Goal: Task Accomplishment & Management: Complete application form

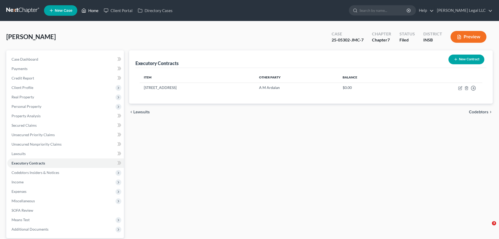
drag, startPoint x: 0, startPoint y: 0, endPoint x: 91, endPoint y: 9, distance: 91.9
click at [91, 9] on link "Home" at bounding box center [90, 10] width 22 height 9
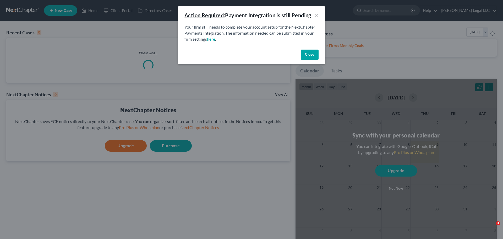
click at [307, 54] on button "Close" at bounding box center [310, 55] width 18 height 10
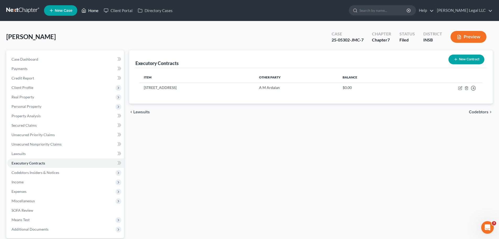
click at [91, 10] on link "Home" at bounding box center [90, 10] width 22 height 9
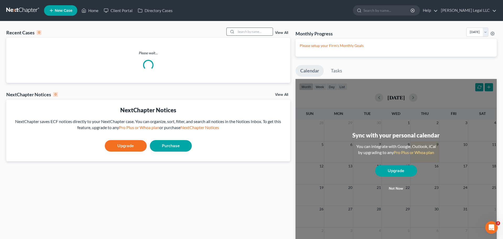
click at [249, 32] on input "search" at bounding box center [254, 32] width 37 height 8
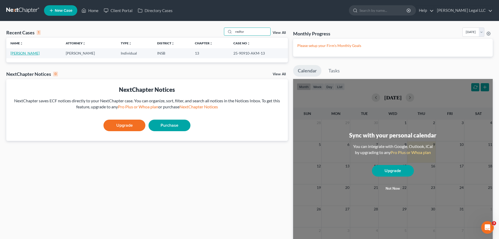
type input "redfor"
click at [25, 52] on link "[PERSON_NAME]" at bounding box center [24, 53] width 29 height 4
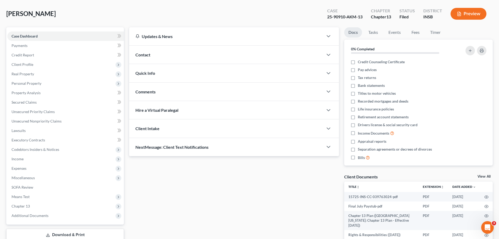
scroll to position [52, 0]
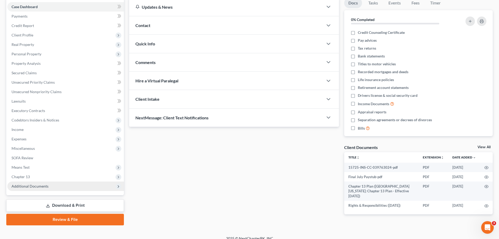
click at [43, 188] on span "Additional Documents" at bounding box center [65, 185] width 117 height 9
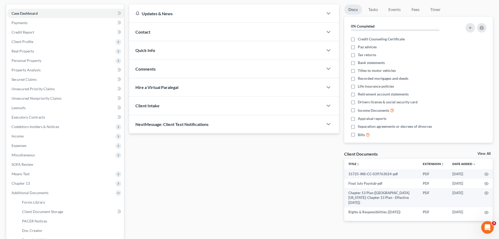
scroll to position [105, 0]
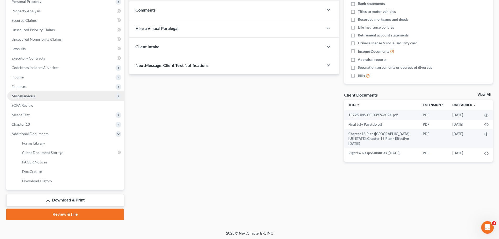
click at [22, 97] on span "Miscellaneous" at bounding box center [23, 96] width 23 height 4
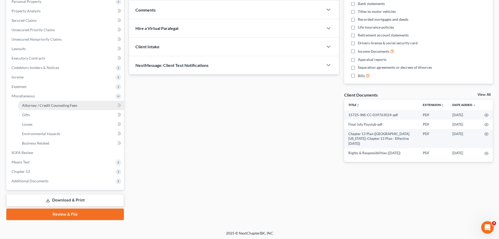
click at [48, 104] on span "Attorney / Credit Counseling Fees" at bounding box center [49, 105] width 55 height 4
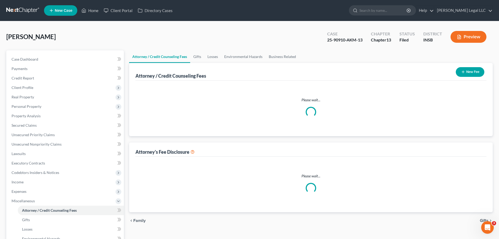
select select "0"
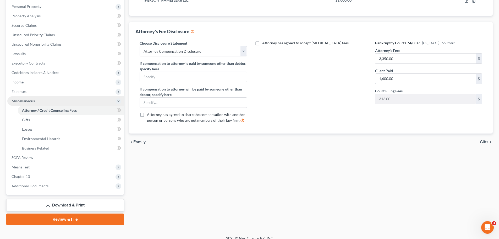
scroll to position [106, 0]
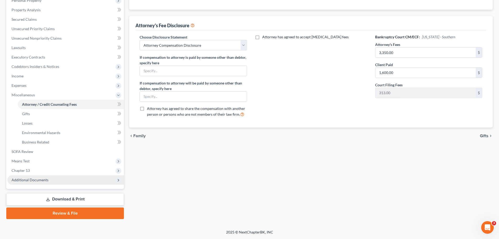
click at [34, 181] on span "Additional Documents" at bounding box center [30, 179] width 37 height 4
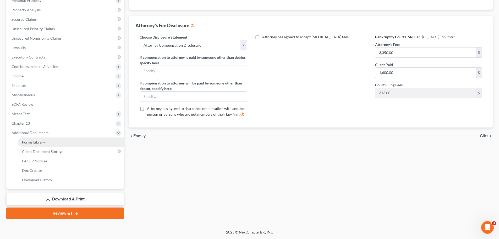
click at [40, 142] on span "Forms Library" at bounding box center [33, 142] width 23 height 4
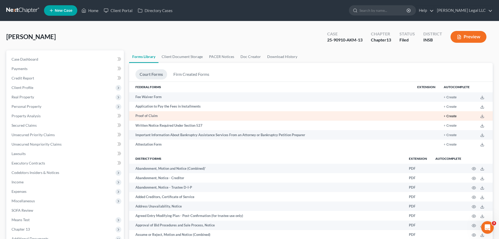
click at [450, 116] on button "+ Create" at bounding box center [450, 116] width 13 height 3
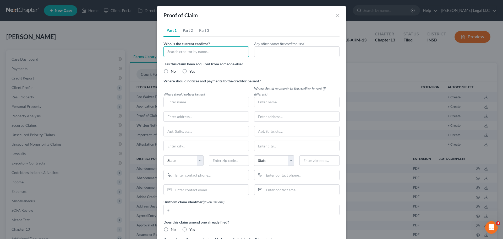
click at [172, 48] on input "text" at bounding box center [206, 51] width 85 height 10
click at [181, 60] on div "[PERSON_NAME] Legal LLC" at bounding box center [195, 60] width 55 height 5
type input "[PERSON_NAME] Legal LLC"
type input "16566 Maines Valley Drive"
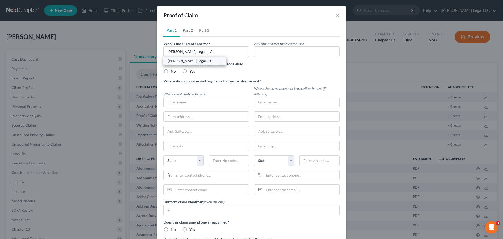
type input "[GEOGRAPHIC_DATA]"
select select "15"
type input "46062"
click at [171, 70] on label "No" at bounding box center [173, 71] width 5 height 5
click at [173, 70] on input "No" at bounding box center [174, 70] width 3 height 3
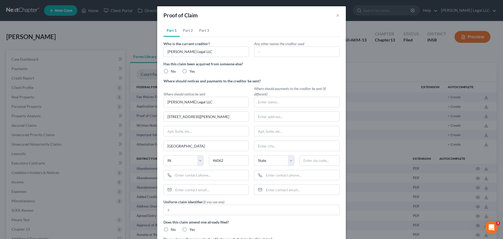
radio input "true"
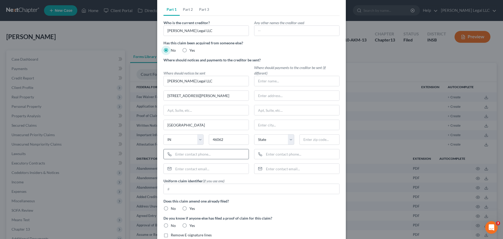
scroll to position [48, 0]
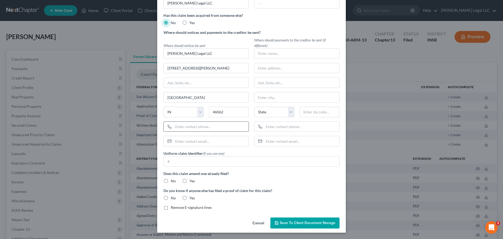
click at [187, 124] on input "text" at bounding box center [210, 127] width 75 height 10
type input "317-203-9098"
type input "Zach@IndyFinanceLaw.com"
click at [171, 182] on label "No" at bounding box center [173, 180] width 5 height 5
click at [173, 182] on input "No" at bounding box center [174, 179] width 3 height 3
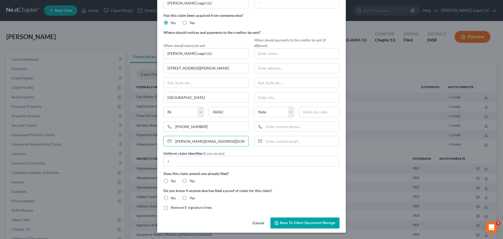
radio input "true"
click at [171, 197] on label "No" at bounding box center [173, 197] width 5 height 5
click at [173, 197] on input "No" at bounding box center [174, 196] width 3 height 3
radio input "true"
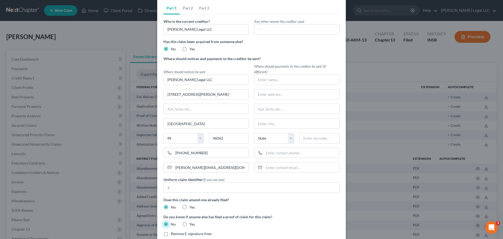
scroll to position [0, 0]
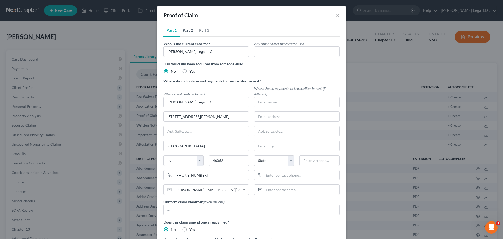
drag, startPoint x: 187, startPoint y: 30, endPoint x: 189, endPoint y: 39, distance: 9.0
click at [187, 30] on link "Part 2" at bounding box center [188, 30] width 16 height 13
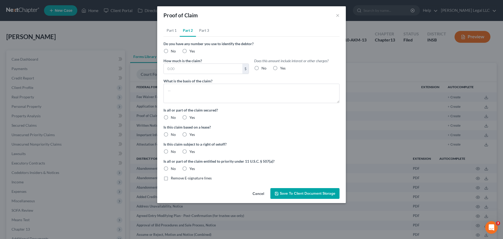
click at [171, 51] on label "No" at bounding box center [173, 50] width 5 height 5
click at [173, 51] on input "No" at bounding box center [174, 49] width 3 height 3
radio input "true"
click at [184, 71] on input "text" at bounding box center [203, 69] width 79 height 10
type input "1,750"
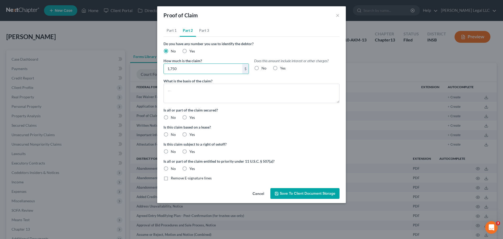
click at [262, 68] on label "No" at bounding box center [264, 68] width 5 height 5
click at [264, 68] on input "No" at bounding box center [265, 67] width 3 height 3
radio input "true"
click at [217, 96] on textarea at bounding box center [252, 93] width 176 height 19
click at [167, 89] on textarea "Attorney Compensation" at bounding box center [252, 93] width 176 height 19
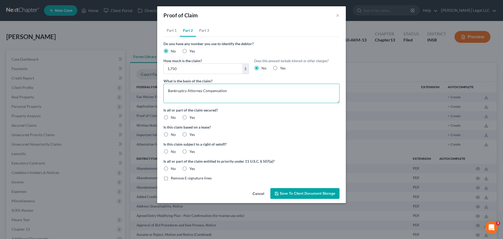
type textarea "Bankruptcy Attorney Compensation"
click at [171, 118] on label "No" at bounding box center [173, 117] width 5 height 5
click at [173, 118] on input "No" at bounding box center [174, 116] width 3 height 3
radio input "true"
click at [171, 132] on label "No" at bounding box center [173, 134] width 5 height 5
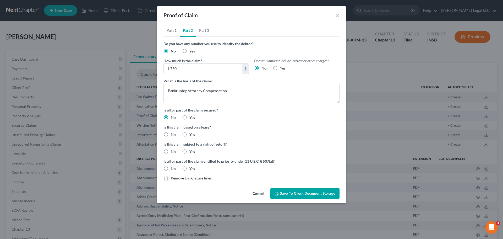
click at [173, 132] on input "No" at bounding box center [174, 133] width 3 height 3
radio input "true"
click at [171, 152] on label "No" at bounding box center [173, 151] width 5 height 5
click at [173, 152] on input "No" at bounding box center [174, 150] width 3 height 3
radio input "true"
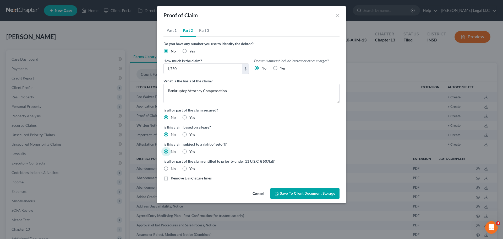
click at [189, 170] on label "Yes" at bounding box center [192, 168] width 6 height 5
click at [192, 169] on input "Yes" at bounding box center [193, 167] width 3 height 3
radio input "true"
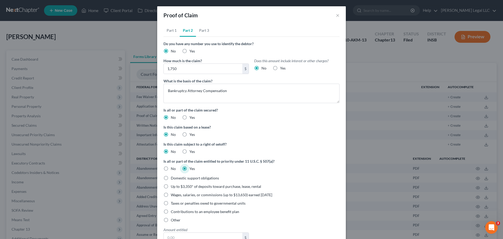
scroll to position [26, 0]
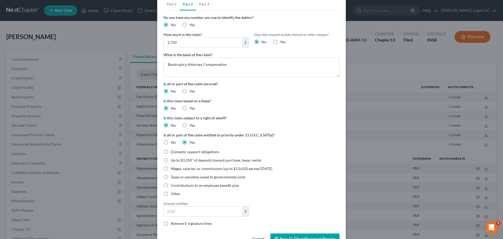
click at [171, 194] on label "Other" at bounding box center [176, 193] width 10 height 5
click at [173, 194] on input "Other" at bounding box center [174, 192] width 3 height 3
radio input "true"
click at [173, 210] on input "text" at bounding box center [206, 211] width 85 height 10
type input "2"
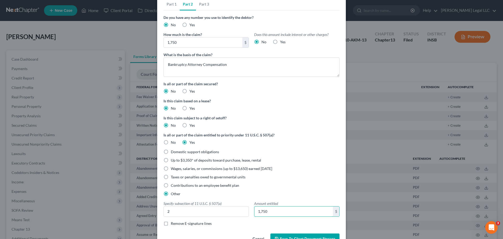
scroll to position [42, 0]
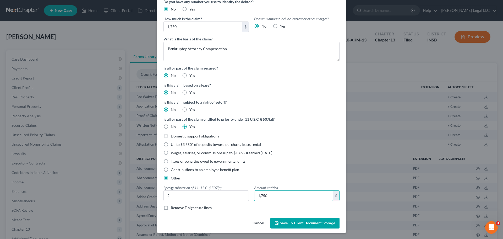
type input "1,750"
click at [298, 227] on button "Save to Client Document Storage" at bounding box center [304, 222] width 69 height 11
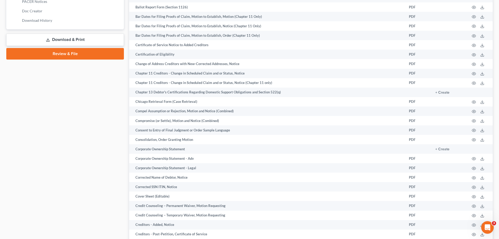
scroll to position [157, 0]
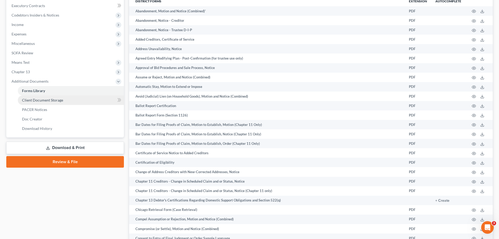
click at [69, 98] on link "Client Document Storage" at bounding box center [71, 99] width 106 height 9
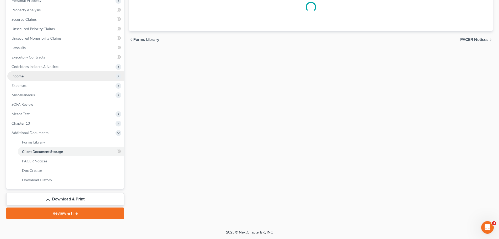
scroll to position [63, 0]
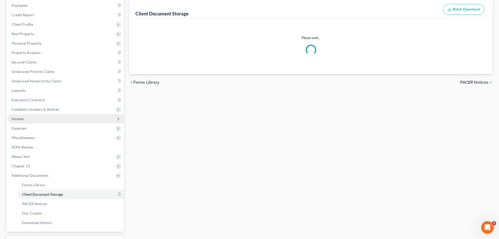
select select "18"
select select "6"
select select "15"
select select "9"
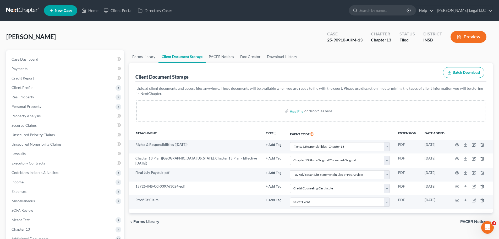
scroll to position [106, 0]
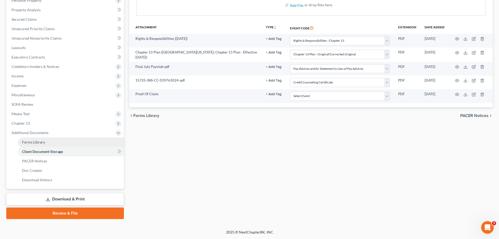
click at [24, 143] on span "Forms Library" at bounding box center [33, 142] width 23 height 4
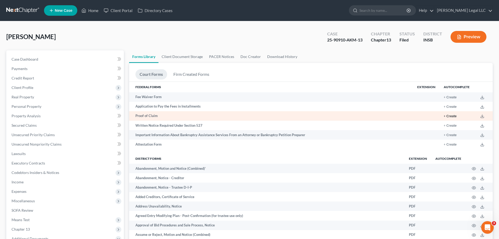
click at [455, 116] on button "+ Create" at bounding box center [450, 116] width 13 height 3
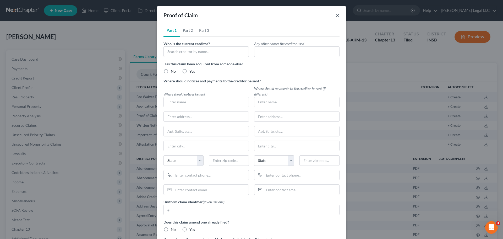
click at [336, 17] on button "×" at bounding box center [338, 15] width 4 height 6
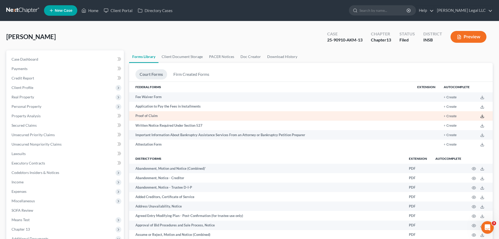
click at [484, 116] on icon at bounding box center [482, 116] width 4 height 4
click at [453, 116] on button "+ Create" at bounding box center [450, 116] width 13 height 3
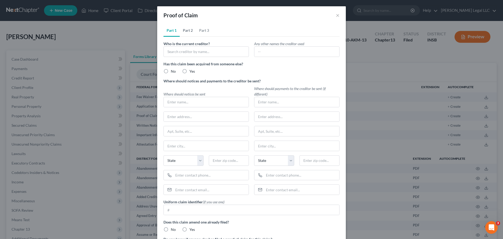
click at [182, 29] on link "Part 2" at bounding box center [188, 30] width 16 height 13
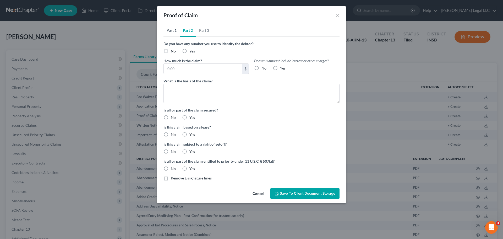
click at [170, 29] on link "Part 1" at bounding box center [172, 30] width 16 height 13
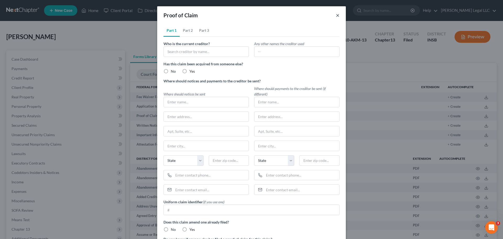
drag, startPoint x: 336, startPoint y: 16, endPoint x: 213, endPoint y: 62, distance: 131.4
click at [336, 16] on button "×" at bounding box center [338, 15] width 4 height 6
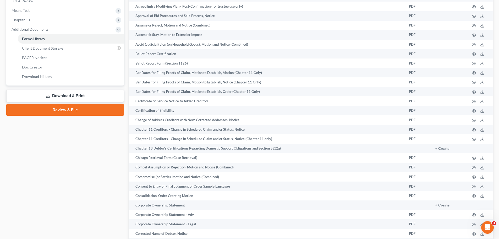
scroll to position [183, 0]
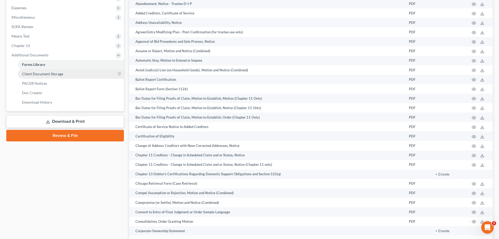
click at [38, 75] on span "Client Document Storage" at bounding box center [42, 74] width 41 height 4
select select "18"
select select "6"
select select "15"
select select "9"
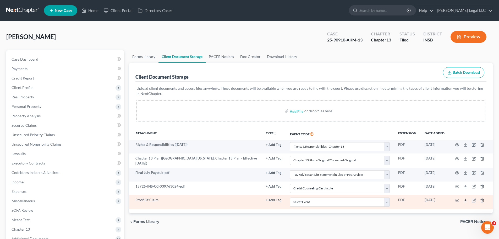
click at [465, 200] on polyline at bounding box center [466, 200] width 2 height 1
click at [475, 199] on icon "button" at bounding box center [474, 199] width 2 height 2
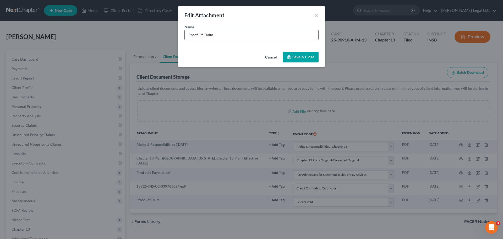
click at [211, 36] on input "Proof Of Claim" at bounding box center [252, 35] width 134 height 10
click at [219, 33] on input "Proof Of Claim" at bounding box center [252, 35] width 134 height 10
click at [296, 55] on span "Save & Close" at bounding box center [303, 57] width 22 height 4
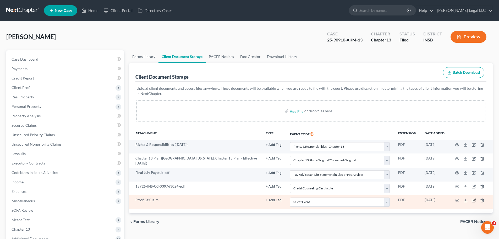
click at [475, 198] on icon "button" at bounding box center [474, 199] width 2 height 2
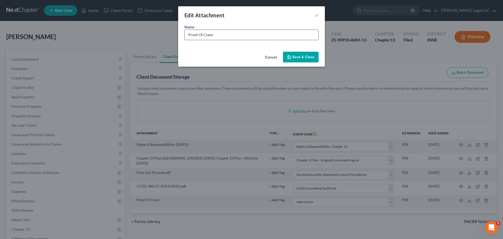
click at [226, 37] on input "Proof Of Claim" at bounding box center [252, 35] width 134 height 10
click at [275, 57] on button "Cancel" at bounding box center [271, 57] width 20 height 10
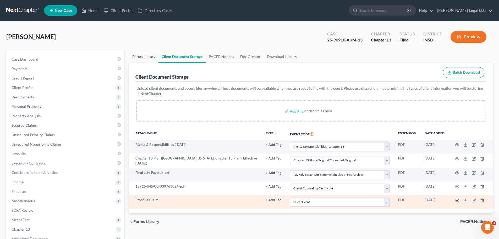
click at [459, 199] on icon "button" at bounding box center [457, 200] width 4 height 4
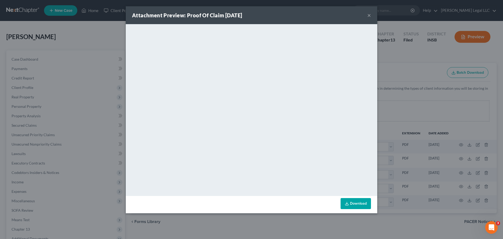
click at [368, 13] on div "Attachment Preview: Proof Of Claim 10/09/2025 ×" at bounding box center [252, 15] width 252 height 18
click at [367, 15] on div "Attachment Preview: Proof Of Claim 10/09/2025 ×" at bounding box center [252, 15] width 252 height 18
click at [365, 14] on div "Attachment Preview: Proof Of Claim 10/09/2025 ×" at bounding box center [252, 15] width 252 height 18
click at [370, 14] on button "×" at bounding box center [369, 15] width 4 height 6
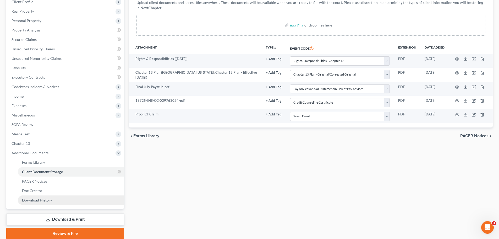
scroll to position [106, 0]
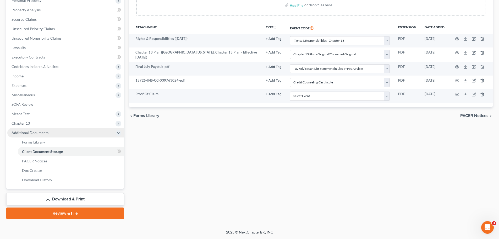
click at [42, 132] on span "Additional Documents" at bounding box center [30, 132] width 37 height 4
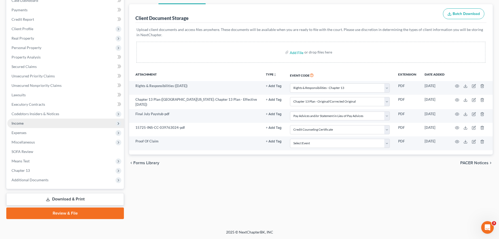
scroll to position [59, 0]
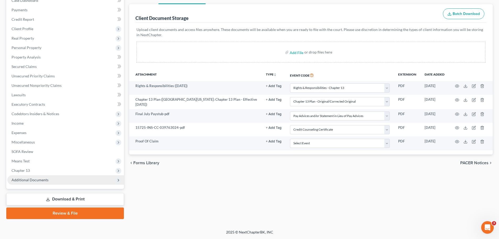
click at [38, 179] on span "Additional Documents" at bounding box center [30, 179] width 37 height 4
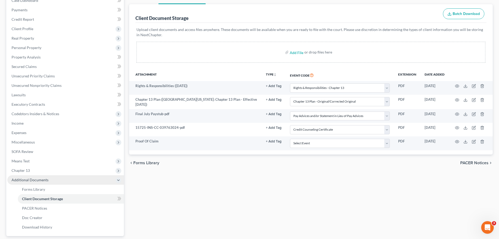
scroll to position [106, 0]
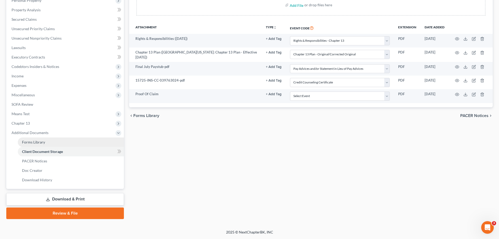
click at [37, 141] on span "Forms Library" at bounding box center [33, 142] width 23 height 4
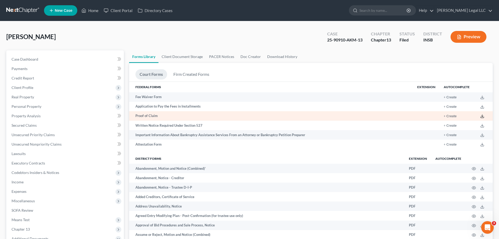
click at [482, 116] on polyline at bounding box center [483, 116] width 2 height 1
click at [448, 115] on button "+ Create" at bounding box center [450, 116] width 13 height 3
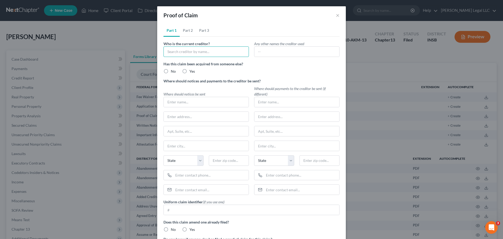
click at [188, 51] on input "text" at bounding box center [206, 51] width 85 height 10
click at [179, 59] on div "[PERSON_NAME] Legal LLC" at bounding box center [195, 60] width 55 height 5
type input "[PERSON_NAME] Legal LLC"
radio input "true"
type input "[PERSON_NAME] Legal LLC"
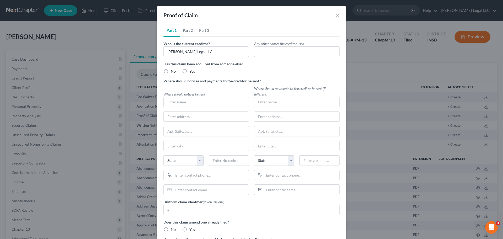
type input "16566 Maines Valley Drive"
type input "[GEOGRAPHIC_DATA]"
select select "15"
type input "46062"
radio input "true"
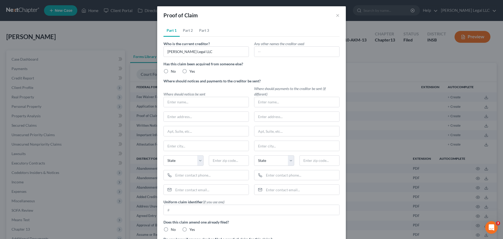
radio input "true"
click at [192, 173] on input "text" at bounding box center [210, 175] width 75 height 10
type input "317-203-9098"
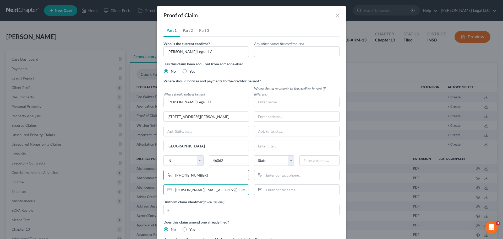
type input "Zach@IndyFinanceLaw.com"
click at [182, 28] on link "Part 2" at bounding box center [188, 30] width 16 height 13
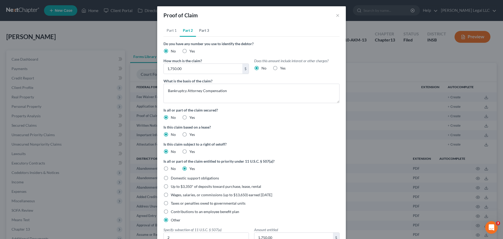
click at [203, 29] on link "Part 3" at bounding box center [204, 30] width 16 height 13
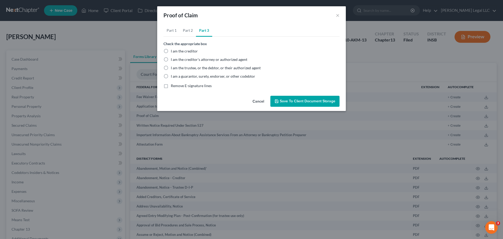
click at [171, 51] on label "I am the creditor" at bounding box center [184, 50] width 27 height 5
click at [173, 51] on input "I am the creditor" at bounding box center [174, 49] width 3 height 3
radio input "true"
click at [289, 99] on button "Save to Client Document Storage" at bounding box center [304, 101] width 69 height 11
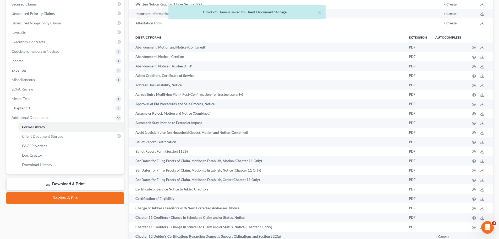
scroll to position [183, 0]
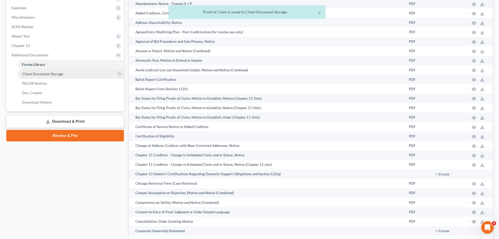
click at [42, 73] on span "Client Document Storage" at bounding box center [42, 74] width 41 height 4
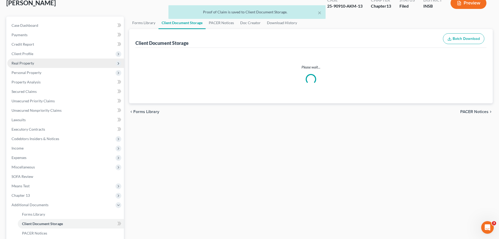
select select "18"
select select "6"
select select "15"
select select "9"
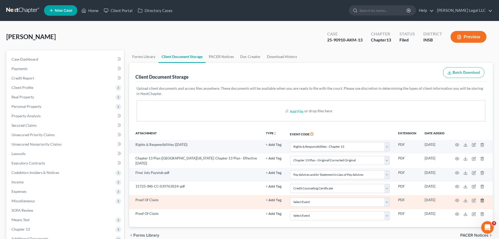
click at [482, 199] on icon "button" at bounding box center [482, 200] width 4 height 4
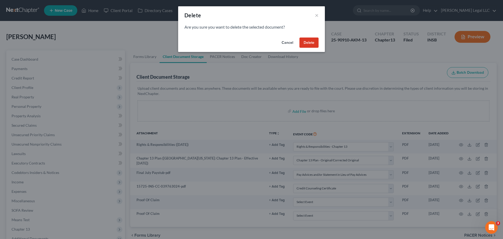
click at [311, 44] on button "Delete" at bounding box center [308, 42] width 19 height 10
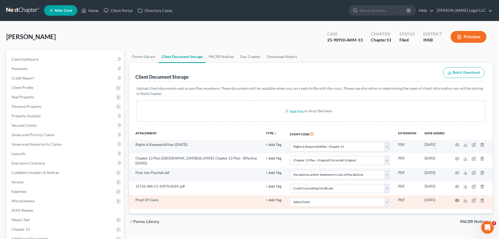
click at [456, 200] on icon "button" at bounding box center [457, 200] width 4 height 4
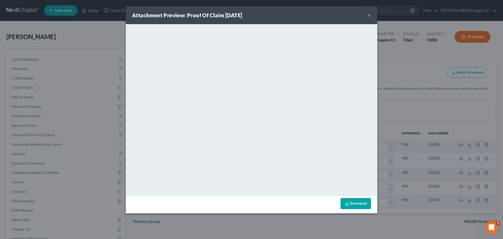
click at [357, 203] on link "Download" at bounding box center [356, 203] width 30 height 11
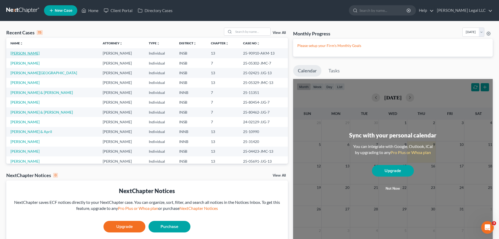
click at [21, 53] on link "[PERSON_NAME]" at bounding box center [24, 53] width 29 height 4
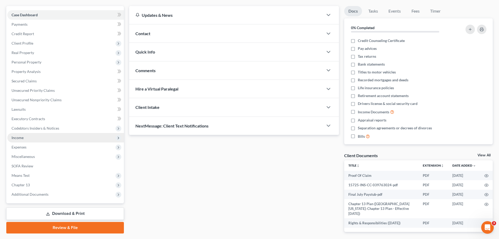
scroll to position [52, 0]
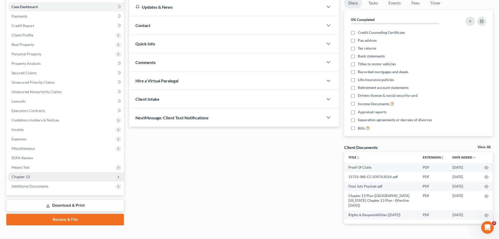
click at [19, 177] on span "Chapter 13" at bounding box center [21, 176] width 18 height 4
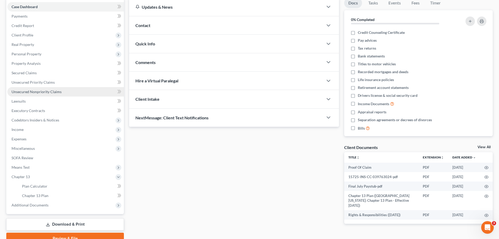
click at [40, 90] on span "Unsecured Nonpriority Claims" at bounding box center [37, 91] width 50 height 4
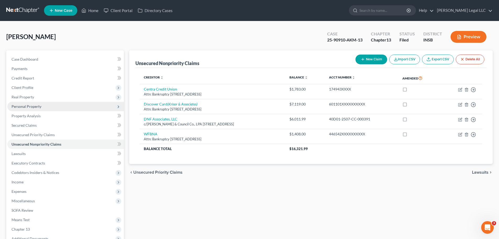
click at [38, 107] on span "Personal Property" at bounding box center [27, 106] width 30 height 4
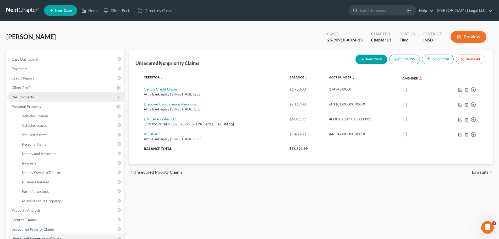
click at [27, 93] on span "Real Property" at bounding box center [65, 96] width 117 height 9
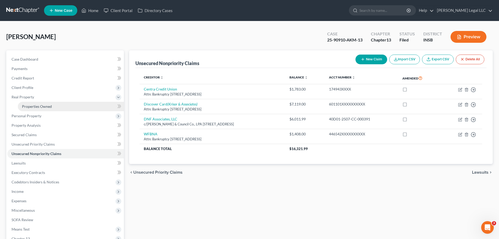
click at [26, 109] on link "Properties Owned" at bounding box center [71, 106] width 106 height 9
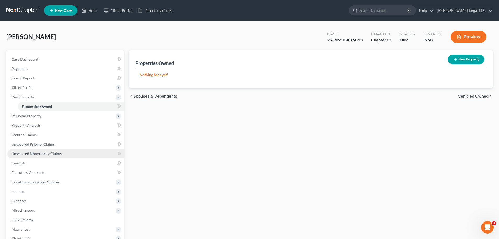
click at [23, 155] on span "Unsecured Nonpriority Claims" at bounding box center [37, 153] width 50 height 4
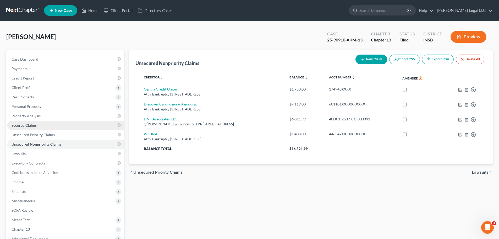
click at [29, 126] on span "Secured Claims" at bounding box center [24, 125] width 25 height 4
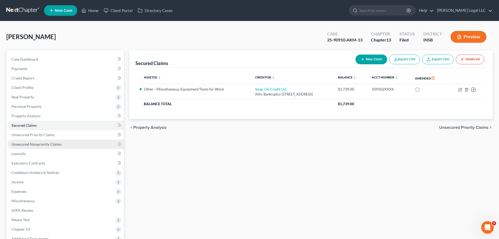
click at [30, 145] on span "Unsecured Nonpriority Claims" at bounding box center [37, 144] width 50 height 4
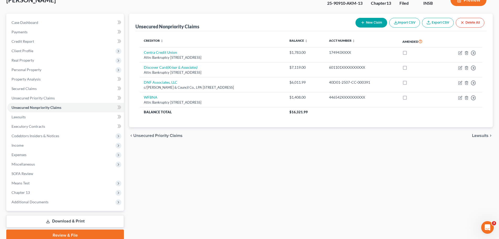
scroll to position [52, 0]
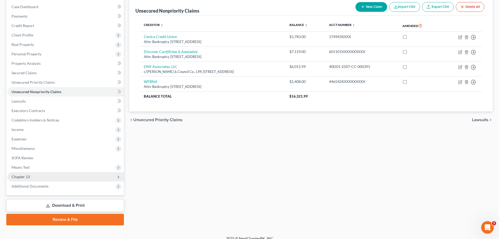
click at [34, 177] on span "Chapter 13" at bounding box center [65, 176] width 117 height 9
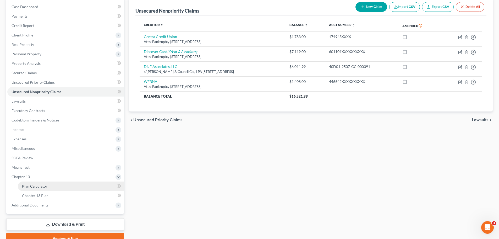
click at [35, 184] on span "Plan Calculator" at bounding box center [34, 186] width 25 height 4
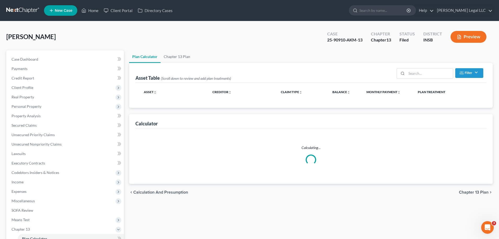
select select "59"
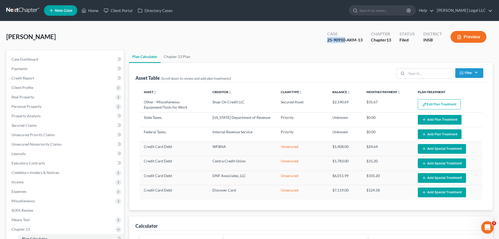
drag, startPoint x: 326, startPoint y: 41, endPoint x: 345, endPoint y: 41, distance: 19.1
click at [345, 41] on div "Case 25-90910-AKM-13" at bounding box center [345, 37] width 44 height 15
copy div "25-90910"
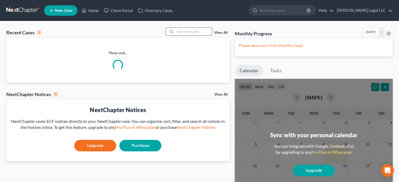
click at [184, 31] on input "search" at bounding box center [193, 32] width 37 height 8
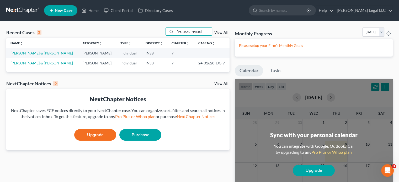
type input "[PERSON_NAME]"
click at [32, 52] on link "[PERSON_NAME] & [PERSON_NAME]" at bounding box center [41, 53] width 62 height 4
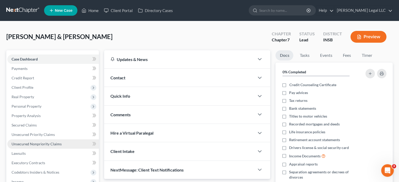
click at [23, 143] on span "Unsecured Nonpriority Claims" at bounding box center [37, 144] width 50 height 4
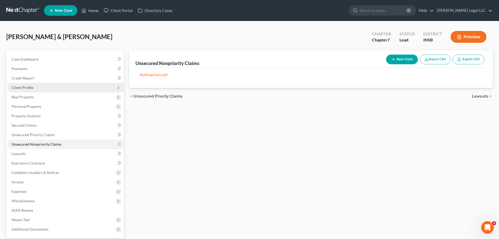
click at [15, 84] on span "Client Profile" at bounding box center [65, 87] width 117 height 9
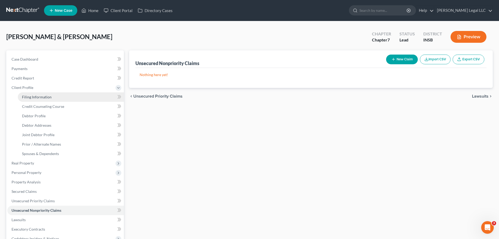
click at [21, 97] on link "Filing Information" at bounding box center [71, 96] width 106 height 9
select select "1"
select select "0"
select select "15"
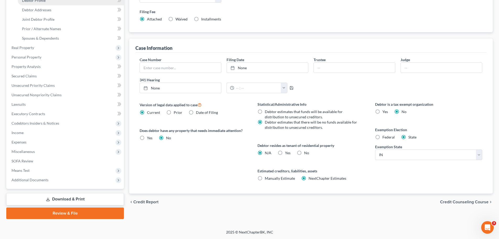
scroll to position [10, 0]
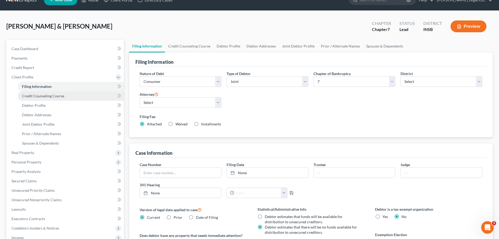
click at [60, 97] on span "Credit Counseling Course" at bounding box center [43, 96] width 42 height 4
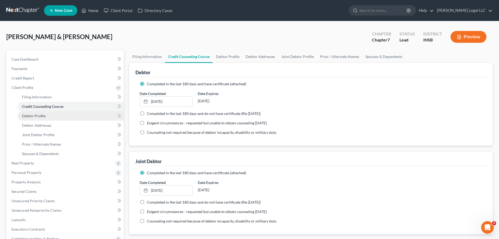
click at [54, 114] on link "Debtor Profile" at bounding box center [71, 115] width 106 height 9
select select "1"
select select "8"
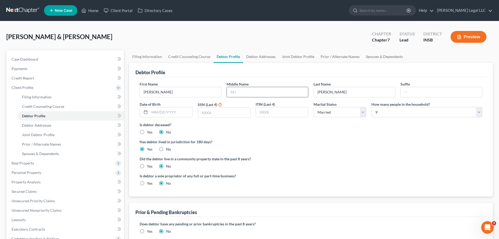
click at [249, 88] on input "text" at bounding box center [267, 92] width 81 height 10
type input "[PERSON_NAME]"
type input "[DATE]"
click at [225, 116] on input "text" at bounding box center [224, 112] width 52 height 10
click at [229, 111] on input "text" at bounding box center [224, 112] width 52 height 10
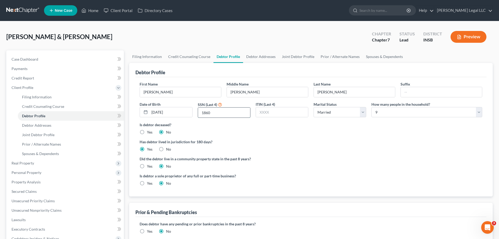
type input "1860"
click at [394, 112] on select "Select 1 2 3 4 5 6 7 8 9 10 11 12 13 14 15 16 17 18 19 20" at bounding box center [427, 112] width 111 height 10
select select "6"
click at [372, 107] on select "Select 1 2 3 4 5 6 7 8 9 10 11 12 13 14 15 16 17 18 19 20" at bounding box center [427, 112] width 111 height 10
drag, startPoint x: 350, startPoint y: 150, endPoint x: 306, endPoint y: 154, distance: 43.5
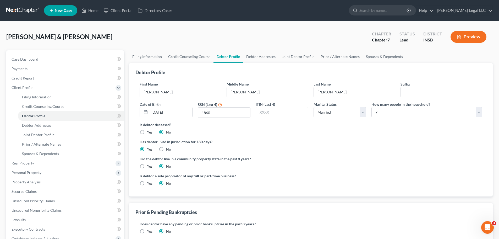
click at [349, 150] on div "Has debtor lived in jurisdiction for 180 days? Yes No Debtor must reside in jur…" at bounding box center [311, 145] width 343 height 13
click at [61, 124] on link "Debtor Addresses" at bounding box center [71, 125] width 106 height 9
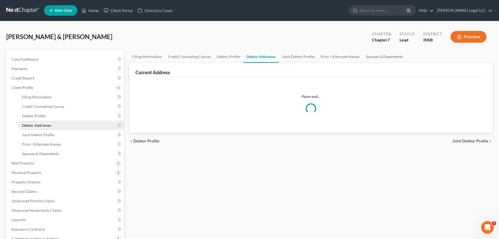
select select "0"
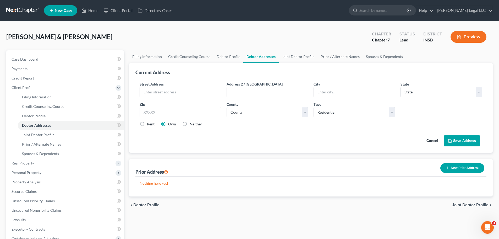
click at [205, 94] on input "text" at bounding box center [180, 92] width 81 height 10
type input "[STREET_ADDRESS]"
type input "46038"
type input "Fishers"
select select "15"
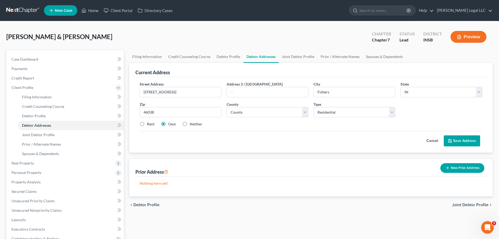
click at [147, 122] on label "Rent" at bounding box center [151, 123] width 8 height 5
click at [149, 122] on input "Rent" at bounding box center [150, 122] width 3 height 3
radio input "true"
click at [277, 112] on select "County [GEOGRAPHIC_DATA] [GEOGRAPHIC_DATA] [GEOGRAPHIC_DATA] [GEOGRAPHIC_DATA] …" at bounding box center [268, 112] width 82 height 10
select select "28"
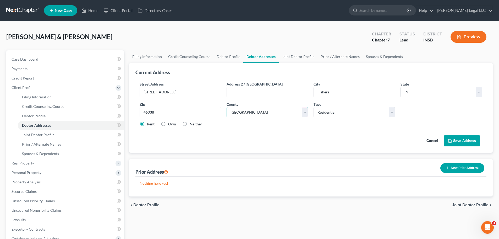
click at [227, 107] on select "County [GEOGRAPHIC_DATA] [GEOGRAPHIC_DATA] [GEOGRAPHIC_DATA] [GEOGRAPHIC_DATA] …" at bounding box center [268, 112] width 82 height 10
click at [402, 142] on button "Save Address" at bounding box center [462, 140] width 36 height 11
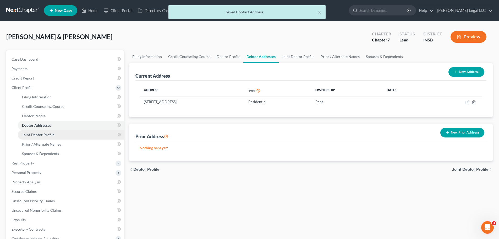
click at [53, 135] on span "Joint Debtor Profile" at bounding box center [38, 134] width 32 height 4
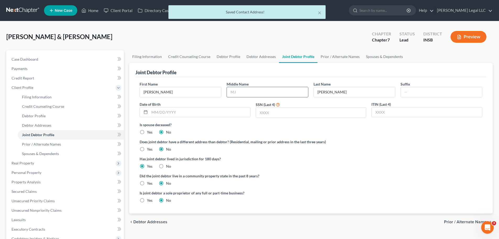
click at [234, 89] on input "text" at bounding box center [267, 92] width 81 height 10
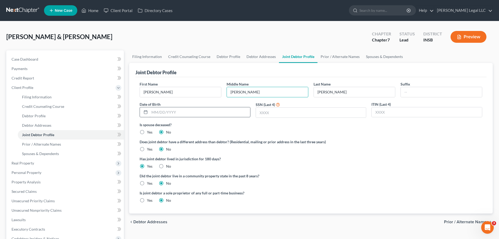
type input "[PERSON_NAME]"
click at [210, 111] on input "text" at bounding box center [200, 112] width 101 height 10
type input "[DATE]"
type input "7928"
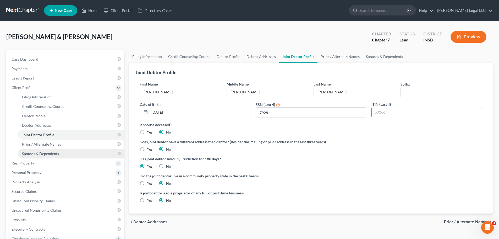
click at [38, 154] on span "Spouses & Dependents" at bounding box center [40, 153] width 37 height 4
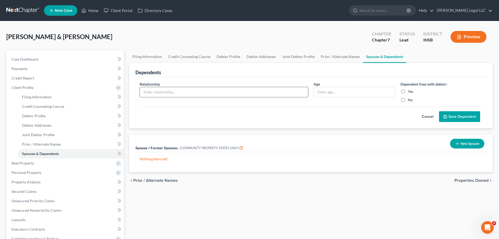
click at [168, 92] on input "text" at bounding box center [224, 92] width 168 height 10
click at [241, 90] on input "text" at bounding box center [224, 92] width 168 height 10
type input "Child"
click at [329, 97] on input "16" at bounding box center [354, 92] width 81 height 10
click at [333, 94] on input "16" at bounding box center [354, 92] width 81 height 10
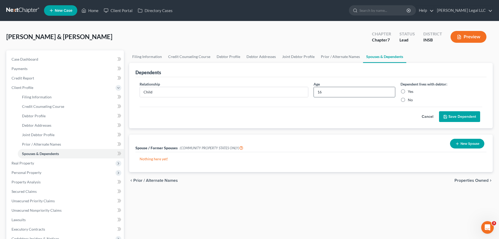
click at [333, 94] on input "16" at bounding box center [354, 92] width 81 height 10
type input "20"
click at [198, 93] on input "Child" at bounding box center [224, 92] width 168 height 10
click at [162, 91] on input "Child" at bounding box center [224, 92] width 168 height 10
type input "Child (College Student)"
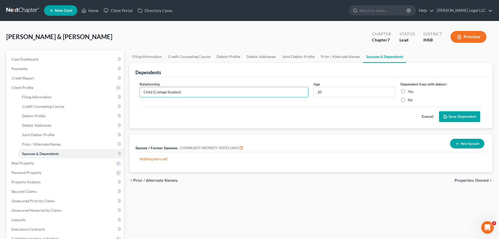
click at [402, 90] on label "Yes" at bounding box center [411, 91] width 6 height 5
click at [402, 90] on input "Yes" at bounding box center [411, 90] width 3 height 3
radio input "true"
click at [402, 117] on button "Save Dependent" at bounding box center [459, 116] width 41 height 11
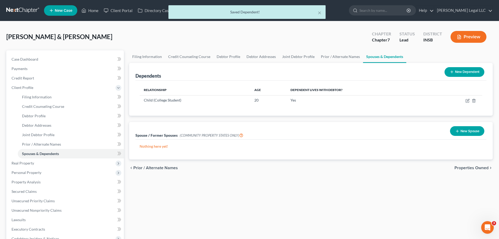
click at [402, 71] on button "New Dependent" at bounding box center [465, 72] width 40 height 10
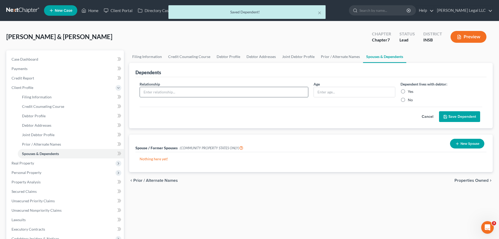
click at [206, 93] on input "text" at bounding box center [224, 92] width 168 height 10
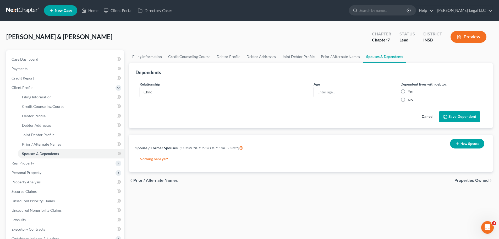
type input "Child"
type input "14"
click at [402, 91] on label "Yes" at bounding box center [411, 91] width 6 height 5
click at [402, 91] on input "Yes" at bounding box center [411, 90] width 3 height 3
radio input "true"
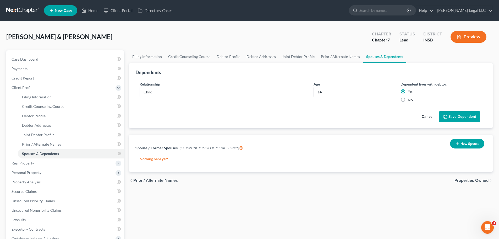
click at [402, 117] on button "Save Dependent" at bounding box center [459, 116] width 41 height 11
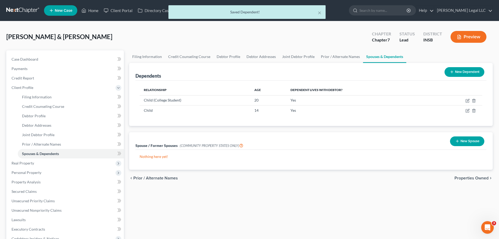
click at [402, 74] on button "New Dependent" at bounding box center [465, 72] width 40 height 10
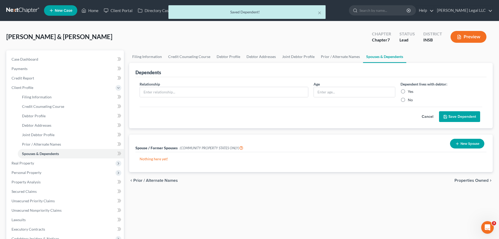
click at [239, 84] on div "Relationship *" at bounding box center [224, 91] width 174 height 21
click at [241, 90] on input "text" at bounding box center [224, 92] width 168 height 10
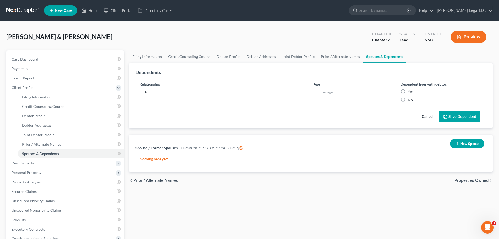
type input "B"
type input "Child"
type input "14"
click at [402, 91] on label "Yes" at bounding box center [411, 91] width 6 height 5
click at [402, 91] on input "Yes" at bounding box center [411, 90] width 3 height 3
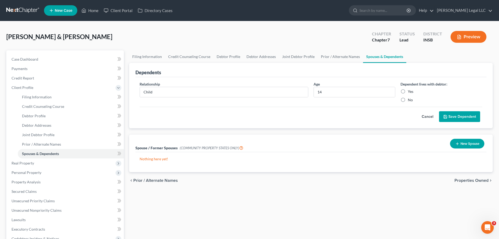
radio input "true"
click at [402, 115] on button "Save Dependent" at bounding box center [459, 116] width 41 height 11
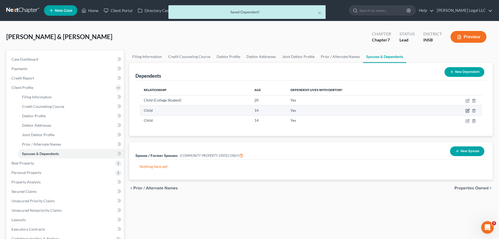
click at [402, 109] on td at bounding box center [457, 110] width 51 height 10
click at [402, 110] on icon "button" at bounding box center [468, 110] width 4 height 4
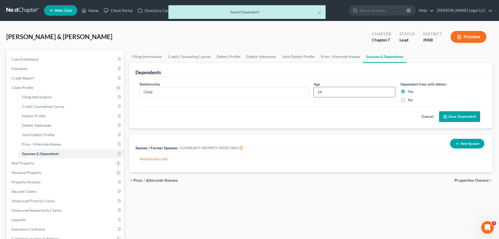
click at [321, 92] on input "14" at bounding box center [354, 92] width 81 height 10
type input "16"
click at [402, 117] on button "Save Dependent" at bounding box center [459, 116] width 41 height 11
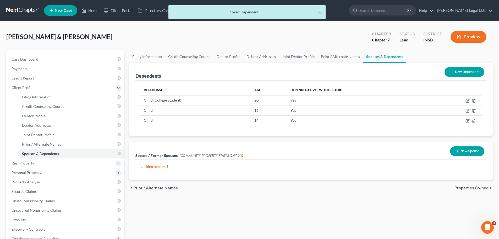
drag, startPoint x: 467, startPoint y: 73, endPoint x: 364, endPoint y: 77, distance: 103.1
click at [402, 73] on button "New Dependent" at bounding box center [465, 72] width 40 height 10
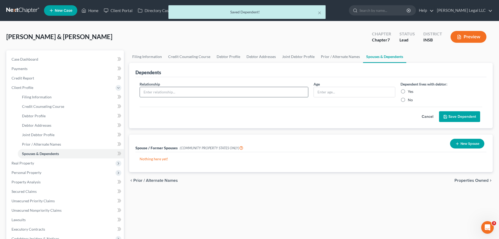
click at [205, 92] on input "text" at bounding box center [224, 92] width 168 height 10
type input "Child"
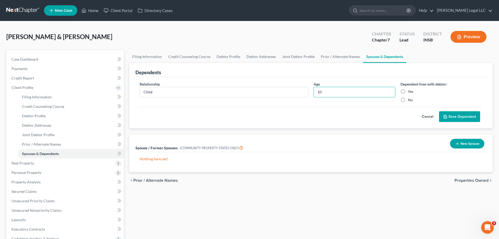
type input "10"
click at [402, 94] on label "Yes" at bounding box center [411, 91] width 6 height 5
click at [402, 92] on input "Yes" at bounding box center [411, 90] width 3 height 3
radio input "true"
click at [402, 116] on button "Save Dependent" at bounding box center [459, 116] width 41 height 11
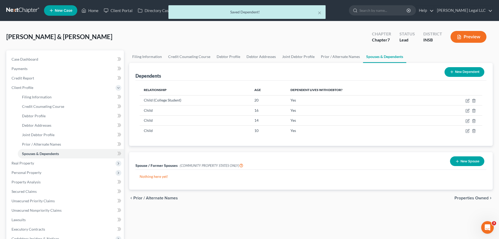
click at [402, 70] on button "New Dependent" at bounding box center [465, 72] width 40 height 10
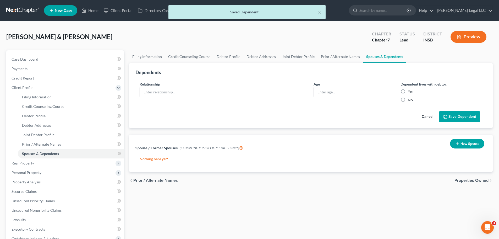
click at [185, 90] on input "text" at bounding box center [224, 92] width 168 height 10
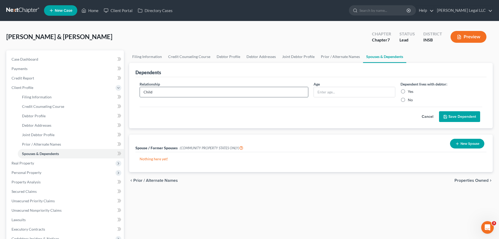
type input "Child"
type input "4"
click at [402, 89] on label "Yes" at bounding box center [411, 91] width 6 height 5
click at [402, 89] on input "Yes" at bounding box center [411, 90] width 3 height 3
radio input "true"
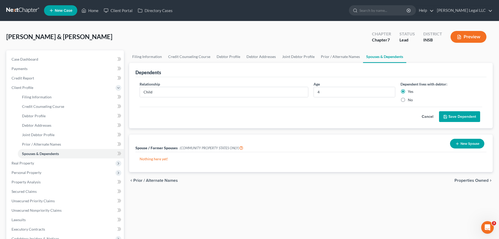
click at [402, 112] on button "Save Dependent" at bounding box center [459, 116] width 41 height 11
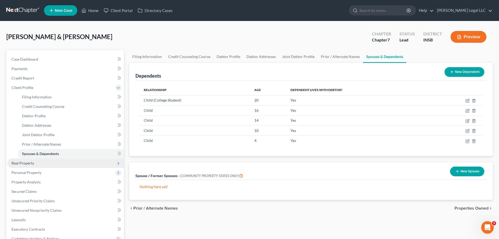
click at [26, 161] on span "Real Property" at bounding box center [23, 163] width 23 height 4
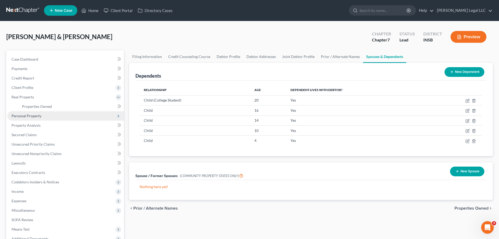
click at [30, 119] on span "Personal Property" at bounding box center [65, 115] width 117 height 9
click at [36, 115] on span "Vehicles Owned" at bounding box center [35, 115] width 26 height 4
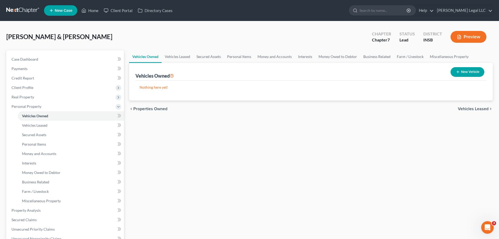
click at [402, 69] on button "New Vehicle" at bounding box center [468, 72] width 34 height 10
select select "0"
select select "2"
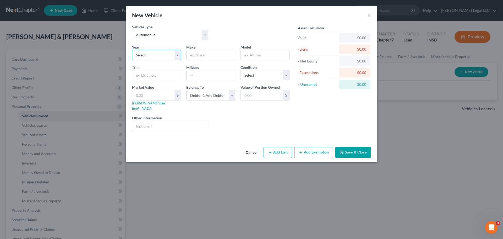
click at [166, 58] on select "Select 2026 2025 2024 2023 2022 2021 2020 2019 2018 2017 2016 2015 2014 2013 20…" at bounding box center [156, 55] width 49 height 10
click at [221, 57] on input "text" at bounding box center [211, 55] width 48 height 10
type input "Nissan"
type input "p"
type input "Pathfinder"
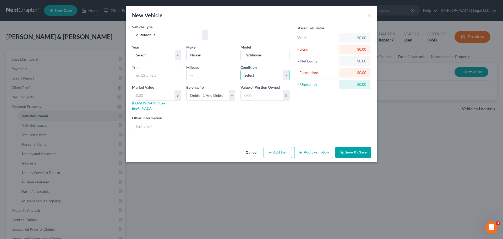
click at [255, 73] on select "Select Excellent Very Good Good Fair Poor" at bounding box center [265, 75] width 49 height 10
click at [241, 70] on select "Select Excellent Very Good Good Fair Poor" at bounding box center [265, 75] width 49 height 10
click at [216, 98] on select "Select Debtor 1 Only Debtor 2 Only Debtor 1 And Debtor 2 Only At Least One Of T…" at bounding box center [210, 95] width 49 height 10
click at [232, 28] on div "Vehicle Type Select Automobile Truck Trailer Watercraft Aircraft Motor Home Atv…" at bounding box center [210, 34] width 163 height 20
click at [252, 80] on div "Year Select 2026 2025 2024 2023 2022 2021 2020 2019 2018 2017 2016 2015 2014 20…" at bounding box center [210, 89] width 163 height 91
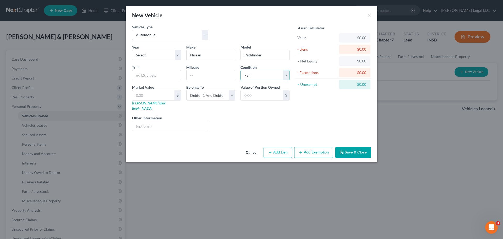
click at [253, 78] on select "Select Excellent Very Good Good Fair Poor" at bounding box center [265, 75] width 49 height 10
select select "2"
click at [241, 70] on select "Select Excellent Very Good Good Fair Poor" at bounding box center [265, 75] width 49 height 10
click at [156, 97] on input "text" at bounding box center [153, 95] width 42 height 10
click at [167, 92] on input "text" at bounding box center [153, 95] width 42 height 10
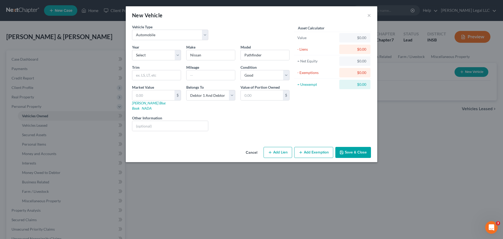
click at [248, 110] on div "Year Select 2026 2025 2024 2023 2022 2021 2020 2019 2018 2017 2016 2015 2014 20…" at bounding box center [210, 89] width 163 height 91
click at [193, 76] on input "text" at bounding box center [211, 75] width 48 height 10
click at [213, 78] on input "text" at bounding box center [211, 75] width 48 height 10
click at [274, 118] on div "Liens Select" at bounding box center [251, 123] width 81 height 16
click at [206, 73] on input "text" at bounding box center [211, 75] width 48 height 10
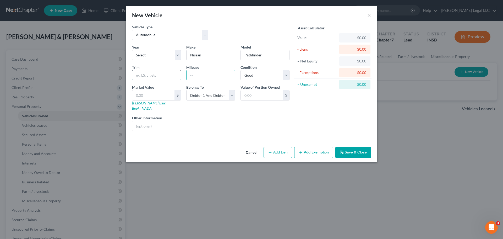
click at [161, 77] on input "text" at bounding box center [156, 75] width 48 height 10
click at [140, 97] on input "text" at bounding box center [153, 95] width 42 height 10
click at [141, 96] on input "text" at bounding box center [153, 95] width 42 height 10
type input "20"
type input "20.00"
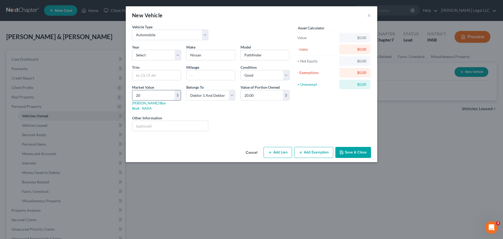
type input "200"
type input "200.00"
type input "2000"
type input "2,000.00"
type input "2,0000"
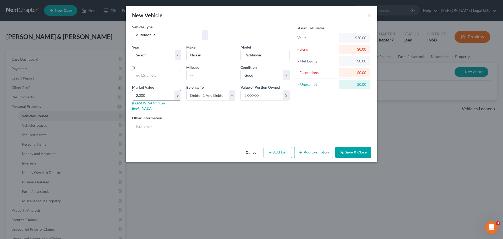
type input "20,000.00"
type input "20,000"
click at [149, 61] on div "Year Select 2026 2025 2024 2023 2022 2021 2020 2019 2018 2017 2016 2015 2014 20…" at bounding box center [210, 89] width 163 height 91
click at [208, 78] on input "text" at bounding box center [211, 75] width 48 height 10
click at [199, 98] on select "Select Debtor 1 Only Debtor 2 Only Debtor 1 And Debtor 2 Only At Least One Of T…" at bounding box center [210, 95] width 49 height 10
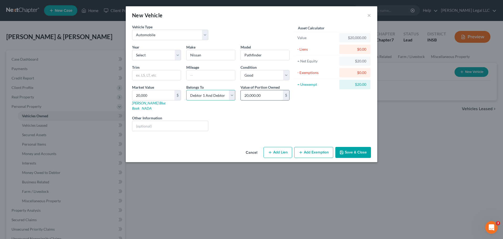
click at [186, 90] on select "Select Debtor 1 Only Debtor 2 Only Debtor 1 And Debtor 2 Only At Least One Of T…" at bounding box center [210, 95] width 49 height 10
click at [276, 147] on button "Add Lien" at bounding box center [278, 152] width 29 height 11
select select "2"
select select "0"
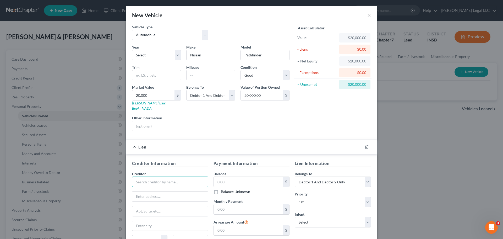
click at [163, 176] on input "text" at bounding box center [170, 181] width 76 height 10
click at [166, 176] on input "text" at bounding box center [170, 181] width 76 height 10
type input "[GEOGRAPHIC_DATA]"
type input "Attn: Bankruptcy"
type input "PO Box 166097"
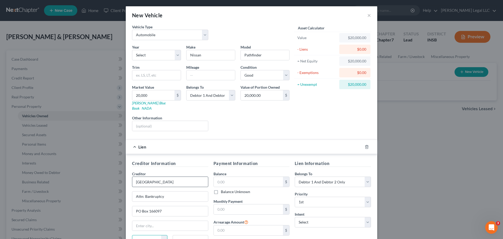
scroll to position [1, 0]
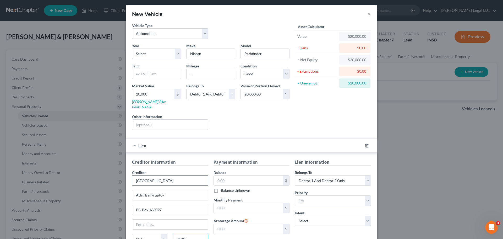
type input "75016"
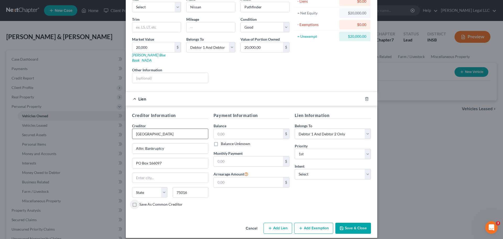
type input "[PERSON_NAME]"
select select "45"
click at [262, 129] on input "text" at bounding box center [248, 134] width 69 height 10
type input "25,446"
type input "573"
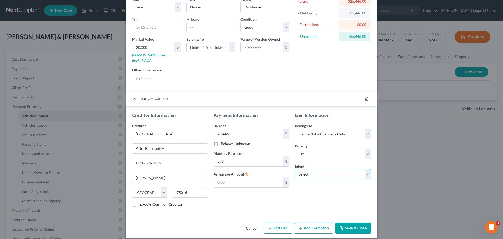
click at [308, 170] on select "Select Surrender Redeem Reaffirm Avoid Other" at bounding box center [333, 174] width 76 height 10
select select "2"
click at [295, 169] on select "Select Surrender Redeem Reaffirm Avoid Other" at bounding box center [333, 174] width 76 height 10
click at [346, 182] on button "Save & Close" at bounding box center [353, 227] width 36 height 11
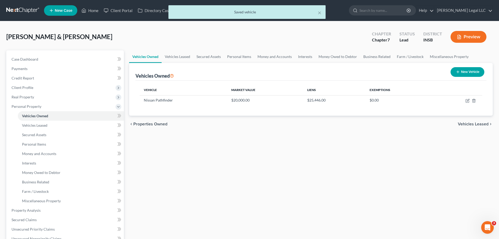
click at [402, 70] on button "New Vehicle" at bounding box center [468, 72] width 34 height 10
select select "0"
select select "2"
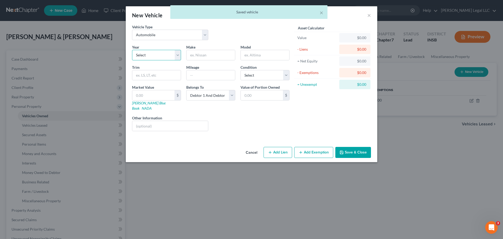
click at [154, 55] on select "Select 2026 2025 2024 2023 2022 2021 2020 2019 2018 2017 2016 2015 2014 2013 20…" at bounding box center [156, 55] width 49 height 10
click at [186, 45] on div "Make *" at bounding box center [211, 52] width 54 height 16
click at [193, 53] on input "text" at bounding box center [211, 55] width 48 height 10
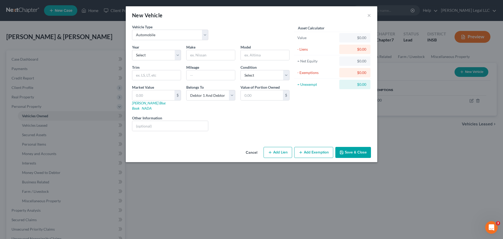
click at [373, 14] on div "New Vehicle ×" at bounding box center [252, 15] width 252 height 18
click at [370, 15] on button "×" at bounding box center [369, 15] width 4 height 6
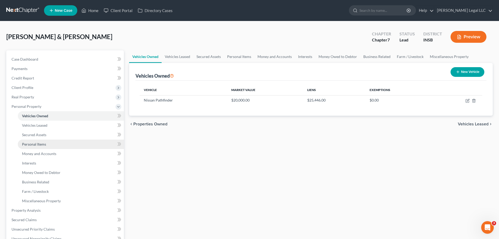
click at [32, 146] on link "Personal Items" at bounding box center [71, 143] width 106 height 9
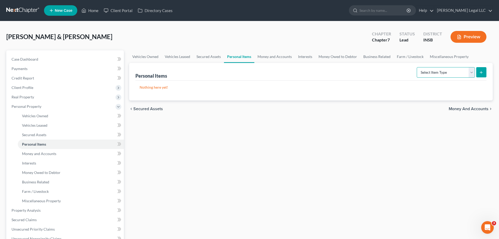
click at [402, 71] on select "Select Item Type Clothing Collectibles Of Value Electronics Firearms Household …" at bounding box center [446, 72] width 58 height 10
select select "clothing"
click at [402, 67] on select "Select Item Type Clothing Collectibles Of Value Electronics Firearms Household …" at bounding box center [446, 72] width 58 height 10
click at [402, 77] on button "submit" at bounding box center [481, 72] width 10 height 10
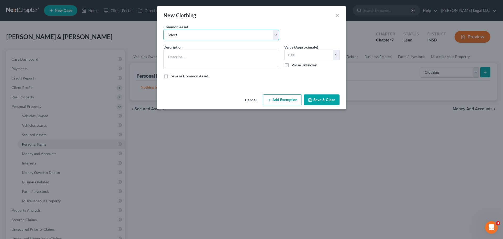
drag, startPoint x: 205, startPoint y: 30, endPoint x: 198, endPoint y: 37, distance: 10.8
click at [205, 30] on select "Select Clothing Personal used clothing" at bounding box center [222, 35] width 116 height 10
select select "1"
click at [164, 30] on select "Select Clothing Personal used clothing" at bounding box center [222, 35] width 116 height 10
type textarea "Personal used clothing"
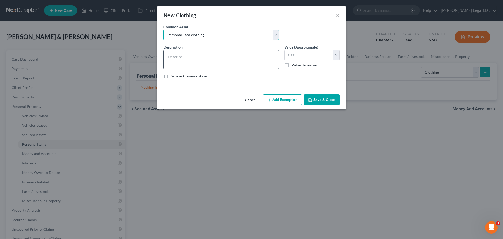
type input "500.00"
click at [273, 99] on button "Add Exemption" at bounding box center [282, 99] width 39 height 11
select select "2"
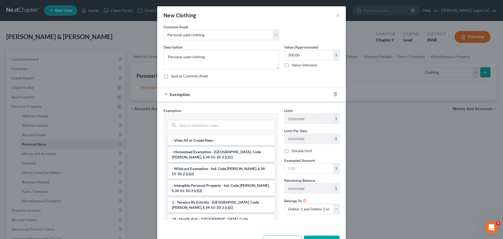
drag, startPoint x: 186, startPoint y: 169, endPoint x: 194, endPoint y: 169, distance: 8.1
click at [186, 169] on li "- Wildcard Exemption - Ind. Code [PERSON_NAME]. § 34-55-10-2 (c)(2)" at bounding box center [221, 171] width 107 height 15
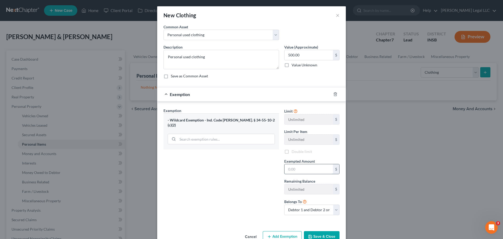
click at [300, 167] on input "text" at bounding box center [309, 169] width 48 height 10
type input "500"
click at [316, 182] on button "Save & Close" at bounding box center [322, 236] width 36 height 11
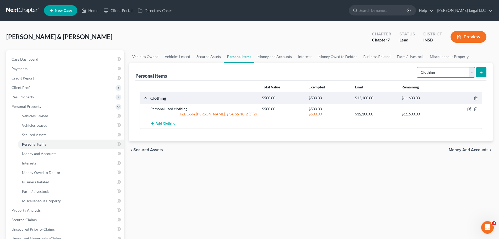
drag, startPoint x: 460, startPoint y: 73, endPoint x: 456, endPoint y: 75, distance: 4.3
click at [402, 73] on select "Select Item Type Clothing Collectibles Of Value Electronics Firearms Household …" at bounding box center [446, 72] width 58 height 10
select select "electronics"
click at [402, 67] on select "Select Item Type Clothing Collectibles Of Value Electronics Firearms Household …" at bounding box center [446, 72] width 58 height 10
click at [402, 72] on line "submit" at bounding box center [481, 72] width 2 height 0
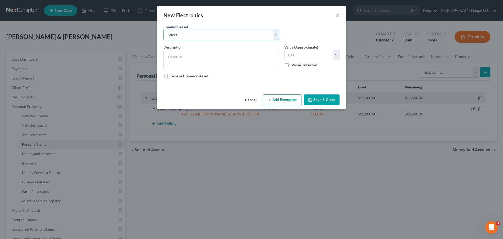
click at [208, 31] on select "Select Miscellaneous electronics including televisions, computer equipment, and…" at bounding box center [222, 35] width 116 height 10
select select "0"
click at [164, 30] on select "Select Miscellaneous electronics including televisions, computer equipment, and…" at bounding box center [222, 35] width 116 height 10
type textarea "Miscellaneous electronics including televisions, computer equipment, and other …"
type input "2,000.00"
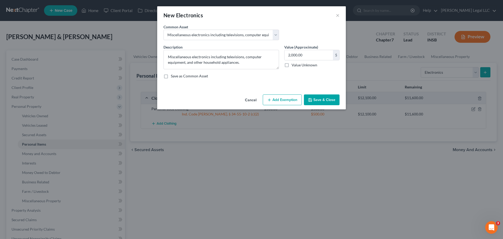
click at [276, 97] on button "Add Exemption" at bounding box center [282, 99] width 39 height 11
select select "2"
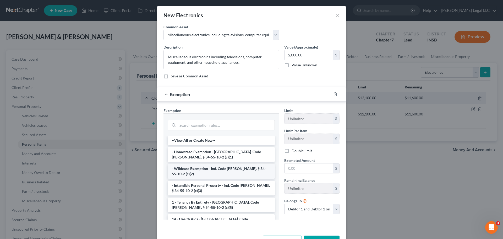
click at [178, 169] on li "- Wildcard Exemption - Ind. Code [PERSON_NAME]. § 34-55-10-2 (c)(2)" at bounding box center [221, 171] width 107 height 15
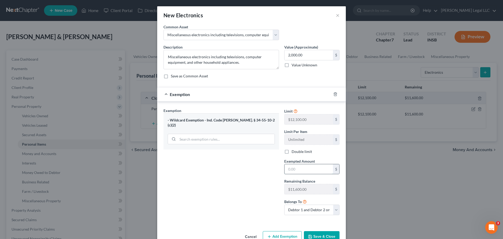
click at [303, 169] on input "text" at bounding box center [309, 169] width 48 height 10
type input "2,000"
click at [292, 151] on label "Double limit" at bounding box center [302, 151] width 20 height 5
click at [294, 151] on input "Double limit" at bounding box center [295, 150] width 3 height 3
checkbox input "true"
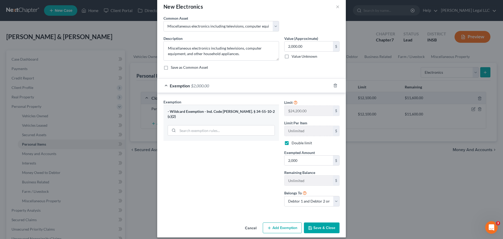
scroll to position [13, 0]
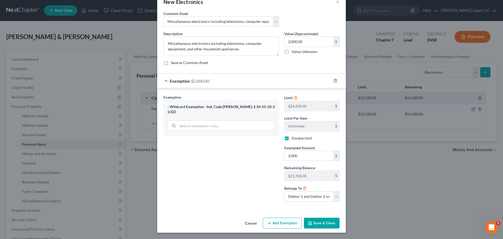
click at [320, 182] on button "Save & Close" at bounding box center [322, 222] width 36 height 11
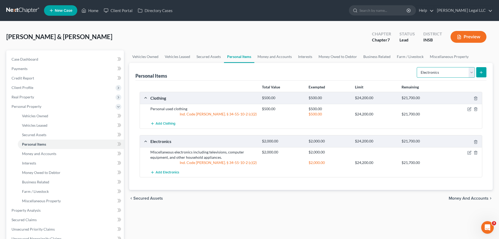
click at [402, 72] on select "Select Item Type Clothing Collectibles Of Value Electronics Firearms Household …" at bounding box center [446, 72] width 58 height 10
click at [402, 67] on select "Select Item Type Clothing Collectibles Of Value Electronics Firearms Household …" at bounding box center [446, 72] width 58 height 10
click at [402, 72] on select "Select Item Type Clothing Collectibles Of Value Electronics Firearms Household …" at bounding box center [446, 72] width 58 height 10
select select "household_goods"
click at [402, 67] on select "Select Item Type Clothing Collectibles Of Value Electronics Firearms Household …" at bounding box center [446, 72] width 58 height 10
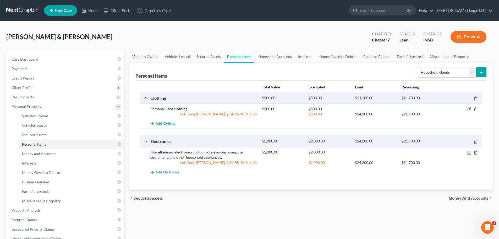
click at [402, 72] on icon "submit" at bounding box center [481, 72] width 4 height 4
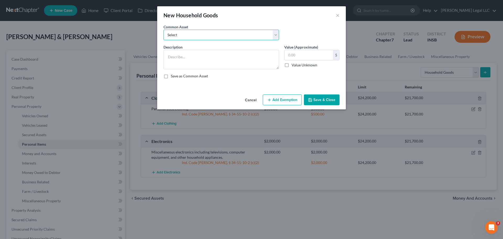
click at [226, 38] on select "Select Household furniture (bedrooms, kitchen, living area, etc.)" at bounding box center [222, 35] width 116 height 10
select select "0"
click at [164, 30] on select "Select Household furniture (bedrooms, kitchen, living area, etc.)" at bounding box center [222, 35] width 116 height 10
type textarea "Household furniture (bedrooms, kitchen, living area, etc.)"
type input "2,000.00"
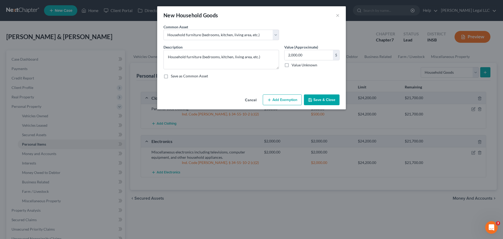
click at [287, 100] on button "Add Exemption" at bounding box center [282, 99] width 39 height 11
select select "2"
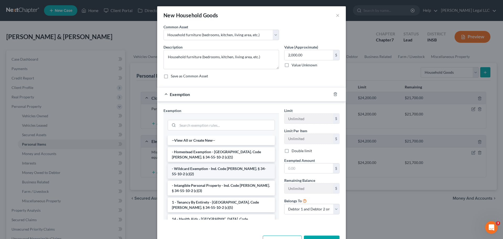
click at [190, 168] on li "- Wildcard Exemption - Ind. Code [PERSON_NAME]. § 34-55-10-2 (c)(2)" at bounding box center [221, 171] width 107 height 15
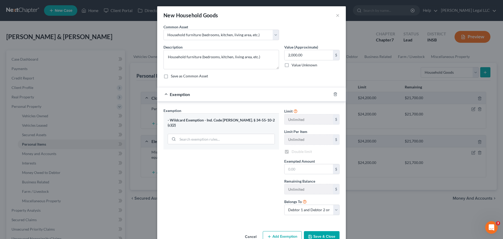
checkbox input "true"
click at [308, 170] on input "text" at bounding box center [309, 169] width 48 height 10
type input "2,000"
click at [324, 182] on button "Save & Close" at bounding box center [322, 236] width 36 height 11
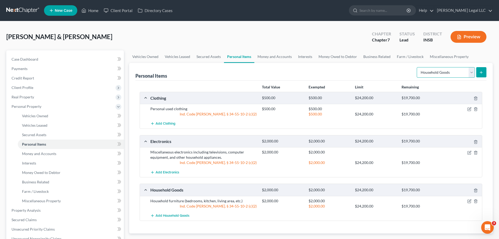
click at [402, 72] on select "Select Item Type Clothing Collectibles Of Value Electronics Firearms Household …" at bounding box center [446, 72] width 58 height 10
select select "jewelry"
click at [402, 67] on select "Select Item Type Clothing Collectibles Of Value Electronics Firearms Household …" at bounding box center [446, 72] width 58 height 10
click at [402, 72] on line "submit" at bounding box center [481, 72] width 2 height 0
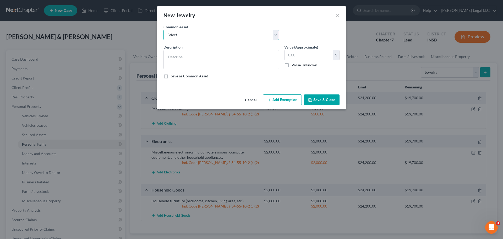
click at [198, 36] on select "Select Miscellaneous fine and costume jewelry, watches, and accessories." at bounding box center [222, 35] width 116 height 10
select select "0"
click at [164, 30] on select "Select Miscellaneous fine and costume jewelry, watches, and accessories." at bounding box center [222, 35] width 116 height 10
type textarea "Miscellaneous fine and costume jewelry, watches, and accessories."
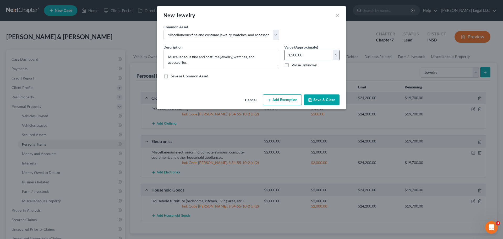
click at [305, 55] on input "1,500.00" at bounding box center [309, 55] width 48 height 10
type input "1,000"
click at [291, 99] on button "Add Exemption" at bounding box center [282, 99] width 39 height 11
select select "2"
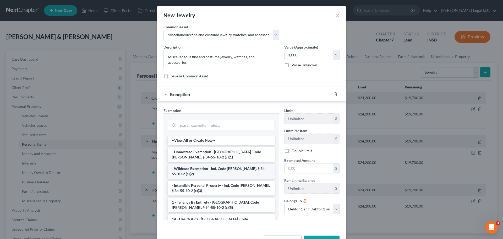
click at [189, 165] on li "- Wildcard Exemption - Ind. Code [PERSON_NAME]. § 34-55-10-2 (c)(2)" at bounding box center [221, 171] width 107 height 15
checkbox input "true"
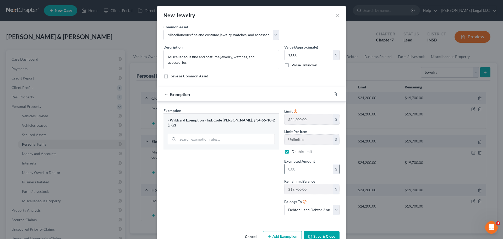
click at [305, 170] on input "text" at bounding box center [309, 169] width 48 height 10
type input "1,000"
click at [225, 182] on div "Exemption Set must be selected for CA. Exemption * - Wildcard Exemption - Ind. …" at bounding box center [221, 163] width 121 height 111
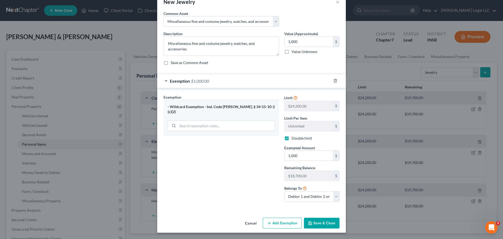
click at [315, 182] on button "Save & Close" at bounding box center [322, 222] width 36 height 11
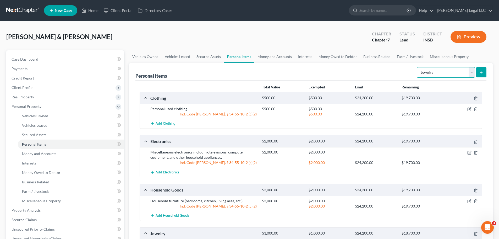
click at [402, 74] on select "Select Item Type Clothing Collectibles Of Value Electronics Firearms Household …" at bounding box center [446, 72] width 58 height 10
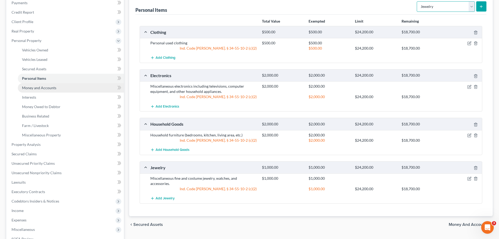
scroll to position [26, 0]
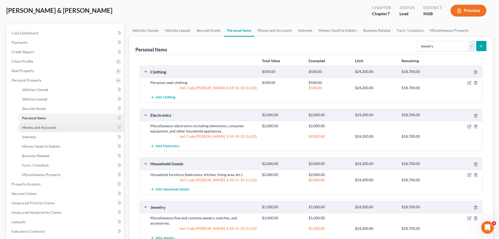
click at [44, 123] on link "Money and Accounts" at bounding box center [71, 127] width 106 height 9
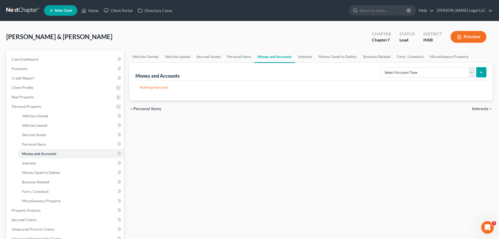
click at [402, 69] on button "submit" at bounding box center [481, 72] width 10 height 10
click at [402, 72] on select "Select Account Type Brokerage Cash on Hand Certificates of Deposit Checking Acc…" at bounding box center [428, 72] width 94 height 10
select select "checking"
click at [382, 67] on select "Select Account Type Brokerage Cash on Hand Certificates of Deposit Checking Acc…" at bounding box center [428, 72] width 94 height 10
click at [402, 72] on button "submit" at bounding box center [481, 72] width 10 height 10
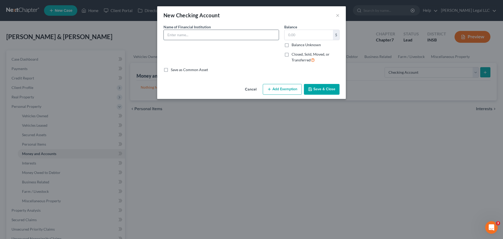
click at [188, 37] on input "text" at bounding box center [221, 35] width 115 height 10
type input "Lake [US_STATE] Credit Union"
type input "200"
click at [272, 88] on button "Add Exemption" at bounding box center [282, 89] width 39 height 11
select select "2"
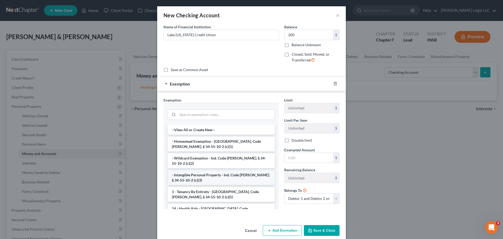
click at [187, 175] on li "- Intangible Personal Property - Ind. Code [PERSON_NAME]. § 34-55-10-2 (c)(3)" at bounding box center [221, 177] width 107 height 15
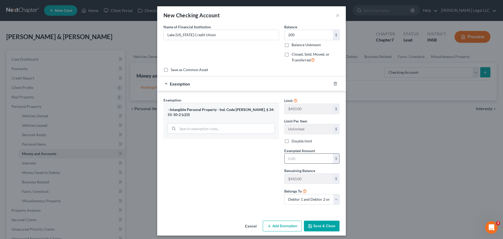
click at [299, 159] on input "text" at bounding box center [309, 159] width 48 height 10
type input "200"
click at [292, 139] on label "Double limit" at bounding box center [302, 140] width 20 height 5
click at [294, 139] on input "Double limit" at bounding box center [295, 139] width 3 height 3
checkbox input "true"
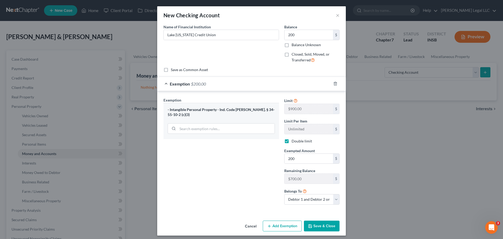
click at [317, 182] on button "Save & Close" at bounding box center [322, 225] width 36 height 11
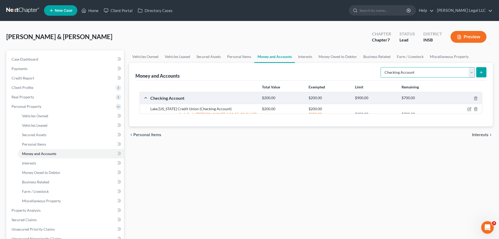
click at [402, 73] on select "Select Account Type Brokerage Cash on Hand Certificates of Deposit Checking Acc…" at bounding box center [428, 72] width 94 height 10
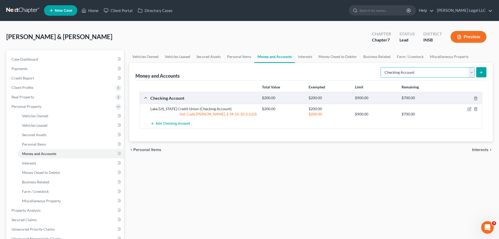
select select "savings"
click at [382, 67] on select "Select Account Type Brokerage Cash on Hand Certificates of Deposit Checking Acc…" at bounding box center [428, 72] width 94 height 10
click at [402, 72] on icon "submit" at bounding box center [481, 72] width 4 height 4
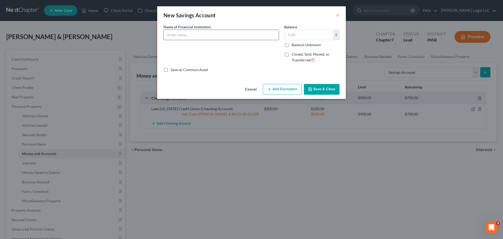
click at [238, 36] on input "text" at bounding box center [221, 35] width 115 height 10
type input "Lake [US_STATE] Credit Union"
type input "500"
click at [273, 88] on button "Add Exemption" at bounding box center [282, 89] width 39 height 11
select select "2"
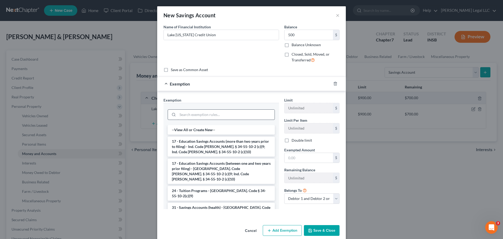
drag, startPoint x: 201, startPoint y: 104, endPoint x: 199, endPoint y: 117, distance: 13.1
click at [200, 110] on div at bounding box center [222, 114] width 116 height 22
click at [199, 117] on input "search" at bounding box center [226, 115] width 97 height 10
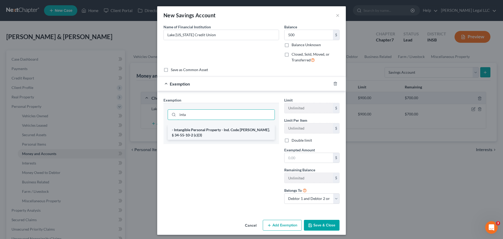
type input "inta"
click at [224, 130] on li "- Intangible Personal Property - Ind. Code [PERSON_NAME]. § 34-55-10-2 (c)(3)" at bounding box center [221, 132] width 107 height 15
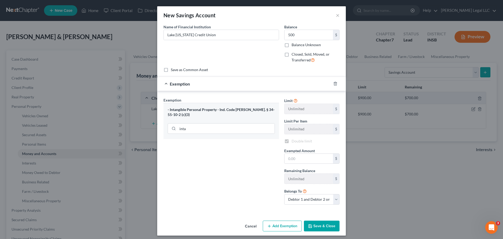
checkbox input "true"
click at [314, 165] on div "Limit $900.00 $ Limit Per Item Unlimited $ Double limit Exempted Amount * $ Rem…" at bounding box center [312, 152] width 61 height 111
click at [315, 158] on input "text" at bounding box center [309, 159] width 48 height 10
type input "500"
click at [322, 182] on button "Save & Close" at bounding box center [322, 225] width 36 height 11
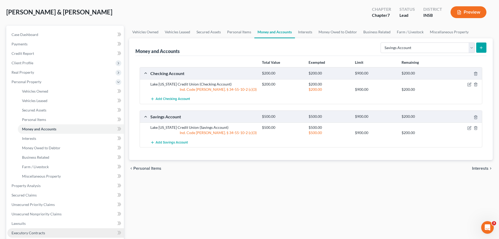
scroll to position [52, 0]
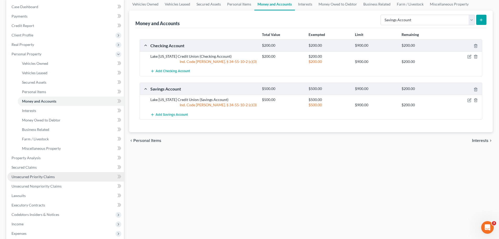
click at [35, 178] on span "Unsecured Priority Claims" at bounding box center [33, 176] width 43 height 4
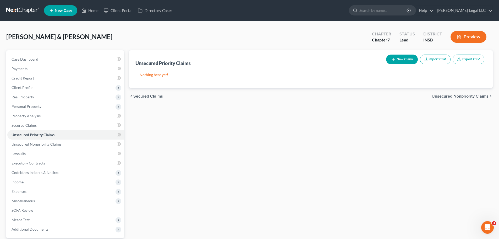
click at [402, 63] on button "New Claim" at bounding box center [402, 60] width 32 height 10
select select "2"
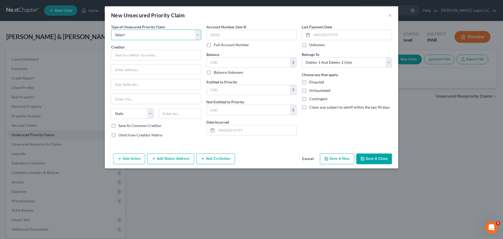
click at [150, 31] on select "Select Taxes & Other Government Units Domestic Support Obligations Extensions o…" at bounding box center [156, 35] width 90 height 10
select select "0"
click at [111, 30] on select "Select Taxes & Other Government Units Domestic Support Obligations Extensions o…" at bounding box center [156, 35] width 90 height 10
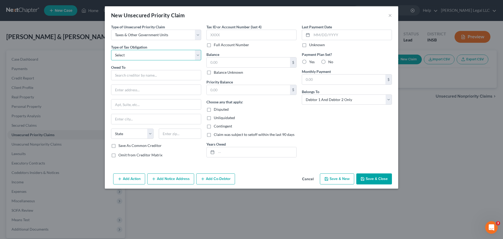
click at [130, 55] on select "Select Federal City State Franchise Tax Board Other" at bounding box center [156, 55] width 90 height 10
select select "0"
click at [111, 50] on select "Select Federal City State Franchise Tax Board Other" at bounding box center [156, 55] width 90 height 10
click at [127, 73] on input "text" at bounding box center [156, 75] width 90 height 10
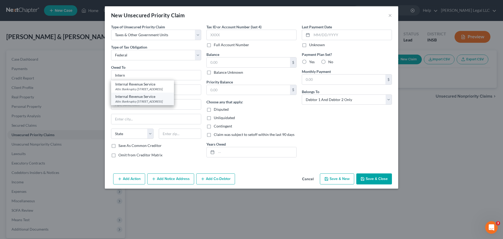
click at [137, 97] on div "Internal Revenue Service" at bounding box center [142, 96] width 55 height 5
type input "Internal Revenue Service"
type input "Attn: Bankruptcy"
type input "PO Box 7346"
type input "[GEOGRAPHIC_DATA]"
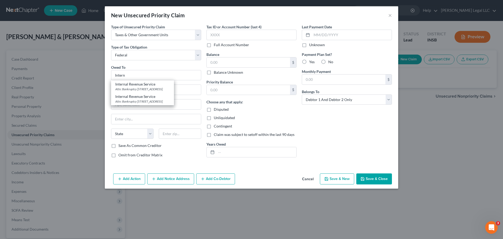
select select "39"
type input "19101"
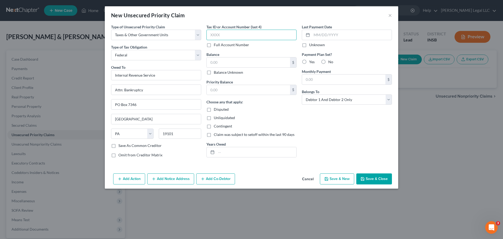
click at [236, 36] on input "text" at bounding box center [251, 35] width 90 height 10
click at [223, 60] on input "text" at bounding box center [248, 62] width 83 height 10
click at [221, 62] on input "text" at bounding box center [248, 62] width 83 height 10
click at [370, 178] on button "Save & Close" at bounding box center [374, 178] width 36 height 11
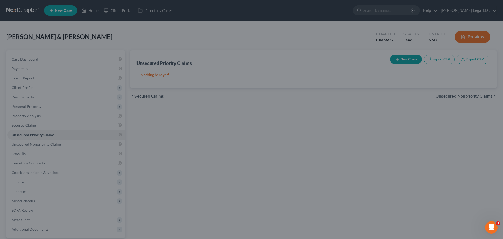
type input "11,000.00"
type input "0.00"
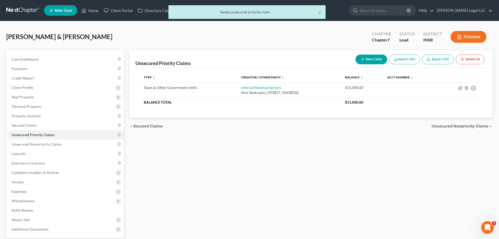
click at [369, 60] on button "New Claim" at bounding box center [372, 60] width 32 height 10
select select "2"
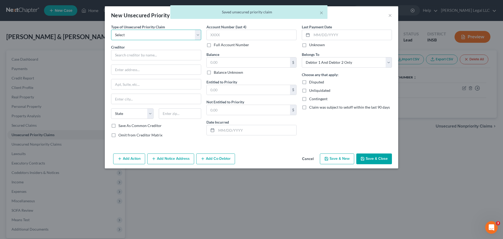
click at [145, 38] on select "Select Taxes & Other Government Units Domestic Support Obligations Extensions o…" at bounding box center [156, 35] width 90 height 10
select select "0"
click at [111, 30] on select "Select Taxes & Other Government Units Domestic Support Obligations Extensions o…" at bounding box center [156, 35] width 90 height 10
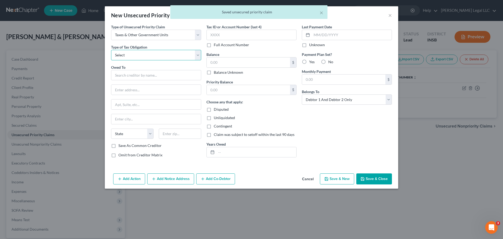
drag, startPoint x: 138, startPoint y: 55, endPoint x: 138, endPoint y: 58, distance: 3.2
click at [138, 55] on select "Select Federal City State Franchise Tax Board Other" at bounding box center [156, 55] width 90 height 10
select select "2"
click at [111, 50] on select "Select Federal City State Franchise Tax Board Other" at bounding box center [156, 55] width 90 height 10
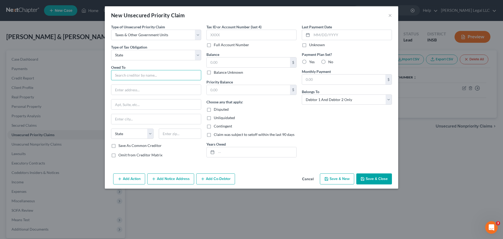
click at [128, 74] on input "text" at bounding box center [156, 75] width 90 height 10
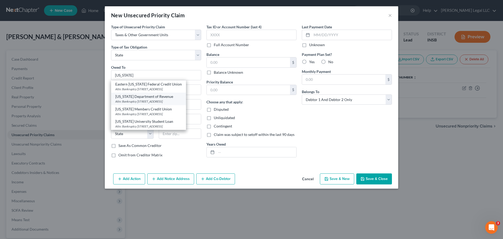
click at [134, 104] on div "Attn: Bankruptcy [STREET_ADDRESS]" at bounding box center [148, 101] width 67 height 4
type input "[US_STATE] Department of Revenue"
type input "Attn: Bankruptcy"
type input "[STREET_ADDRESS]"
type input "[GEOGRAPHIC_DATA]"
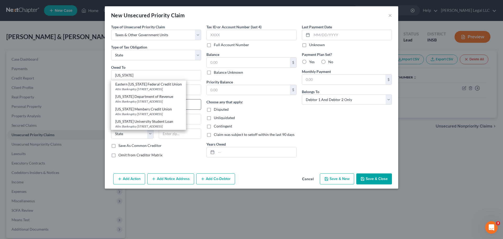
select select "15"
type input "46204"
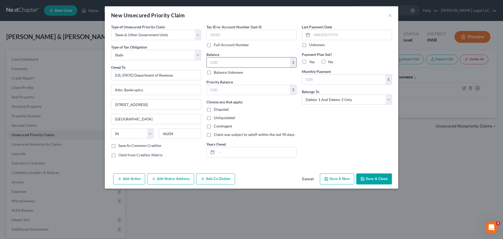
click at [220, 61] on input "text" at bounding box center [248, 62] width 83 height 10
type input "285.81"
click at [218, 91] on input "text" at bounding box center [248, 90] width 83 height 10
click at [307, 125] on div "Last Payment Date Unknown Payment Plan Set? Yes No Monthly Payment $ Belongs To…" at bounding box center [346, 93] width 95 height 138
click at [225, 91] on input "text" at bounding box center [248, 90] width 83 height 10
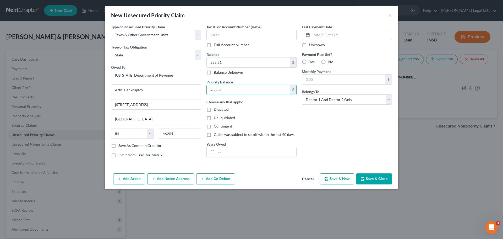
type input "285.81"
click at [371, 178] on button "Save & Close" at bounding box center [374, 178] width 36 height 11
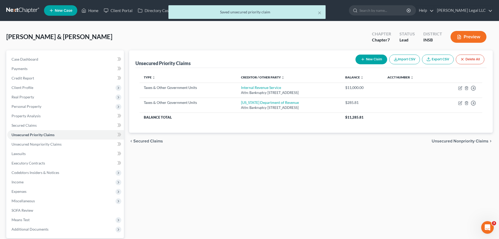
click at [215, 170] on div "Unsecured Priority Claims New Claim Import CSV Export CSV Delete All Type expan…" at bounding box center [311, 159] width 369 height 218
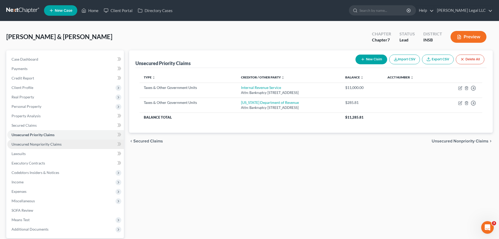
click at [71, 145] on link "Unsecured Nonpriority Claims" at bounding box center [65, 143] width 117 height 9
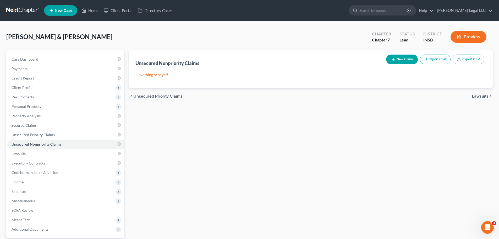
click at [396, 58] on button "New Claim" at bounding box center [402, 60] width 32 height 10
select select "2"
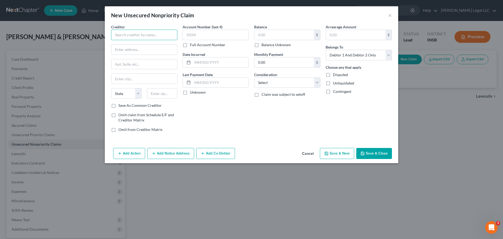
click at [157, 35] on input "text" at bounding box center [144, 35] width 66 height 10
click at [141, 46] on div "OneMain" at bounding box center [142, 43] width 55 height 5
type input "OneMain"
type input "Attn: Bankruptcy"
type input "[STREET_ADDRESS]"
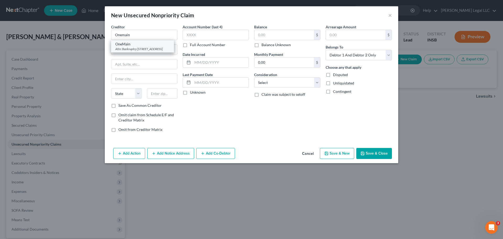
type input "[GEOGRAPHIC_DATA]"
select select "15"
type input "47706"
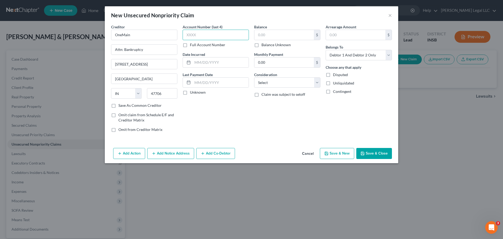
click at [208, 33] on input "text" at bounding box center [216, 35] width 66 height 10
paste input "0820"
type input "0820"
click at [285, 37] on input "text" at bounding box center [283, 35] width 59 height 10
type input "9,036"
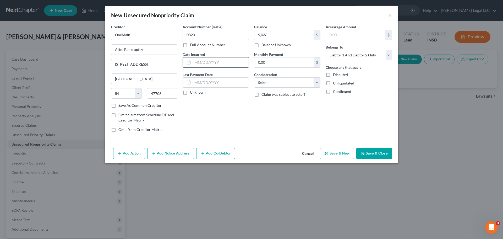
click at [218, 64] on input "text" at bounding box center [221, 62] width 56 height 10
type input "[DATE]"
click at [274, 81] on select "Select Cable / Satellite Services Collection Agency Credit Card Debt Debt Couns…" at bounding box center [287, 82] width 66 height 10
select select "4"
click at [254, 77] on select "Select Cable / Satellite Services Collection Agency Credit Card Debt Debt Couns…" at bounding box center [287, 82] width 66 height 10
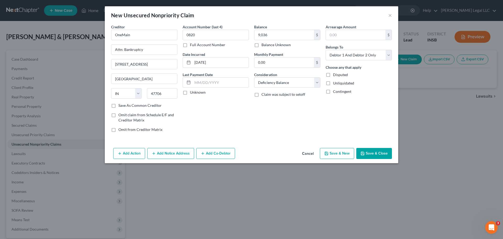
click at [341, 151] on button "Save & New" at bounding box center [337, 153] width 34 height 11
select select "2"
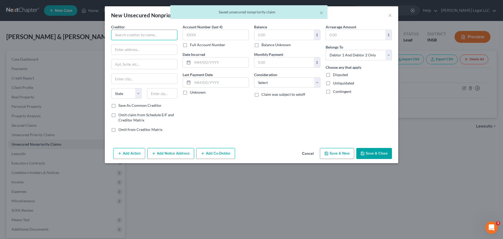
click at [161, 35] on input "text" at bounding box center [144, 35] width 66 height 10
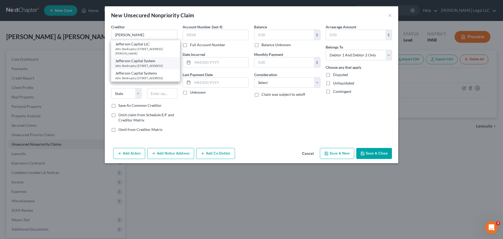
click at [151, 66] on div "Attn: Bankruptcy [STREET_ADDRESS]" at bounding box center [145, 65] width 61 height 4
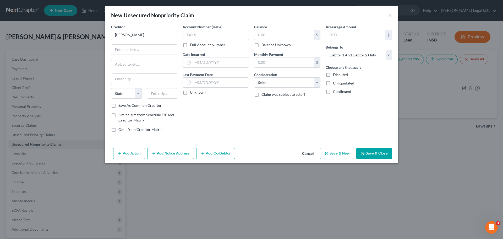
type input "Jefferson Capital System"
type input "Attn: Bankruptcy"
type input "[STREET_ADDRESS]"
type input "Sartell"
select select "24"
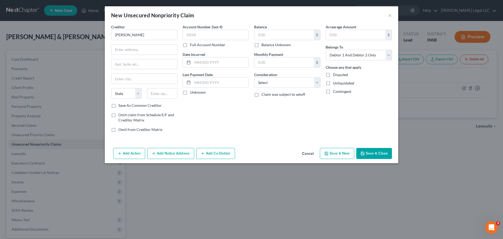
type input "56377"
click at [193, 34] on input "text" at bounding box center [216, 35] width 66 height 10
type input "8767"
click at [268, 37] on input "text" at bounding box center [283, 35] width 59 height 10
type input "186"
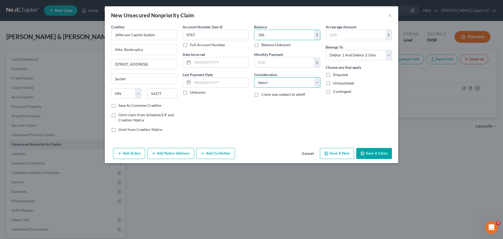
click at [265, 80] on select "Select Cable / Satellite Services Collection Agency Credit Card Debt Debt Couns…" at bounding box center [287, 82] width 66 height 10
select select "1"
click at [254, 77] on select "Select Cable / Satellite Services Collection Agency Credit Card Debt Debt Couns…" at bounding box center [287, 82] width 66 height 10
click at [227, 62] on input "text" at bounding box center [221, 62] width 56 height 10
type input "[DATE]"
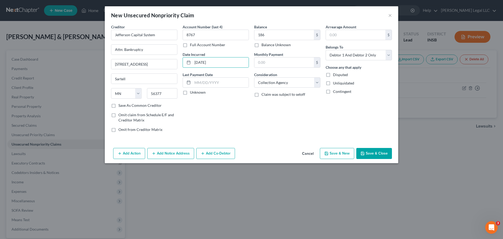
click at [335, 150] on button "Save & New" at bounding box center [337, 153] width 34 height 11
select select "2"
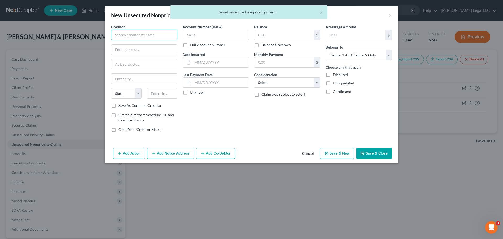
click at [156, 36] on input "text" at bounding box center [144, 35] width 66 height 10
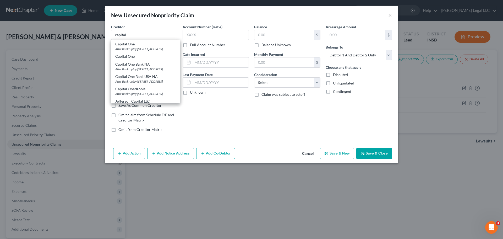
drag, startPoint x: 149, startPoint y: 84, endPoint x: 163, endPoint y: 80, distance: 14.3
click at [149, 79] on div "Capital One Bank USA NA" at bounding box center [145, 76] width 61 height 5
type input "Capital One Bank USA NA"
type input "Attn: Bankruptcy"
type input "PO Box 31293"
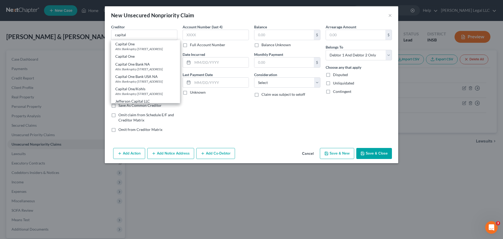
type input "[GEOGRAPHIC_DATA]"
select select "46"
type input "84131"
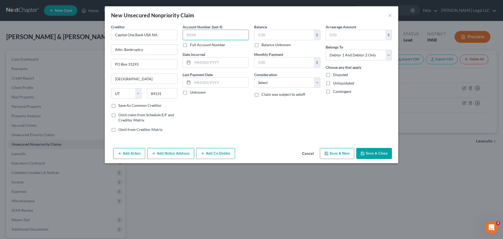
click at [206, 33] on input "text" at bounding box center [216, 35] width 66 height 10
type input "5295"
click at [283, 31] on input "text" at bounding box center [283, 35] width 59 height 10
type input "910"
click at [274, 80] on select "Select Cable / Satellite Services Collection Agency Credit Card Debt Debt Couns…" at bounding box center [287, 82] width 66 height 10
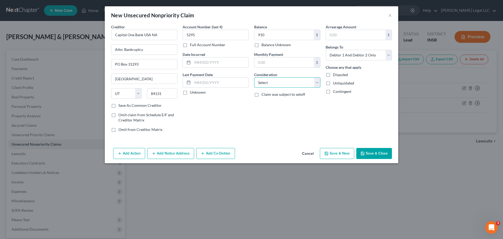
select select "2"
click at [254, 77] on select "Select Cable / Satellite Services Collection Agency Credit Card Debt Debt Couns…" at bounding box center [287, 82] width 66 height 10
click at [216, 57] on div at bounding box center [216, 62] width 66 height 10
click at [217, 61] on input "text" at bounding box center [221, 62] width 56 height 10
type input "[DATE]"
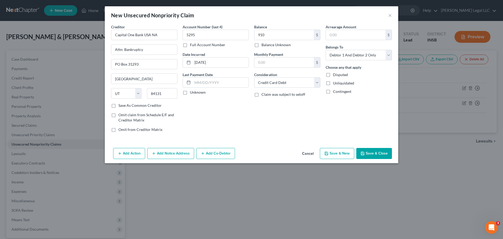
click at [337, 151] on button "Save & New" at bounding box center [337, 153] width 34 height 11
select select "2"
type input "910.00"
type input "0.00"
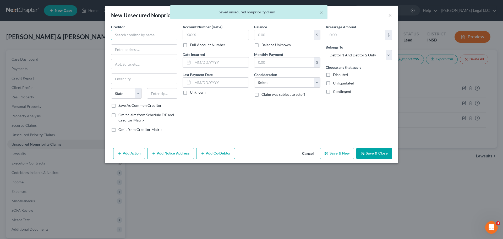
click at [150, 35] on input "text" at bounding box center [144, 35] width 66 height 10
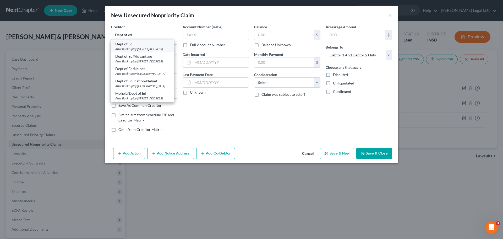
click at [152, 48] on div "Attn: Bankruptcy [STREET_ADDRESS]" at bounding box center [142, 49] width 55 height 4
type input "Dept of Ed"
type input "Attn: Bankruptcy"
type input "[STREET_ADDRESS]"
type input "Lincoln"
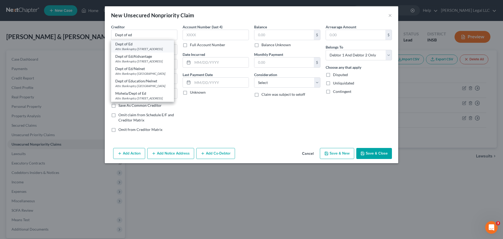
select select "30"
type input "68508"
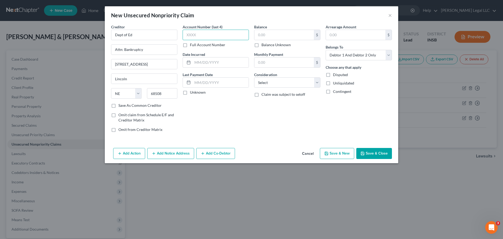
click at [193, 34] on input "text" at bounding box center [216, 35] width 66 height 10
type input "1461"
click at [204, 61] on input "text" at bounding box center [221, 62] width 56 height 10
type input "[DATE]"
click at [274, 36] on input "text" at bounding box center [283, 35] width 59 height 10
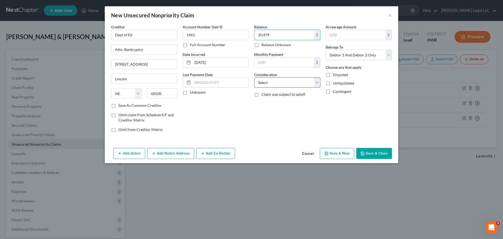
type input "10,479"
click at [275, 79] on select "Select Cable / Satellite Services Collection Agency Credit Card Debt Debt Couns…" at bounding box center [287, 82] width 66 height 10
select select "17"
click at [254, 77] on select "Select Cable / Satellite Services Collection Agency Credit Card Debt Debt Couns…" at bounding box center [287, 82] width 66 height 10
click at [333, 153] on button "Save & New" at bounding box center [337, 153] width 34 height 11
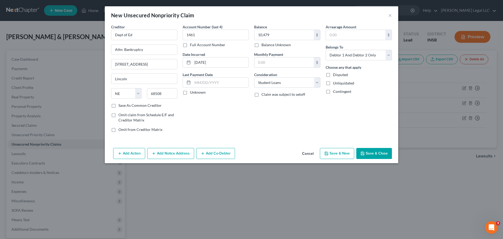
select select "2"
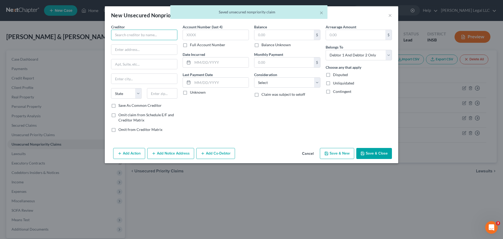
drag, startPoint x: 123, startPoint y: 39, endPoint x: 126, endPoint y: 39, distance: 2.9
click at [124, 39] on input "text" at bounding box center [144, 35] width 66 height 10
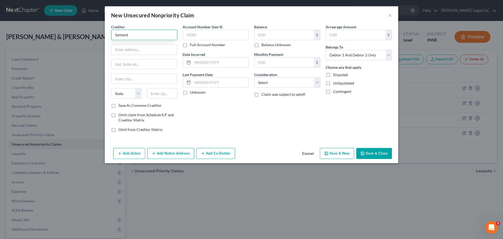
click at [123, 35] on input "Santand" at bounding box center [144, 35] width 66 height 10
type input "Santander Bank N.A."
type input "Attn: Bankruptcy"
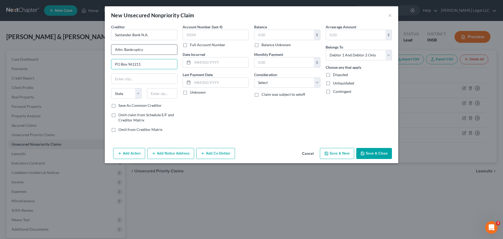
type input "PO Box 961211"
type input "76161"
type input "[GEOGRAPHIC_DATA]"
select select "45"
click at [196, 37] on input "text" at bounding box center [216, 35] width 66 height 10
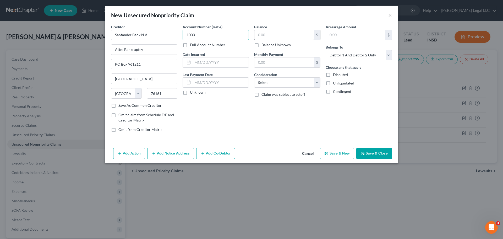
type input "1000"
click at [283, 33] on input "text" at bounding box center [283, 35] width 59 height 10
type input "11,916"
click at [276, 89] on div "Balance 11,916.00 $ Balance Unknown Balance Undetermined 11,916 $ Balance Unkno…" at bounding box center [288, 80] width 72 height 112
click at [283, 83] on select "Select Cable / Satellite Services Collection Agency Credit Card Debt Debt Couns…" at bounding box center [287, 82] width 66 height 10
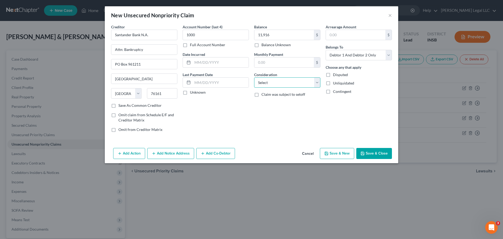
select select "4"
click at [254, 77] on select "Select Cable / Satellite Services Collection Agency Credit Card Debt Debt Couns…" at bounding box center [287, 82] width 66 height 10
click at [211, 61] on input "text" at bounding box center [221, 62] width 56 height 10
type input "[DATE]"
drag, startPoint x: 370, startPoint y: 155, endPoint x: 368, endPoint y: 150, distance: 4.9
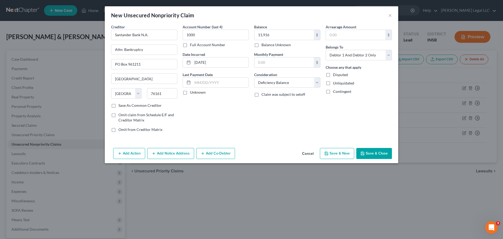
click at [370, 155] on button "Save & Close" at bounding box center [374, 153] width 36 height 11
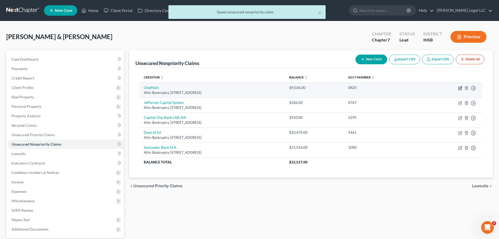
click at [402, 89] on icon "button" at bounding box center [461, 87] width 2 height 2
select select "15"
select select "4"
select select "2"
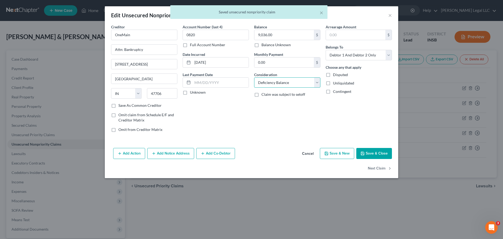
click at [278, 83] on select "Select Cable / Satellite Services Collection Agency Credit Card Debt Debt Couns…" at bounding box center [287, 82] width 66 height 10
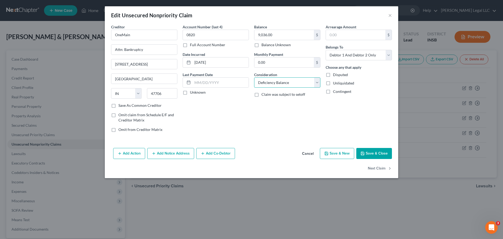
select select "10"
click at [254, 77] on select "Select Cable / Satellite Services Collection Agency Credit Card Debt Debt Couns…" at bounding box center [287, 82] width 66 height 10
click at [371, 152] on button "Save & Close" at bounding box center [374, 153] width 36 height 11
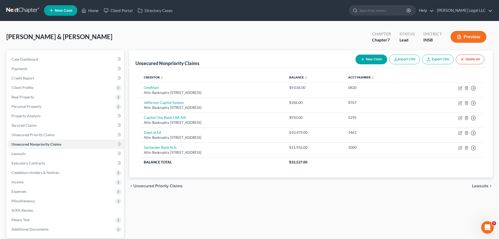
click at [363, 59] on icon "button" at bounding box center [363, 59] width 4 height 4
select select "2"
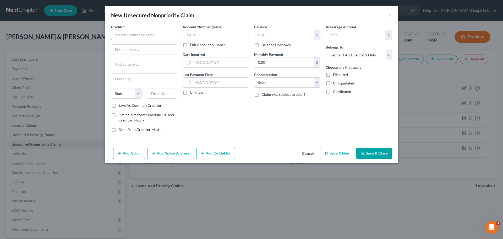
click at [129, 37] on input "text" at bounding box center [144, 35] width 66 height 10
type input "Credit Collections"
type input "Attn: Bankruptcy"
type input "[STREET_ADDRESS]"
type input "02062"
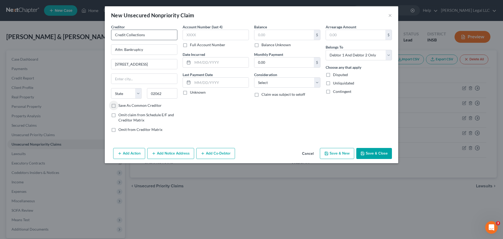
type input "[PERSON_NAME]"
select select "22"
click at [194, 34] on input "text" at bounding box center [216, 35] width 66 height 10
type input "4452"
click at [268, 36] on input "text" at bounding box center [283, 35] width 59 height 10
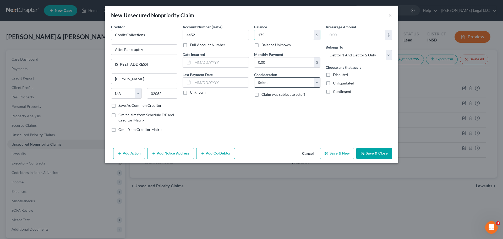
type input "175"
click at [284, 86] on select "Select Cable / Satellite Services Collection Agency Credit Card Debt Debt Couns…" at bounding box center [287, 82] width 66 height 10
select select "1"
click at [254, 77] on select "Select Cable / Satellite Services Collection Agency Credit Card Debt Debt Couns…" at bounding box center [287, 82] width 66 height 10
click at [210, 62] on input "text" at bounding box center [221, 62] width 56 height 10
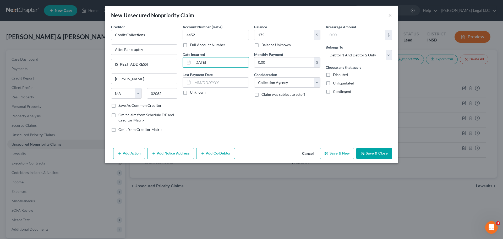
drag, startPoint x: 373, startPoint y: 154, endPoint x: 374, endPoint y: 151, distance: 3.4
click at [373, 154] on button "Save & Close" at bounding box center [374, 153] width 36 height 11
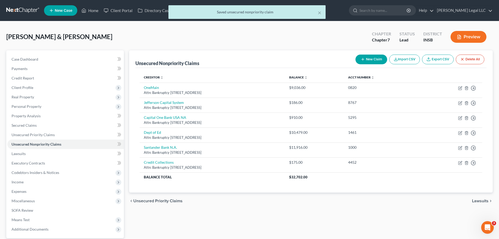
click at [366, 61] on button "New Claim" at bounding box center [372, 60] width 32 height 10
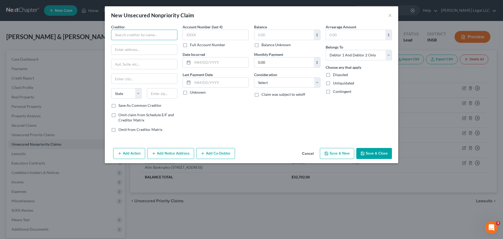
click at [129, 37] on input "text" at bounding box center [144, 35] width 66 height 10
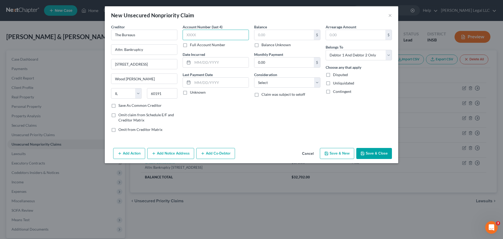
click at [208, 31] on input "text" at bounding box center [216, 35] width 66 height 10
click at [265, 32] on input "text" at bounding box center [283, 35] width 59 height 10
click at [280, 85] on select "Select Cable / Satellite Services Collection Agency Credit Card Debt Debt Couns…" at bounding box center [287, 82] width 66 height 10
click at [254, 77] on select "Select Cable / Satellite Services Collection Agency Credit Card Debt Debt Couns…" at bounding box center [287, 82] width 66 height 10
click at [225, 61] on input "text" at bounding box center [221, 62] width 56 height 10
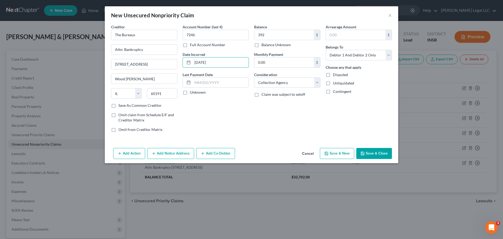
click at [367, 155] on button "Save & Close" at bounding box center [374, 153] width 36 height 11
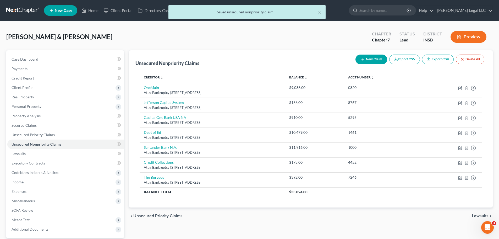
click at [363, 59] on icon "button" at bounding box center [363, 59] width 4 height 4
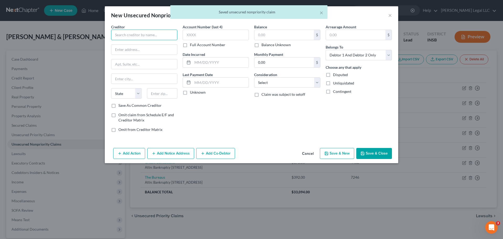
click at [137, 33] on input "text" at bounding box center [144, 35] width 66 height 10
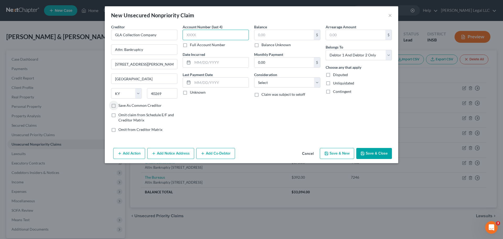
click at [192, 30] on input "text" at bounding box center [216, 35] width 66 height 10
click at [193, 32] on input "text" at bounding box center [216, 35] width 66 height 10
click at [291, 35] on input "text" at bounding box center [283, 35] width 59 height 10
drag, startPoint x: 292, startPoint y: 80, endPoint x: 291, endPoint y: 82, distance: 2.7
click at [292, 80] on select "Select Cable / Satellite Services Collection Agency Credit Card Debt Debt Couns…" at bounding box center [287, 82] width 66 height 10
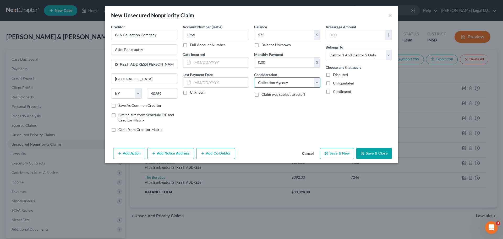
click at [254, 77] on select "Select Cable / Satellite Services Collection Agency Credit Card Debt Debt Couns…" at bounding box center [287, 82] width 66 height 10
drag, startPoint x: 235, startPoint y: 65, endPoint x: 244, endPoint y: 52, distance: 15.3
click at [235, 65] on input "text" at bounding box center [221, 62] width 56 height 10
click at [367, 150] on button "Save & Close" at bounding box center [374, 153] width 36 height 11
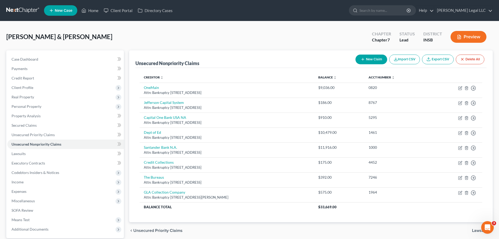
click at [367, 56] on button "New Claim" at bounding box center [372, 60] width 32 height 10
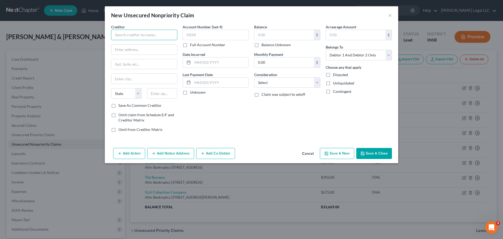
click at [137, 32] on input "text" at bounding box center [144, 35] width 66 height 10
click at [121, 37] on input "NAvient" at bounding box center [144, 35] width 66 height 10
click at [126, 50] on input "text" at bounding box center [144, 50] width 66 height 10
click at [132, 64] on input "text" at bounding box center [144, 64] width 66 height 10
click at [145, 63] on input "[STREET_ADDRESS][PERSON_NAME]" at bounding box center [144, 64] width 66 height 10
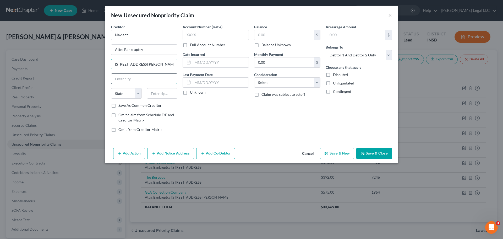
click at [144, 76] on input "text" at bounding box center [144, 79] width 66 height 10
click at [223, 36] on input "text" at bounding box center [216, 35] width 66 height 10
click at [190, 47] on label "Full Account Number" at bounding box center [207, 44] width 35 height 5
click at [192, 46] on input "Full Account Number" at bounding box center [193, 43] width 3 height 3
click at [197, 33] on input "text" at bounding box center [216, 35] width 66 height 10
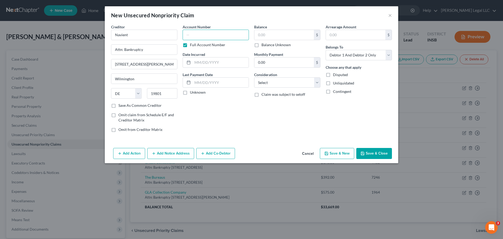
paste input "9842511098100022004****"
click at [281, 35] on input "text" at bounding box center [283, 35] width 59 height 10
click at [302, 86] on select "Select Cable / Satellite Services Collection Agency Credit Card Debt Debt Couns…" at bounding box center [287, 82] width 66 height 10
click at [254, 77] on select "Select Cable / Satellite Services Collection Agency Credit Card Debt Debt Couns…" at bounding box center [287, 82] width 66 height 10
click at [211, 53] on div "Date Incurred" at bounding box center [216, 60] width 66 height 16
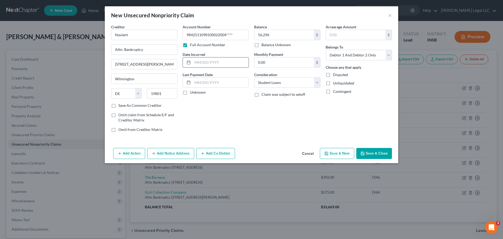
click at [211, 58] on input "text" at bounding box center [221, 62] width 56 height 10
click at [344, 152] on button "Save & New" at bounding box center [337, 153] width 34 height 11
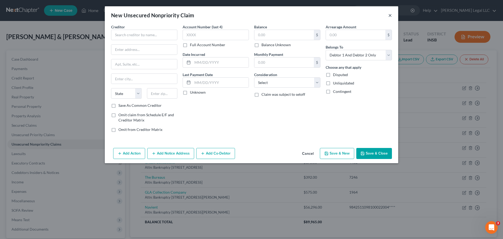
click at [390, 14] on button "×" at bounding box center [390, 15] width 4 height 6
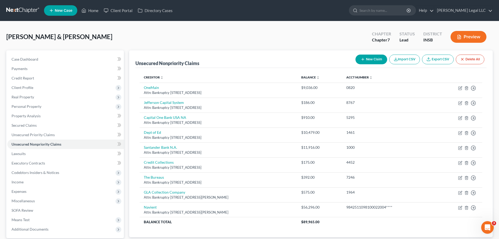
click at [372, 57] on button "New Claim" at bounding box center [372, 60] width 32 height 10
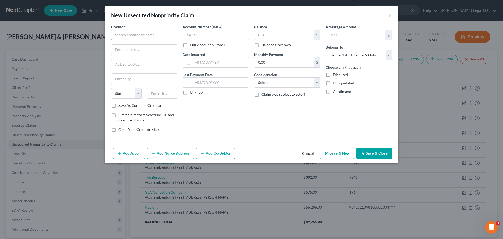
click at [154, 34] on input "text" at bounding box center [144, 35] width 66 height 10
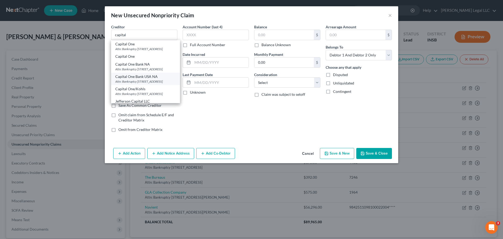
click at [139, 79] on div "Capital One Bank USA NA" at bounding box center [145, 76] width 61 height 5
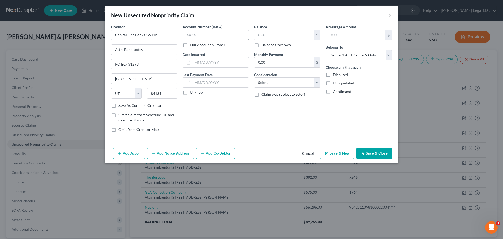
click at [211, 30] on div "Account Number (last 4) Full Account Number" at bounding box center [216, 35] width 66 height 23
click at [211, 34] on input "text" at bounding box center [216, 35] width 66 height 10
paste input "0345"
click at [284, 35] on input "text" at bounding box center [283, 35] width 59 height 10
click at [339, 57] on select "Select Debtor 1 Only Debtor 2 Only Debtor 1 And Debtor 2 Only At Least One Of T…" at bounding box center [359, 55] width 66 height 10
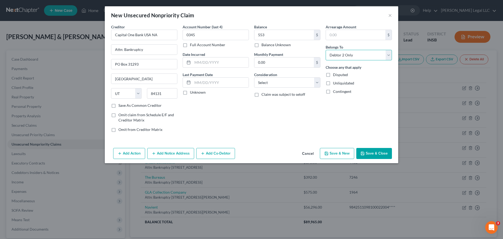
click at [326, 50] on select "Select Debtor 1 Only Debtor 2 Only Debtor 1 And Debtor 2 Only At Least One Of T…" at bounding box center [359, 55] width 66 height 10
click at [277, 88] on div "Balance 553.00 $ Balance Unknown Balance Undetermined 553 $ Balance Unknown Mon…" at bounding box center [288, 80] width 72 height 112
click at [278, 83] on select "Select Cable / Satellite Services Collection Agency Credit Card Debt Debt Couns…" at bounding box center [287, 82] width 66 height 10
click at [254, 77] on select "Select Cable / Satellite Services Collection Agency Credit Card Debt Debt Couns…" at bounding box center [287, 82] width 66 height 10
click at [225, 62] on input "text" at bounding box center [221, 62] width 56 height 10
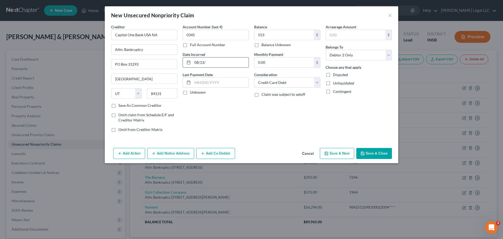
click at [234, 64] on input "08/13/" at bounding box center [221, 62] width 56 height 10
click at [233, 62] on input "08/13/" at bounding box center [221, 62] width 56 height 10
click at [217, 63] on input "08/13/" at bounding box center [221, 62] width 56 height 10
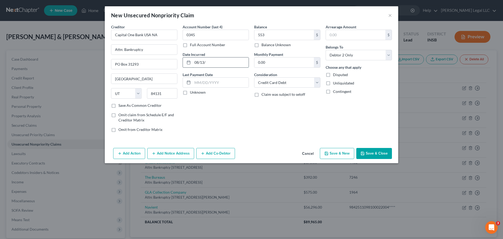
click at [217, 63] on input "08/13/" at bounding box center [221, 62] width 56 height 10
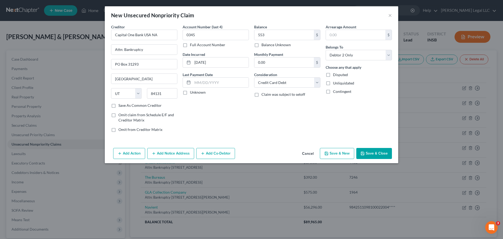
click at [373, 152] on button "Save & Close" at bounding box center [374, 153] width 36 height 11
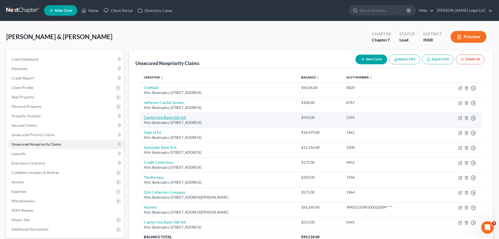
click at [171, 117] on link "Capital One Bank USA NA" at bounding box center [165, 117] width 42 height 4
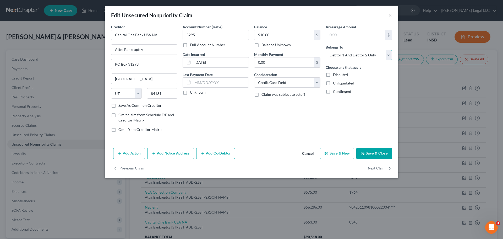
click at [349, 53] on select "Select Debtor 1 Only Debtor 2 Only Debtor 1 And Debtor 2 Only At Least One Of T…" at bounding box center [359, 55] width 66 height 10
click at [326, 50] on select "Select Debtor 1 Only Debtor 2 Only Debtor 1 And Debtor 2 Only At Least One Of T…" at bounding box center [359, 55] width 66 height 10
click at [366, 152] on button "Save & Close" at bounding box center [374, 153] width 36 height 11
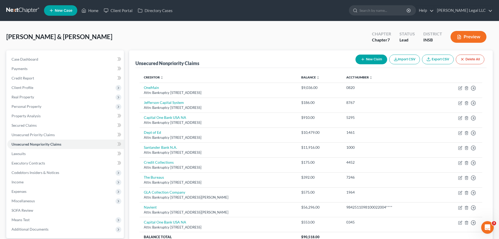
click at [368, 63] on button "New Claim" at bounding box center [372, 60] width 32 height 10
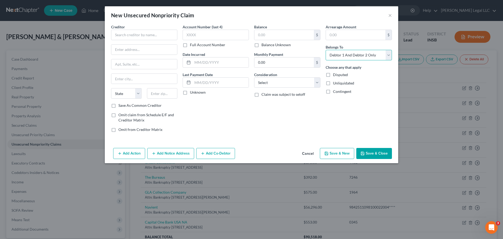
click at [350, 56] on select "Select Debtor 1 Only Debtor 2 Only Debtor 1 And Debtor 2 Only At Least One Of T…" at bounding box center [359, 55] width 66 height 10
click at [121, 38] on input "text" at bounding box center [144, 35] width 66 height 10
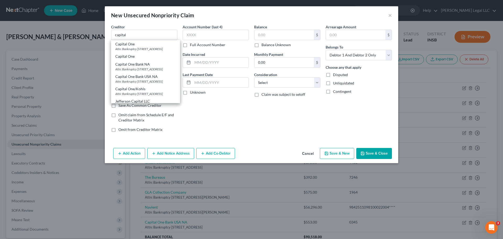
drag, startPoint x: 135, startPoint y: 87, endPoint x: 143, endPoint y: 82, distance: 9.3
click at [135, 79] on div "Capital One Bank USA NA" at bounding box center [145, 76] width 61 height 5
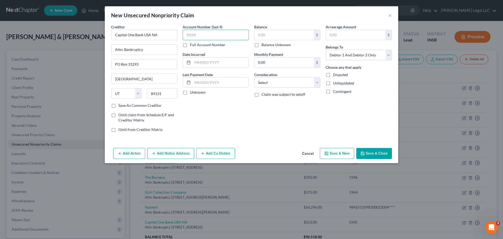
click at [201, 35] on input "text" at bounding box center [216, 35] width 66 height 10
click at [277, 34] on input "text" at bounding box center [283, 35] width 59 height 10
drag, startPoint x: 274, startPoint y: 84, endPoint x: 272, endPoint y: 86, distance: 3.7
click at [274, 84] on select "Select Cable / Satellite Services Collection Agency Credit Card Debt Debt Couns…" at bounding box center [287, 82] width 66 height 10
click at [254, 77] on select "Select Cable / Satellite Services Collection Agency Credit Card Debt Debt Couns…" at bounding box center [287, 82] width 66 height 10
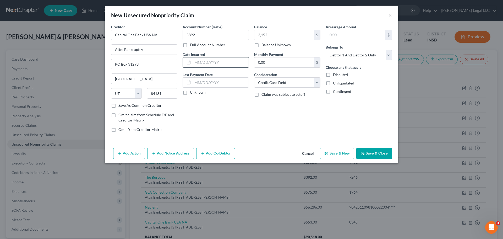
click at [213, 66] on input "text" at bounding box center [221, 62] width 56 height 10
click at [371, 58] on select "Select Debtor 1 Only Debtor 2 Only Debtor 1 And Debtor 2 Only At Least One Of T…" at bounding box center [359, 55] width 66 height 10
click at [326, 50] on select "Select Debtor 1 Only Debtor 2 Only Debtor 1 And Debtor 2 Only At Least One Of T…" at bounding box center [359, 55] width 66 height 10
drag, startPoint x: 382, startPoint y: 152, endPoint x: 465, endPoint y: 154, distance: 82.5
click at [384, 152] on button "Save & Close" at bounding box center [374, 153] width 36 height 11
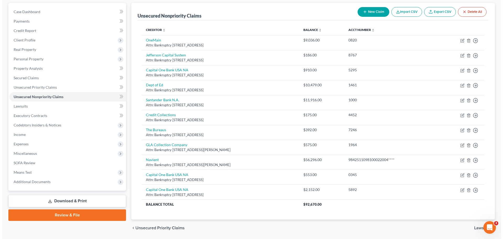
scroll to position [12, 0]
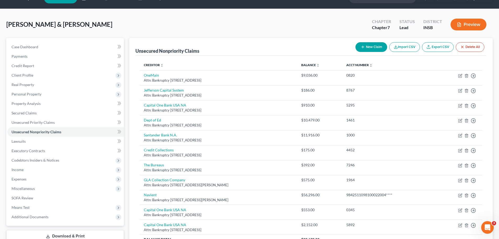
click at [364, 44] on button "New Claim" at bounding box center [372, 47] width 32 height 10
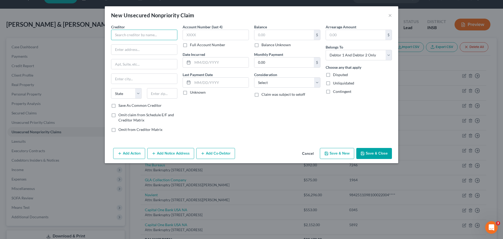
click at [149, 37] on input "text" at bounding box center [144, 35] width 66 height 10
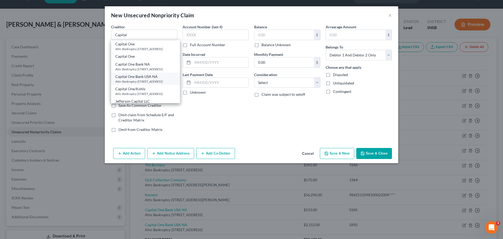
click at [135, 84] on div "Attn: Bankruptcy [STREET_ADDRESS]" at bounding box center [145, 81] width 61 height 4
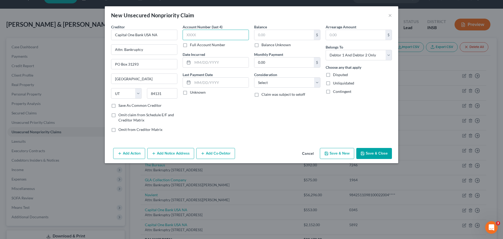
click at [203, 35] on input "text" at bounding box center [216, 35] width 66 height 10
click at [280, 32] on input "text" at bounding box center [283, 35] width 59 height 10
click at [273, 88] on select "Select Cable / Satellite Services Collection Agency Credit Card Debt Debt Couns…" at bounding box center [287, 82] width 66 height 10
click at [254, 77] on select "Select Cable / Satellite Services Collection Agency Credit Card Debt Debt Couns…" at bounding box center [287, 82] width 66 height 10
click at [202, 62] on input "text" at bounding box center [221, 62] width 56 height 10
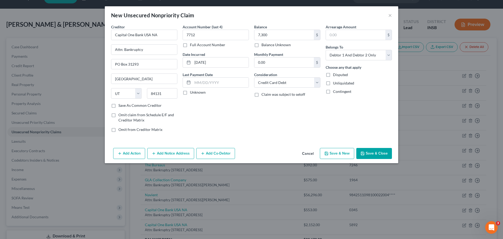
click at [371, 152] on button "Save & Close" at bounding box center [374, 153] width 36 height 11
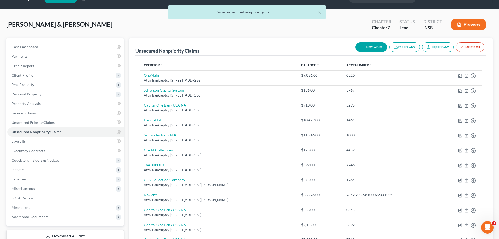
click at [375, 45] on button "New Claim" at bounding box center [372, 47] width 32 height 10
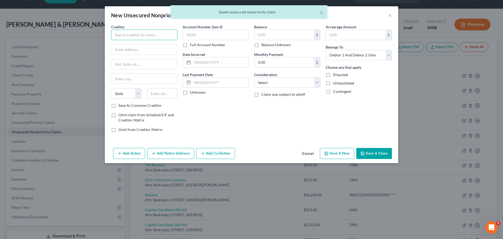
click at [149, 35] on input "text" at bounding box center [144, 35] width 66 height 10
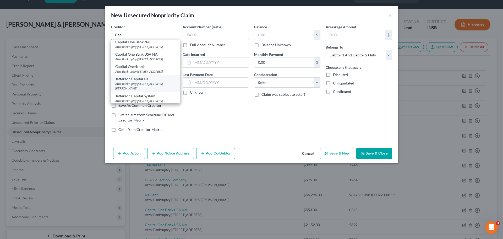
scroll to position [52, 0]
click at [147, 56] on div "Attn: Bankruptcy [STREET_ADDRESS]" at bounding box center [145, 58] width 61 height 4
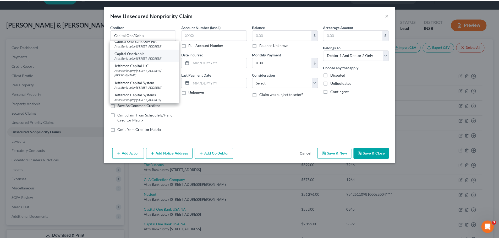
scroll to position [0, 0]
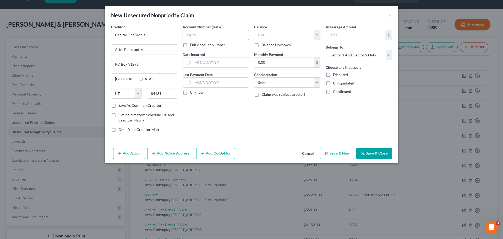
click at [206, 34] on input "text" at bounding box center [216, 35] width 66 height 10
click at [269, 34] on input "text" at bounding box center [283, 35] width 59 height 10
click at [269, 83] on select "Select Cable / Satellite Services Collection Agency Credit Card Debt Debt Couns…" at bounding box center [287, 82] width 66 height 10
drag, startPoint x: 276, startPoint y: 81, endPoint x: 276, endPoint y: 87, distance: 6.3
click at [276, 81] on select "Select Cable / Satellite Services Collection Agency Credit Card Debt Debt Couns…" at bounding box center [287, 82] width 66 height 10
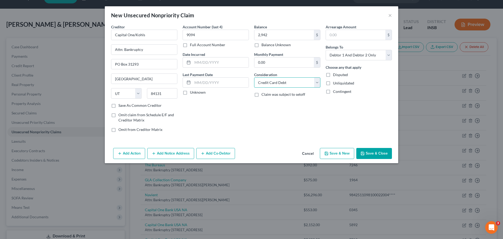
click at [254, 77] on select "Select Cable / Satellite Services Collection Agency Credit Card Debt Debt Couns…" at bounding box center [287, 82] width 66 height 10
click at [213, 61] on input "text" at bounding box center [221, 62] width 56 height 10
click at [366, 61] on div "Arrearage Amount $ Belongs To * Select Debtor 1 Only Debtor 2 Only Debtor 1 And…" at bounding box center [359, 80] width 72 height 112
click at [366, 57] on select "Select Debtor 1 Only Debtor 2 Only Debtor 1 And Debtor 2 Only At Least One Of T…" at bounding box center [359, 55] width 66 height 10
click at [326, 50] on select "Select Debtor 1 Only Debtor 2 Only Debtor 1 And Debtor 2 Only At Least One Of T…" at bounding box center [359, 55] width 66 height 10
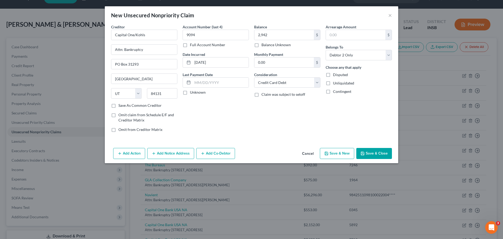
drag, startPoint x: 373, startPoint y: 153, endPoint x: 500, endPoint y: 139, distance: 128.1
click at [373, 153] on button "Save & Close" at bounding box center [374, 153] width 36 height 11
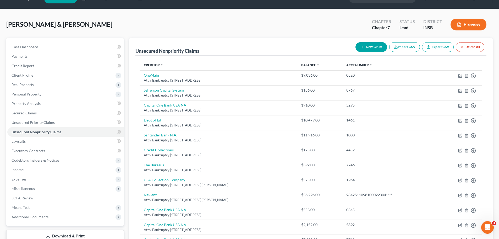
click at [367, 44] on button "New Claim" at bounding box center [372, 47] width 32 height 10
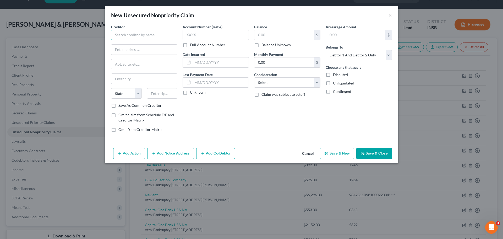
click at [127, 37] on input "text" at bounding box center [144, 35] width 66 height 10
click at [135, 48] on div "Attn: Bankruptcy [STREET_ADDRESS]" at bounding box center [142, 49] width 55 height 4
click at [262, 46] on label "Balance Unknown" at bounding box center [276, 44] width 29 height 5
click at [264, 46] on input "Balance Unknown" at bounding box center [265, 43] width 3 height 3
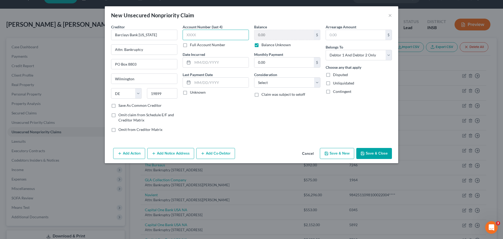
click at [216, 32] on input "text" at bounding box center [216, 35] width 66 height 10
click at [270, 85] on select "Select Cable / Satellite Services Collection Agency Credit Card Debt Debt Couns…" at bounding box center [287, 82] width 66 height 10
click at [254, 77] on select "Select Cable / Satellite Services Collection Agency Credit Card Debt Debt Couns…" at bounding box center [287, 82] width 66 height 10
drag, startPoint x: 221, startPoint y: 62, endPoint x: 300, endPoint y: 57, distance: 78.7
click at [221, 62] on input "text" at bounding box center [221, 62] width 56 height 10
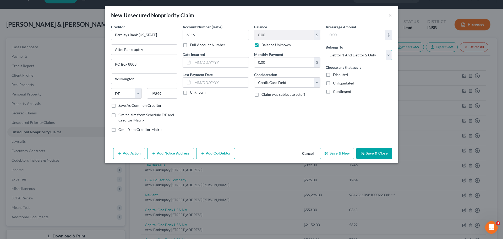
click at [346, 50] on select "Select Debtor 1 Only Debtor 2 Only Debtor 1 And Debtor 2 Only At Least One Of T…" at bounding box center [359, 55] width 66 height 10
click at [326, 50] on select "Select Debtor 1 Only Debtor 2 Only Debtor 1 And Debtor 2 Only At Least One Of T…" at bounding box center [359, 55] width 66 height 10
click at [232, 61] on input "text" at bounding box center [221, 62] width 56 height 10
click at [373, 154] on button "Save & Close" at bounding box center [374, 153] width 36 height 11
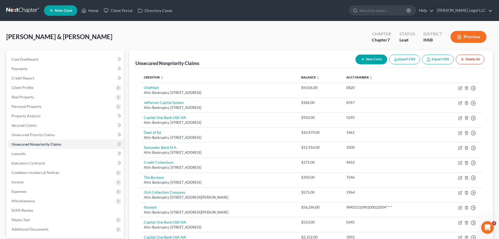
click at [369, 61] on button "New Claim" at bounding box center [372, 60] width 32 height 10
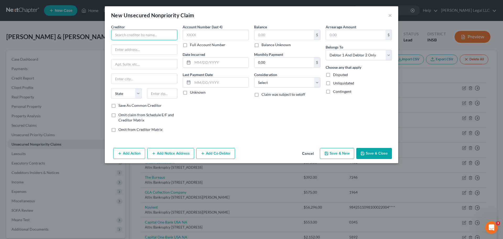
click at [146, 38] on input "text" at bounding box center [144, 35] width 66 height 10
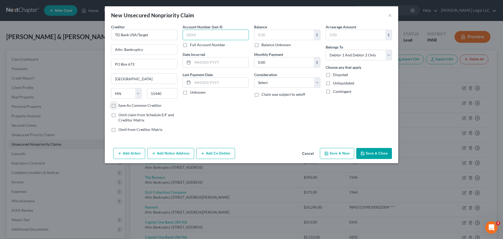
click at [229, 34] on input "text" at bounding box center [216, 35] width 66 height 10
click at [209, 58] on input "text" at bounding box center [221, 62] width 56 height 10
click at [269, 32] on input "text" at bounding box center [283, 35] width 59 height 10
click at [267, 82] on select "Select Cable / Satellite Services Collection Agency Credit Card Debt Debt Couns…" at bounding box center [287, 82] width 66 height 10
click at [254, 77] on select "Select Cable / Satellite Services Collection Agency Credit Card Debt Debt Couns…" at bounding box center [287, 82] width 66 height 10
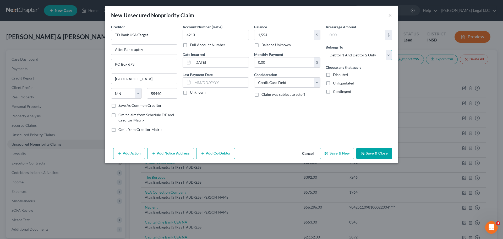
drag, startPoint x: 354, startPoint y: 54, endPoint x: 352, endPoint y: 59, distance: 4.8
click at [354, 54] on select "Select Debtor 1 Only Debtor 2 Only Debtor 1 And Debtor 2 Only At Least One Of T…" at bounding box center [359, 55] width 66 height 10
click at [326, 50] on select "Select Debtor 1 Only Debtor 2 Only Debtor 1 And Debtor 2 Only At Least One Of T…" at bounding box center [359, 55] width 66 height 10
click at [371, 152] on button "Save & Close" at bounding box center [374, 153] width 36 height 11
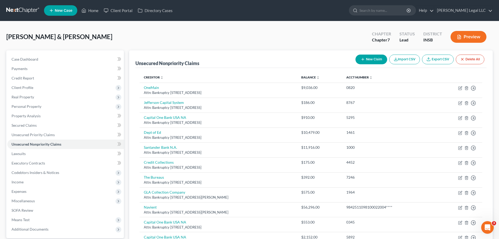
click at [371, 59] on button "New Claim" at bounding box center [372, 60] width 32 height 10
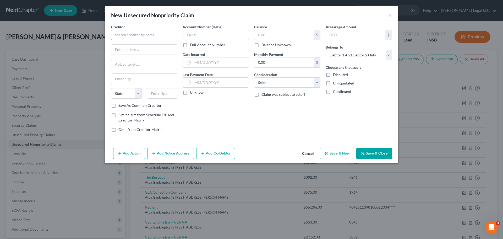
click at [156, 32] on input "text" at bounding box center [144, 35] width 66 height 10
click at [212, 36] on input "text" at bounding box center [216, 35] width 66 height 10
click at [280, 33] on input "text" at bounding box center [283, 35] width 59 height 10
click at [262, 44] on label "Balance Unknown" at bounding box center [276, 44] width 29 height 5
click at [264, 44] on input "Balance Unknown" at bounding box center [265, 43] width 3 height 3
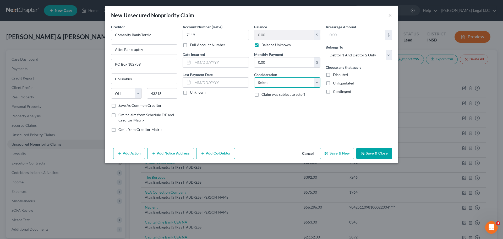
click at [258, 83] on select "Select Cable / Satellite Services Collection Agency Credit Card Debt Debt Couns…" at bounding box center [287, 82] width 66 height 10
click at [254, 77] on select "Select Cable / Satellite Services Collection Agency Credit Card Debt Debt Couns…" at bounding box center [287, 82] width 66 height 10
click at [217, 59] on input "text" at bounding box center [221, 62] width 56 height 10
click at [344, 58] on select "Select Debtor 1 Only Debtor 2 Only Debtor 1 And Debtor 2 Only At Least One Of T…" at bounding box center [359, 55] width 66 height 10
click at [326, 50] on select "Select Debtor 1 Only Debtor 2 Only Debtor 1 And Debtor 2 Only At Least One Of T…" at bounding box center [359, 55] width 66 height 10
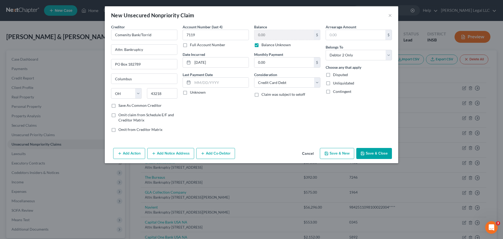
click at [366, 153] on button "Save & Close" at bounding box center [374, 153] width 36 height 11
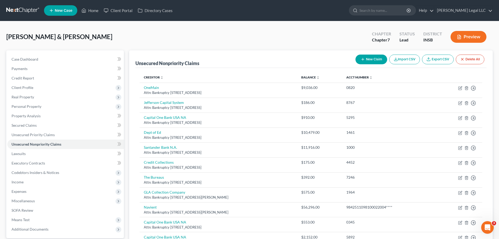
click at [370, 57] on button "New Claim" at bounding box center [372, 60] width 32 height 10
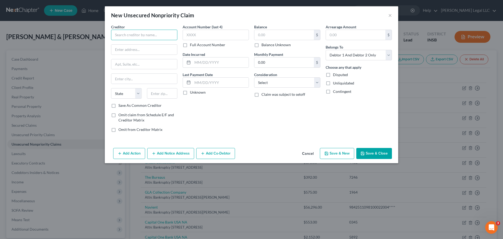
click at [153, 39] on input "text" at bounding box center [144, 35] width 66 height 10
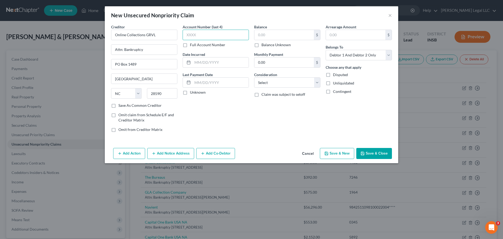
click at [202, 38] on input "text" at bounding box center [216, 35] width 66 height 10
click at [261, 34] on input "text" at bounding box center [283, 35] width 59 height 10
click at [257, 82] on select "Select Cable / Satellite Services Collection Agency Credit Card Debt Debt Couns…" at bounding box center [287, 82] width 66 height 10
click at [254, 77] on select "Select Cable / Satellite Services Collection Agency Credit Card Debt Debt Couns…" at bounding box center [287, 82] width 66 height 10
click at [353, 55] on select "Select Debtor 1 Only Debtor 2 Only Debtor 1 And Debtor 2 Only At Least One Of T…" at bounding box center [359, 55] width 66 height 10
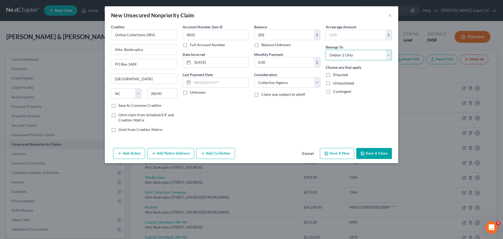
click at [326, 50] on select "Select Debtor 1 Only Debtor 2 Only Debtor 1 And Debtor 2 Only At Least One Of T…" at bounding box center [359, 55] width 66 height 10
click at [365, 155] on icon "button" at bounding box center [363, 153] width 4 height 4
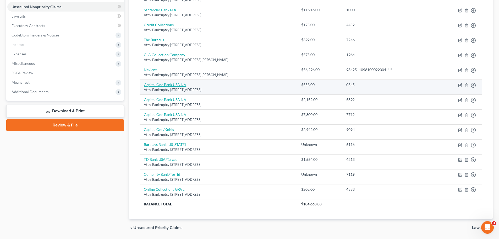
scroll to position [128, 0]
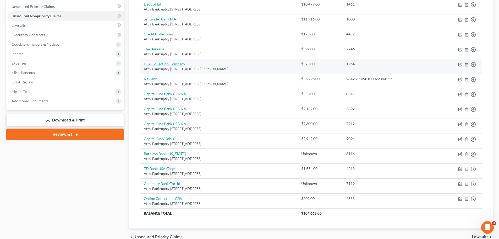
click at [155, 63] on link "GLA Collection Company" at bounding box center [164, 64] width 41 height 4
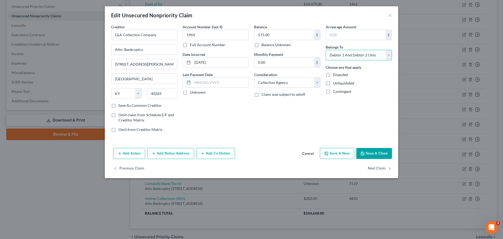
click at [348, 56] on select "Select Debtor 1 Only Debtor 2 Only Debtor 1 And Debtor 2 Only At Least One Of T…" at bounding box center [359, 55] width 66 height 10
click at [326, 50] on select "Select Debtor 1 Only Debtor 2 Only Debtor 1 And Debtor 2 Only At Least One Of T…" at bounding box center [359, 55] width 66 height 10
click at [373, 150] on button "Save & Close" at bounding box center [374, 153] width 36 height 11
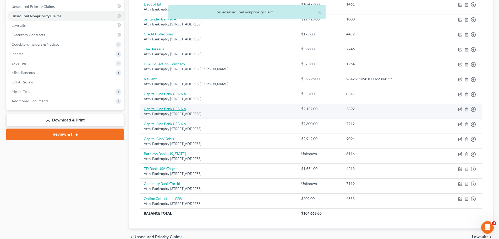
scroll to position [102, 0]
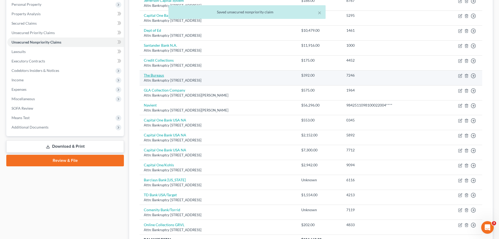
click at [159, 75] on link "The Bureaus" at bounding box center [154, 75] width 20 height 4
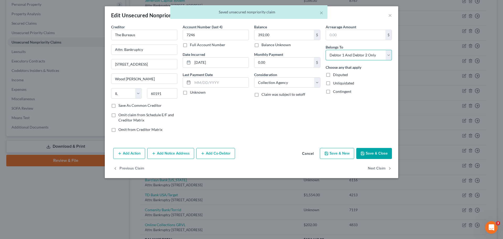
click at [344, 54] on select "Select Debtor 1 Only Debtor 2 Only Debtor 1 And Debtor 2 Only At Least One Of T…" at bounding box center [359, 55] width 66 height 10
click at [326, 50] on select "Select Debtor 1 Only Debtor 2 Only Debtor 1 And Debtor 2 Only At Least One Of T…" at bounding box center [359, 55] width 66 height 10
click at [369, 153] on button "Save & Close" at bounding box center [374, 153] width 36 height 11
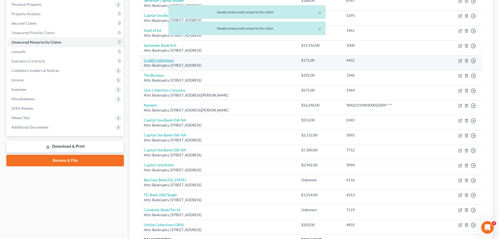
click at [166, 61] on link "Credit Collections" at bounding box center [159, 60] width 30 height 4
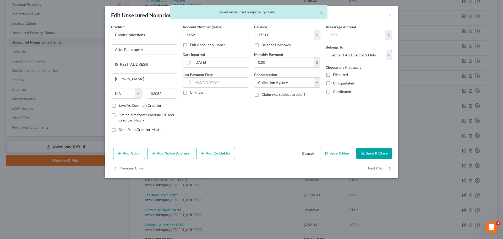
click at [350, 57] on select "Select Debtor 1 Only Debtor 2 Only Debtor 1 And Debtor 2 Only At Least One Of T…" at bounding box center [359, 55] width 66 height 10
click at [326, 50] on select "Select Debtor 1 Only Debtor 2 Only Debtor 1 And Debtor 2 Only At Least One Of T…" at bounding box center [359, 55] width 66 height 10
click at [373, 157] on button "Save & Close" at bounding box center [374, 153] width 36 height 11
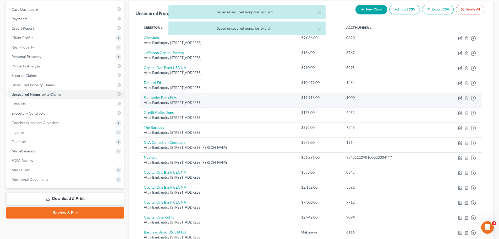
scroll to position [50, 0]
click at [165, 98] on link "Santander Bank N.A." at bounding box center [160, 97] width 33 height 4
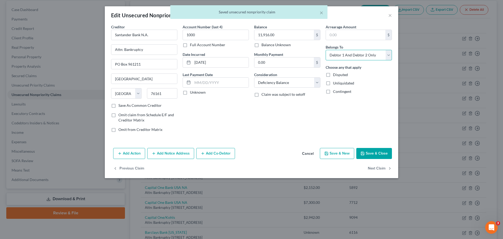
click at [339, 55] on select "Select Debtor 1 Only Debtor 2 Only Debtor 1 And Debtor 2 Only At Least One Of T…" at bounding box center [359, 55] width 66 height 10
click at [326, 50] on select "Select Debtor 1 Only Debtor 2 Only Debtor 1 And Debtor 2 Only At Least One Of T…" at bounding box center [359, 55] width 66 height 10
click at [373, 154] on button "Save & Close" at bounding box center [374, 153] width 36 height 11
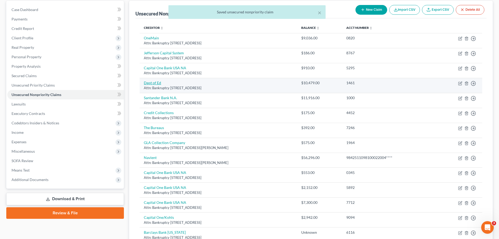
click at [153, 83] on link "Dept of Ed" at bounding box center [152, 82] width 17 height 4
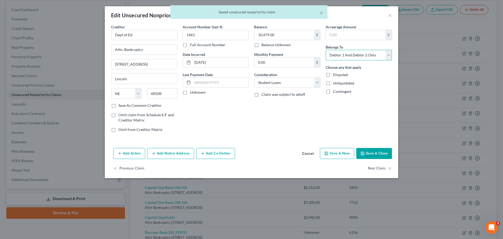
click at [353, 54] on select "Select Debtor 1 Only Debtor 2 Only Debtor 1 And Debtor 2 Only At Least One Of T…" at bounding box center [359, 55] width 66 height 10
click at [326, 50] on select "Select Debtor 1 Only Debtor 2 Only Debtor 1 And Debtor 2 Only At Least One Of T…" at bounding box center [359, 55] width 66 height 10
click at [375, 156] on button "Save & Close" at bounding box center [374, 153] width 36 height 11
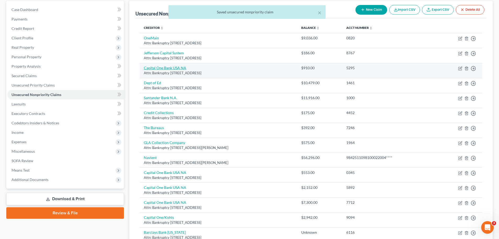
click at [160, 67] on link "Capital One Bank USA NA" at bounding box center [165, 68] width 42 height 4
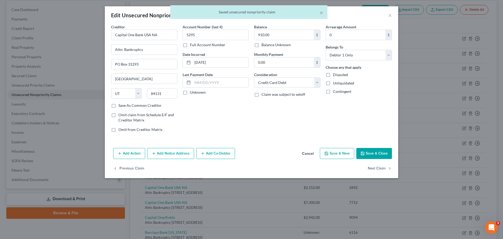
drag, startPoint x: 369, startPoint y: 151, endPoint x: 364, endPoint y: 148, distance: 5.2
click at [369, 151] on button "Save & Close" at bounding box center [374, 153] width 36 height 11
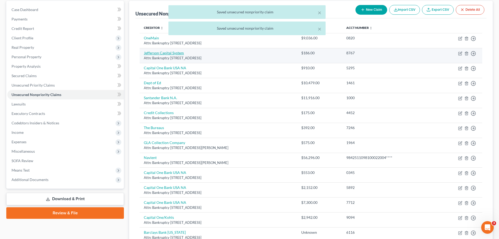
click at [160, 55] on link "Jefferson Capital System" at bounding box center [164, 53] width 40 height 4
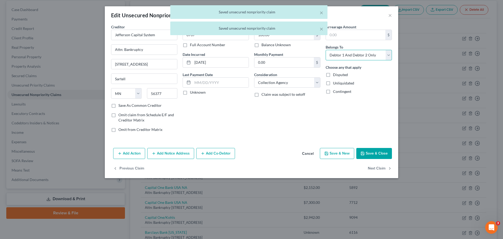
click at [378, 57] on select "Select Debtor 1 Only Debtor 2 Only Debtor 1 And Debtor 2 Only At Least One Of T…" at bounding box center [359, 55] width 66 height 10
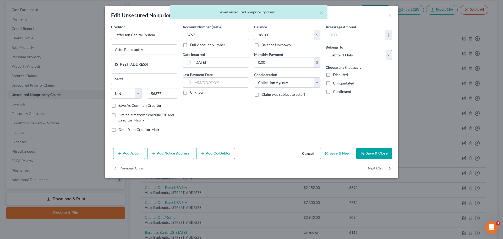
click at [326, 50] on select "Select Debtor 1 Only Debtor 2 Only Debtor 1 And Debtor 2 Only At Least One Of T…" at bounding box center [359, 55] width 66 height 10
click at [370, 151] on button "Save & Close" at bounding box center [374, 153] width 36 height 11
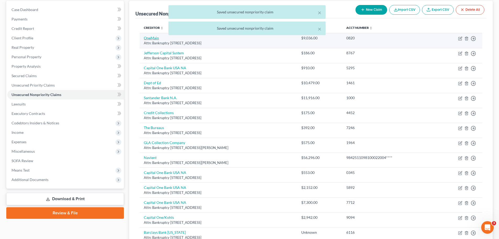
click at [154, 39] on link "OneMain" at bounding box center [151, 38] width 15 height 4
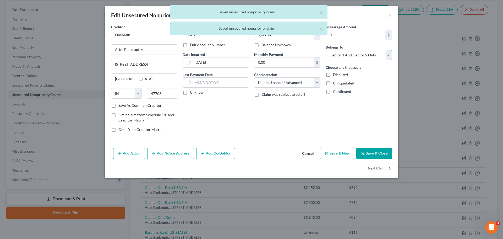
drag, startPoint x: 343, startPoint y: 52, endPoint x: 345, endPoint y: 59, distance: 7.5
click at [343, 52] on select "Select Debtor 1 Only Debtor 2 Only Debtor 1 And Debtor 2 Only At Least One Of T…" at bounding box center [359, 55] width 66 height 10
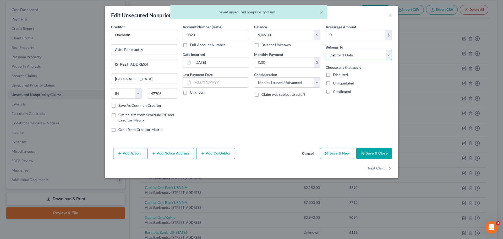
click at [326, 50] on select "Select Debtor 1 Only Debtor 2 Only Debtor 1 And Debtor 2 Only At Least One Of T…" at bounding box center [359, 55] width 66 height 10
click at [375, 150] on button "Save & Close" at bounding box center [374, 153] width 36 height 11
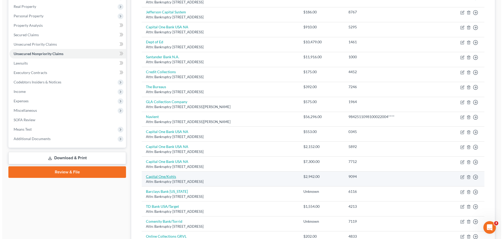
scroll to position [154, 0]
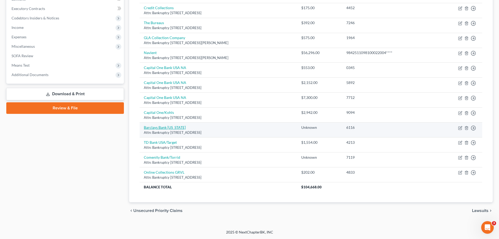
click at [160, 127] on link "Barclays Bank [US_STATE]" at bounding box center [165, 127] width 42 height 4
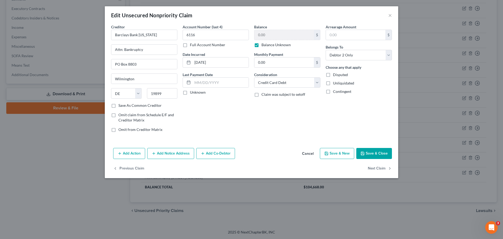
click at [169, 154] on button "Add Notice Address" at bounding box center [170, 153] width 47 height 11
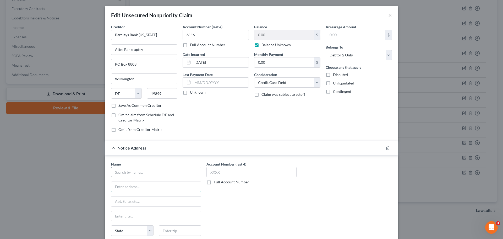
drag, startPoint x: 132, startPoint y: 182, endPoint x: 136, endPoint y: 175, distance: 8.2
click at [133, 181] on div "Name * State [US_STATE] AK AR AZ CA CO CT DE DC [GEOGRAPHIC_DATA] [GEOGRAPHIC_D…" at bounding box center [156, 203] width 90 height 84
click at [136, 174] on input "text" at bounding box center [156, 172] width 90 height 10
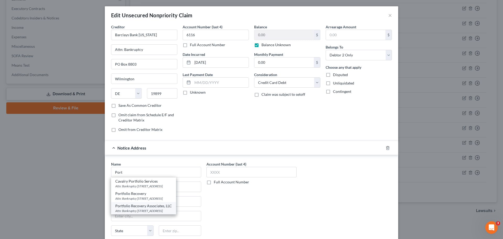
click at [160, 182] on div "Attn: Bankruptcy [STREET_ADDRESS]" at bounding box center [143, 210] width 57 height 4
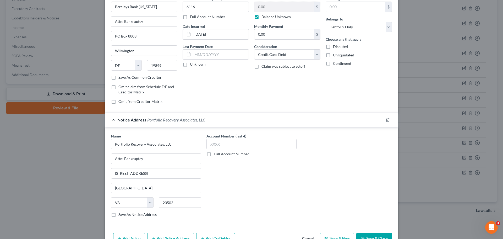
scroll to position [58, 0]
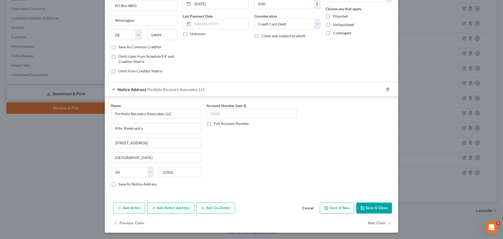
click at [367, 182] on button "Save & Close" at bounding box center [374, 207] width 36 height 11
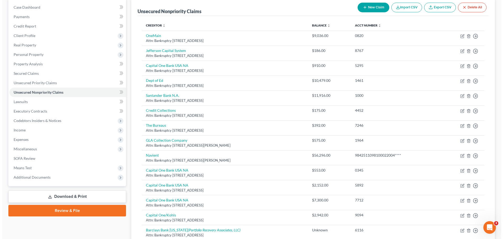
scroll to position [0, 0]
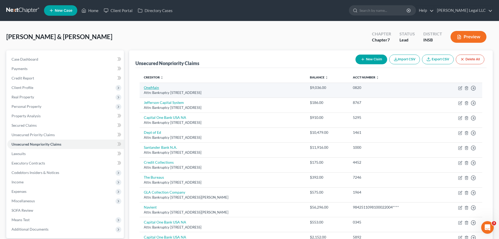
click at [150, 86] on link "OneMain" at bounding box center [151, 87] width 15 height 4
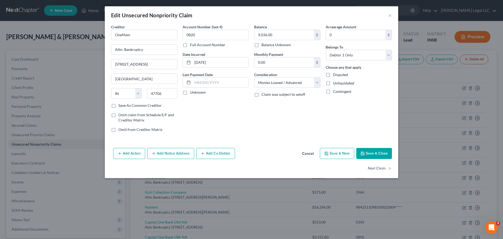
click at [159, 154] on button "Add Notice Address" at bounding box center [170, 153] width 47 height 11
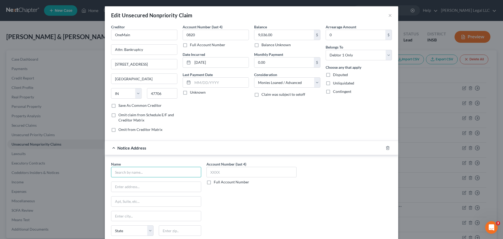
click at [135, 175] on input "text" at bounding box center [156, 172] width 90 height 10
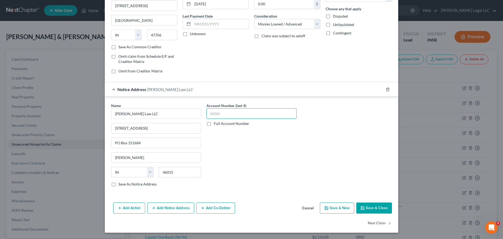
click at [232, 118] on input "text" at bounding box center [251, 113] width 90 height 10
click at [214, 124] on label "Full Account Number" at bounding box center [231, 123] width 35 height 5
click at [216, 124] on input "Full Account Number" at bounding box center [217, 122] width 3 height 3
click at [216, 114] on input "text" at bounding box center [251, 113] width 90 height 10
paste input "29D02-2502-CC-002182"
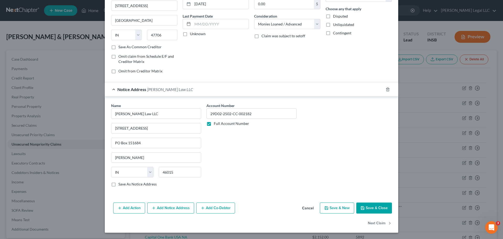
click at [379, 182] on button "Save & Close" at bounding box center [374, 207] width 36 height 11
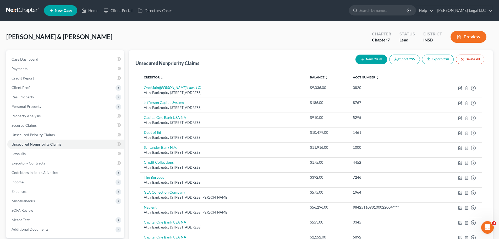
click at [369, 58] on button "New Claim" at bounding box center [372, 60] width 32 height 10
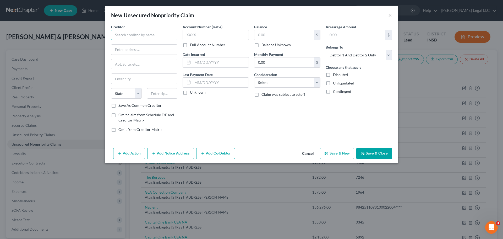
click at [143, 33] on input "text" at bounding box center [144, 35] width 66 height 10
click at [130, 36] on input "Theracare Inc" at bounding box center [144, 35] width 66 height 10
click at [147, 36] on input "Theracare, Inc" at bounding box center [144, 35] width 66 height 10
drag, startPoint x: 150, startPoint y: 67, endPoint x: 147, endPoint y: 68, distance: 3.5
click at [150, 67] on input "text" at bounding box center [144, 64] width 66 height 10
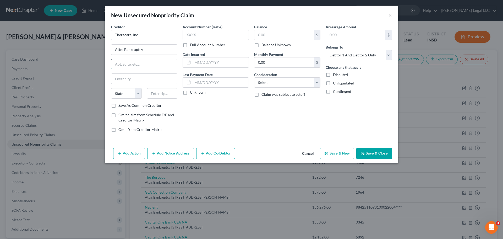
paste input "[STREET_ADDRESS][PERSON_NAME]"
drag, startPoint x: 130, startPoint y: 78, endPoint x: 134, endPoint y: 79, distance: 4.3
click at [130, 78] on input "text" at bounding box center [144, 79] width 66 height 10
drag, startPoint x: 257, startPoint y: 110, endPoint x: 188, endPoint y: 95, distance: 70.4
click at [256, 111] on div "Balance $ Balance Unknown Balance Undetermined $ Balance Unknown Monthly Paymen…" at bounding box center [288, 80] width 72 height 112
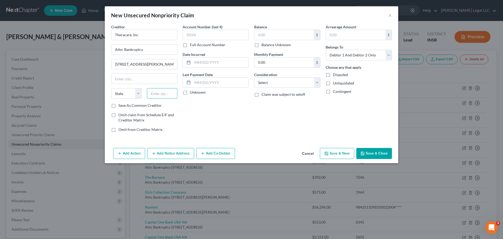
click at [157, 89] on input "text" at bounding box center [162, 93] width 31 height 10
click at [148, 79] on input "Fishers" at bounding box center [144, 79] width 66 height 10
click at [232, 36] on input "text" at bounding box center [216, 35] width 66 height 10
click at [271, 35] on input "text" at bounding box center [283, 35] width 59 height 10
click at [278, 36] on input "text" at bounding box center [283, 35] width 59 height 10
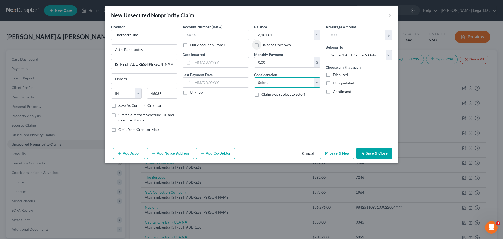
click at [284, 80] on select "Select Cable / Satellite Services Collection Agency Credit Card Debt Debt Couns…" at bounding box center [287, 82] width 66 height 10
drag, startPoint x: 288, startPoint y: 80, endPoint x: 285, endPoint y: 85, distance: 6.3
click at [288, 80] on select "Select Cable / Satellite Services Collection Agency Credit Card Debt Debt Couns…" at bounding box center [287, 82] width 66 height 10
click at [254, 77] on select "Select Cable / Satellite Services Collection Agency Credit Card Debt Debt Couns…" at bounding box center [287, 82] width 66 height 10
drag, startPoint x: 198, startPoint y: 60, endPoint x: 205, endPoint y: 62, distance: 7.2
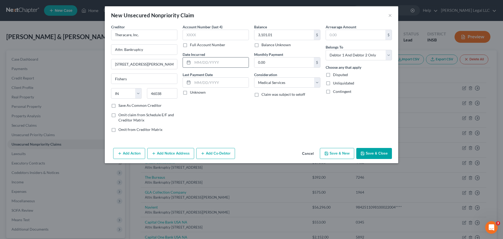
click at [198, 60] on input "text" at bounding box center [221, 62] width 56 height 10
drag, startPoint x: 227, startPoint y: 115, endPoint x: 215, endPoint y: 59, distance: 57.6
click at [228, 113] on div "Account Number (last 4) Full Account Number Date Incurred [DATE] Last Payment D…" at bounding box center [216, 80] width 72 height 112
click at [210, 34] on input "text" at bounding box center [216, 35] width 66 height 10
click at [165, 154] on button "Add Notice Address" at bounding box center [170, 153] width 47 height 11
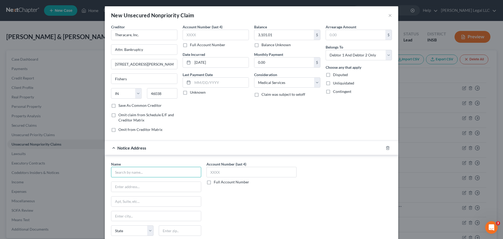
click at [133, 168] on input "text" at bounding box center [156, 172] width 90 height 10
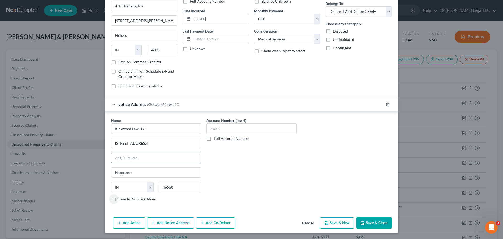
click at [150, 159] on input "text" at bounding box center [156, 158] width 90 height 10
click at [214, 139] on label "Full Account Number" at bounding box center [231, 138] width 35 height 5
click at [216, 139] on input "Full Account Number" at bounding box center [217, 137] width 3 height 3
click at [218, 129] on input "text" at bounding box center [251, 128] width 90 height 10
paste input "29D02-2506-CC-006644"
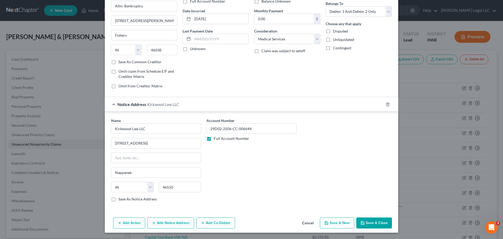
click at [380, 182] on button "Save & Close" at bounding box center [374, 222] width 36 height 11
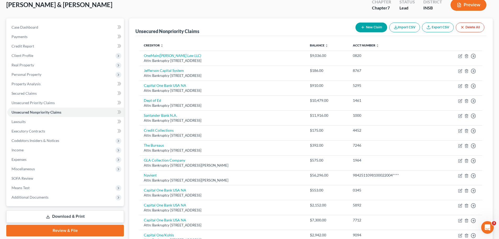
scroll to position [0, 0]
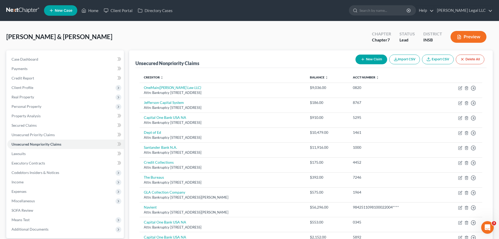
click at [371, 62] on button "New Claim" at bounding box center [372, 60] width 32 height 10
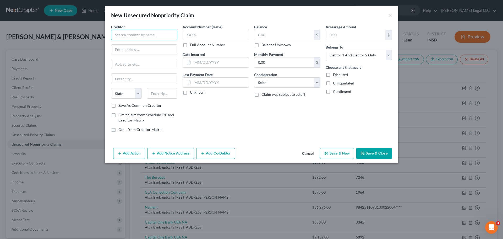
click at [126, 34] on input "text" at bounding box center [144, 35] width 66 height 10
click at [141, 48] on div "Attn: Bankruptcy [GEOGRAPHIC_DATA]" at bounding box center [142, 49] width 55 height 4
click at [155, 35] on input "[DATE] Medical Group" at bounding box center [144, 35] width 66 height 10
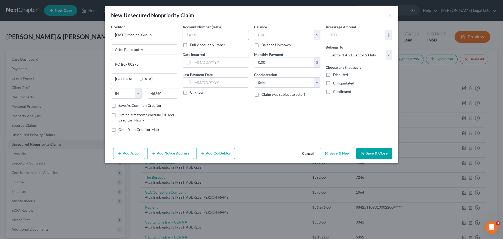
click at [200, 33] on input "text" at bounding box center [216, 35] width 66 height 10
click at [351, 52] on select "Select Debtor 1 Only Debtor 2 Only Debtor 1 And Debtor 2 Only At Least One Of T…" at bounding box center [359, 55] width 66 height 10
click at [326, 50] on select "Select Debtor 1 Only Debtor 2 Only Debtor 1 And Debtor 2 Only At Least One Of T…" at bounding box center [359, 55] width 66 height 10
click at [232, 36] on input "text" at bounding box center [216, 35] width 66 height 10
click at [262, 46] on label "Balance Unknown" at bounding box center [276, 44] width 29 height 5
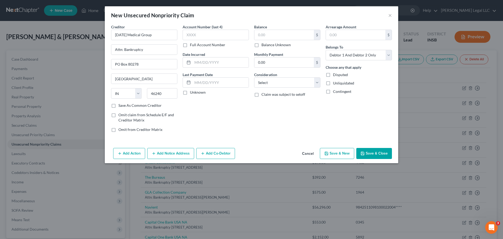
click at [264, 46] on input "Balance Unknown" at bounding box center [265, 43] width 3 height 3
click at [231, 36] on input "text" at bounding box center [216, 35] width 66 height 10
drag, startPoint x: 291, startPoint y: 86, endPoint x: 293, endPoint y: 83, distance: 4.3
click at [291, 86] on select "Select Cable / Satellite Services Collection Agency Credit Card Debt Debt Couns…" at bounding box center [287, 82] width 66 height 10
click at [254, 77] on select "Select Cable / Satellite Services Collection Agency Credit Card Debt Debt Couns…" at bounding box center [287, 82] width 66 height 10
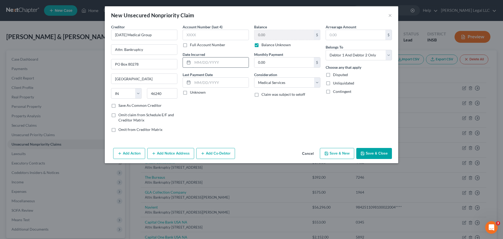
click at [219, 61] on input "text" at bounding box center [221, 62] width 56 height 10
click at [375, 154] on button "Save & Close" at bounding box center [374, 153] width 36 height 11
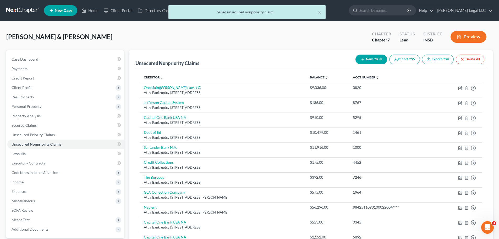
click at [369, 61] on button "New Claim" at bounding box center [372, 60] width 32 height 10
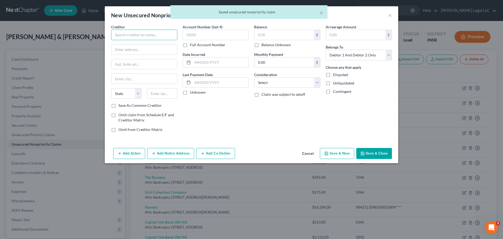
click at [141, 34] on input "text" at bounding box center [144, 35] width 66 height 10
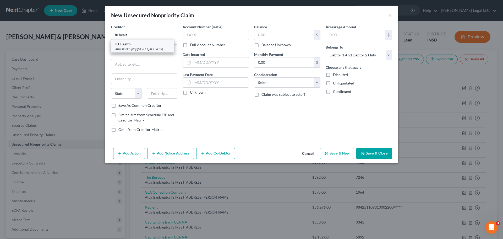
click at [139, 46] on div "IU Health" at bounding box center [142, 43] width 55 height 5
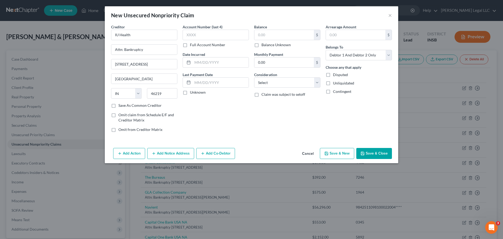
click at [262, 44] on label "Balance Unknown" at bounding box center [276, 44] width 29 height 5
click at [264, 44] on input "Balance Unknown" at bounding box center [265, 43] width 3 height 3
drag, startPoint x: 267, startPoint y: 84, endPoint x: 267, endPoint y: 86, distance: 2.9
click at [267, 84] on select "Select Cable / Satellite Services Collection Agency Credit Card Debt Debt Couns…" at bounding box center [287, 82] width 66 height 10
click at [254, 77] on select "Select Cable / Satellite Services Collection Agency Credit Card Debt Debt Couns…" at bounding box center [287, 82] width 66 height 10
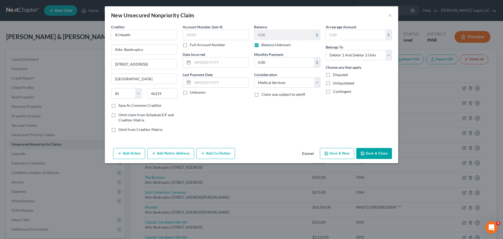
click at [373, 155] on button "Save & Close" at bounding box center [374, 153] width 36 height 11
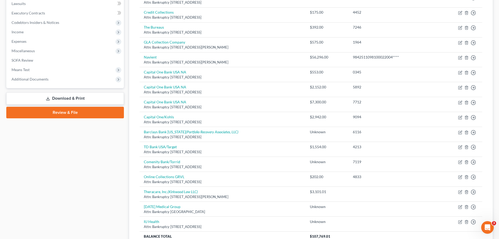
scroll to position [52, 0]
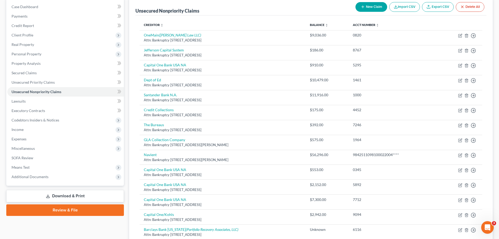
click at [366, 6] on button "New Claim" at bounding box center [372, 7] width 32 height 10
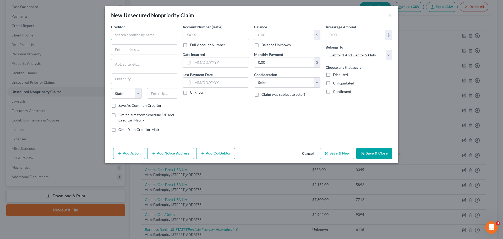
click at [145, 39] on input "text" at bounding box center [144, 35] width 66 height 10
click at [136, 53] on input "Attn: Bankruptcy" at bounding box center [144, 50] width 66 height 10
click at [151, 49] on input "Attn: Bankruptcy" at bounding box center [144, 50] width 66 height 10
drag, startPoint x: 162, startPoint y: 49, endPoint x: 77, endPoint y: 37, distance: 86.3
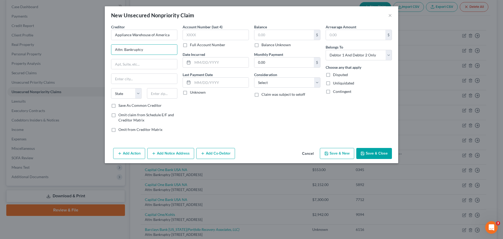
click at [77, 37] on div "New Unsecured Nonpriority Claim × Creditor * Appliance Warehouse of [GEOGRAPHIC…" at bounding box center [251, 119] width 503 height 239
click at [265, 35] on input "text" at bounding box center [283, 35] width 59 height 10
click at [265, 83] on select "Select Cable / Satellite Services Collection Agency Credit Card Debt Debt Couns…" at bounding box center [287, 82] width 66 height 10
click at [254, 77] on select "Select Cable / Satellite Services Collection Agency Credit Card Debt Debt Couns…" at bounding box center [287, 82] width 66 height 10
click at [229, 64] on input "text" at bounding box center [221, 62] width 56 height 10
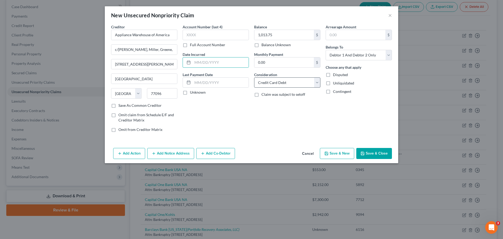
click at [273, 88] on div "Balance 1,013.75 $ Balance Unknown Balance Undetermined 1,013.75 $ Balance Unkn…" at bounding box center [288, 80] width 72 height 112
click at [272, 81] on select "Select Cable / Satellite Services Collection Agency Credit Card Debt Debt Couns…" at bounding box center [287, 82] width 66 height 10
click at [213, 115] on div "Account Number (last 4) Full Account Number Date Incurred Last Payment Date Unk…" at bounding box center [216, 80] width 72 height 112
click at [222, 61] on input "text" at bounding box center [221, 62] width 56 height 10
click at [315, 124] on div "Balance 1,013.75 $ Balance Unknown Balance Undetermined 1,013.75 $ Balance Unkn…" at bounding box center [288, 80] width 72 height 112
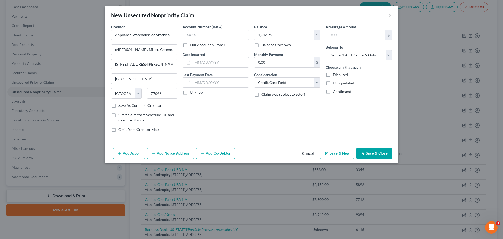
click at [376, 151] on button "Save & Close" at bounding box center [374, 153] width 36 height 11
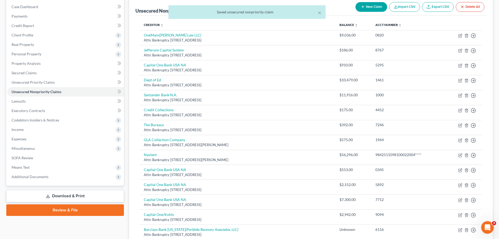
click at [365, 5] on button "New Claim" at bounding box center [372, 7] width 32 height 10
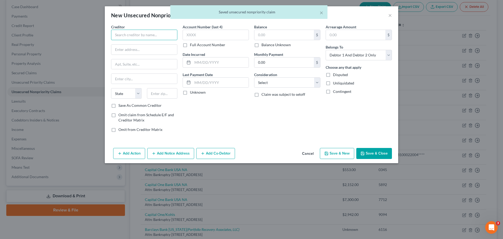
click at [138, 32] on input "text" at bounding box center [144, 35] width 66 height 10
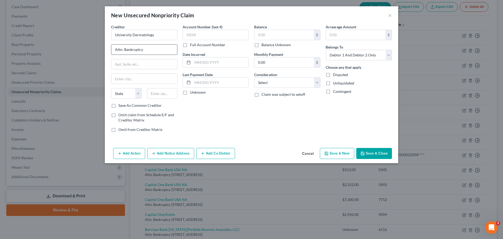
click at [145, 50] on input "Attn: Bankruptcy" at bounding box center [144, 50] width 66 height 10
click at [154, 51] on input "Attn: Bankruptcy" at bounding box center [144, 50] width 66 height 10
drag, startPoint x: 146, startPoint y: 49, endPoint x: 111, endPoint y: 47, distance: 34.6
click at [112, 47] on input "Attn: Bankruptcy" at bounding box center [144, 50] width 66 height 10
click at [286, 39] on input "text" at bounding box center [283, 35] width 59 height 10
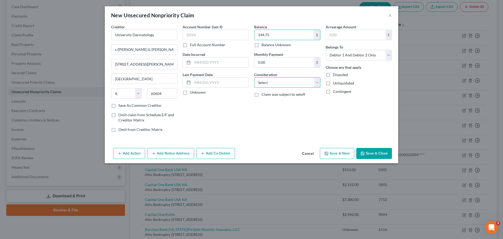
click at [294, 80] on select "Select Cable / Satellite Services Collection Agency Credit Card Debt Debt Couns…" at bounding box center [287, 82] width 66 height 10
click at [254, 77] on select "Select Cable / Satellite Services Collection Agency Credit Card Debt Debt Couns…" at bounding box center [287, 82] width 66 height 10
drag, startPoint x: 345, startPoint y: 54, endPoint x: 346, endPoint y: 60, distance: 5.8
click at [345, 55] on select "Select Debtor 1 Only Debtor 2 Only Debtor 1 And Debtor 2 Only At Least One Of T…" at bounding box center [359, 55] width 66 height 10
click at [326, 50] on select "Select Debtor 1 Only Debtor 2 Only Debtor 1 And Debtor 2 Only At Least One Of T…" at bounding box center [359, 55] width 66 height 10
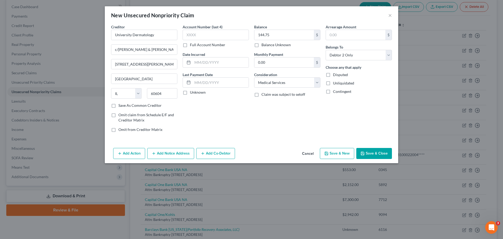
click at [372, 149] on button "Save & Close" at bounding box center [374, 153] width 36 height 11
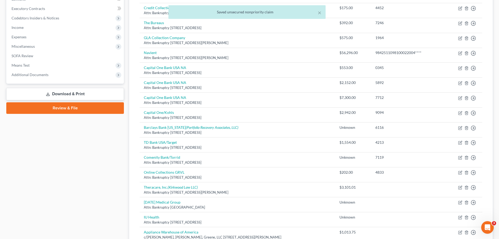
scroll to position [229, 0]
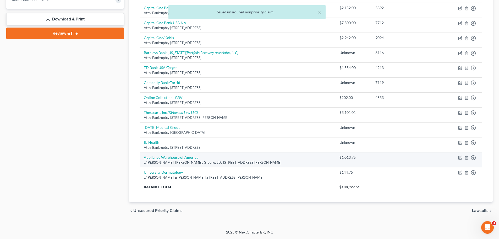
click at [170, 158] on link "Appliance Warehouse of America" at bounding box center [171, 157] width 55 height 4
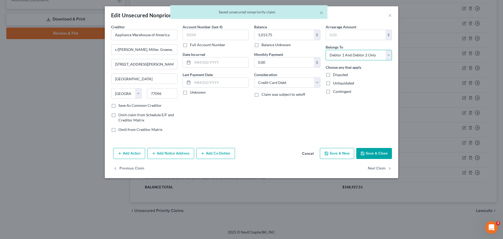
click at [365, 55] on select "Select Debtor 1 Only Debtor 2 Only Debtor 1 And Debtor 2 Only At Least One Of T…" at bounding box center [359, 55] width 66 height 10
click at [326, 50] on select "Select Debtor 1 Only Debtor 2 Only Debtor 1 And Debtor 2 Only At Least One Of T…" at bounding box center [359, 55] width 66 height 10
drag, startPoint x: 375, startPoint y: 149, endPoint x: 473, endPoint y: 170, distance: 101.0
click at [375, 149] on button "Save & Close" at bounding box center [374, 153] width 36 height 11
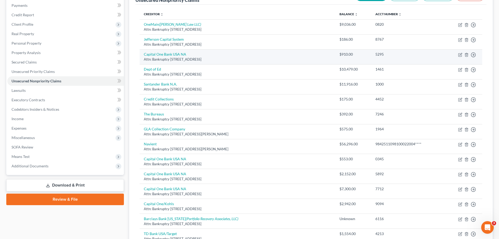
scroll to position [19, 0]
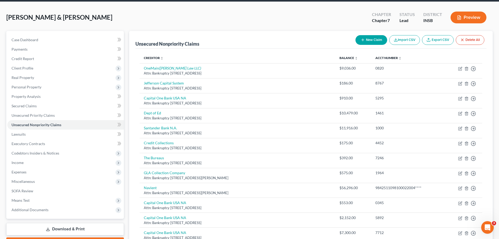
click at [367, 35] on div "New Claim Import CSV Export CSV Delete All" at bounding box center [419, 40] width 133 height 14
click at [366, 37] on button "New Claim" at bounding box center [372, 40] width 32 height 10
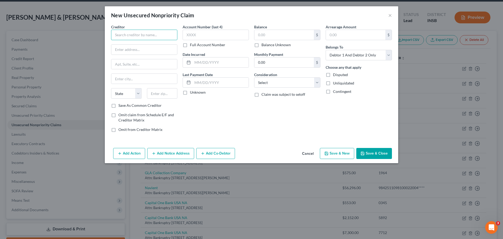
click at [123, 34] on input "text" at bounding box center [144, 35] width 66 height 10
click at [161, 92] on input "text" at bounding box center [162, 93] width 31 height 10
click at [136, 45] on input "c/o" at bounding box center [144, 50] width 66 height 10
click at [124, 62] on input "text" at bounding box center [144, 64] width 66 height 10
paste input "[STREET_ADDRESS]"
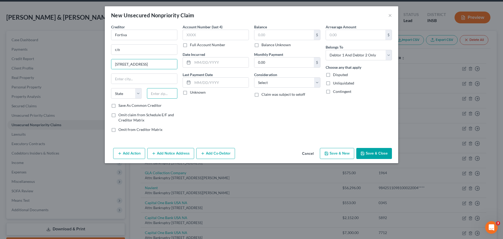
click at [159, 90] on input "text" at bounding box center [162, 93] width 31 height 10
click at [161, 80] on input "text" at bounding box center [144, 79] width 66 height 10
click at [125, 51] on input "c/o" at bounding box center [144, 50] width 66 height 10
click at [141, 49] on input "c/o Credit Corps Solutions" at bounding box center [144, 50] width 66 height 10
click at [282, 33] on input "text" at bounding box center [283, 35] width 59 height 10
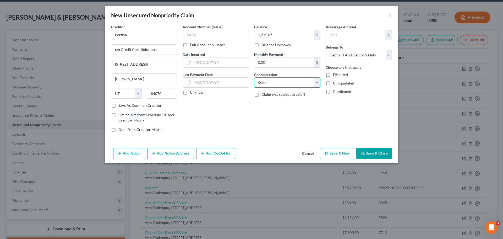
click at [272, 78] on select "Select Cable / Satellite Services Collection Agency Credit Card Debt Debt Couns…" at bounding box center [287, 82] width 66 height 10
click at [254, 77] on select "Select Cable / Satellite Services Collection Agency Credit Card Debt Debt Couns…" at bounding box center [287, 82] width 66 height 10
click at [269, 114] on div "Balance 2,215.07 $ Balance Unknown Balance Undetermined 2,215.07 $ Balance Unkn…" at bounding box center [288, 80] width 72 height 112
click at [292, 91] on div "Balance 2,215.07 $ Balance Unknown Balance Undetermined 2,215.07 $ Balance Unkn…" at bounding box center [288, 80] width 72 height 112
click at [295, 86] on select "Select Cable / Satellite Services Collection Agency Credit Card Debt Debt Couns…" at bounding box center [287, 82] width 66 height 10
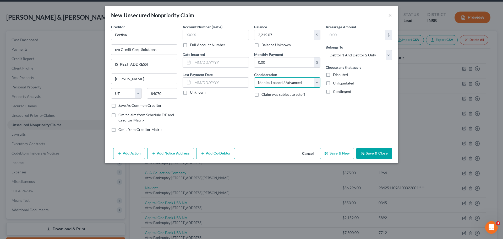
click at [254, 77] on select "Select Cable / Satellite Services Collection Agency Credit Card Debt Debt Couns…" at bounding box center [287, 82] width 66 height 10
click at [257, 130] on div "Balance 2,215.07 $ Balance Unknown Balance Undetermined 2,215.07 $ Balance Unkn…" at bounding box center [288, 80] width 72 height 112
click at [359, 57] on select "Select Debtor 1 Only Debtor 2 Only Debtor 1 And Debtor 2 Only At Least One Of T…" at bounding box center [359, 55] width 66 height 10
click at [326, 50] on select "Select Debtor 1 Only Debtor 2 Only Debtor 1 And Debtor 2 Only At Least One Of T…" at bounding box center [359, 55] width 66 height 10
click at [383, 155] on button "Save & Close" at bounding box center [374, 153] width 36 height 11
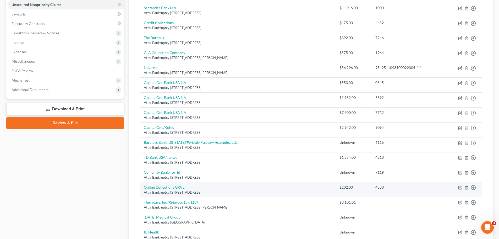
scroll to position [150, 0]
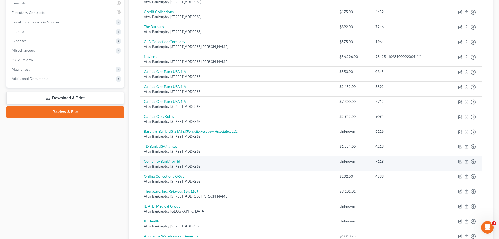
click at [167, 163] on link "Comenity Bank/Torrid" at bounding box center [162, 161] width 36 height 4
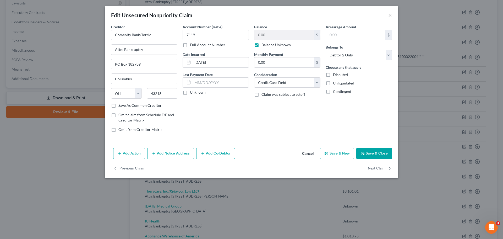
click at [262, 44] on label "Balance Unknown" at bounding box center [276, 44] width 29 height 5
click at [264, 44] on input "Balance Unknown" at bounding box center [265, 43] width 3 height 3
click at [270, 34] on input "0.00" at bounding box center [283, 35] width 59 height 10
click at [368, 150] on button "Save & Close" at bounding box center [374, 153] width 36 height 11
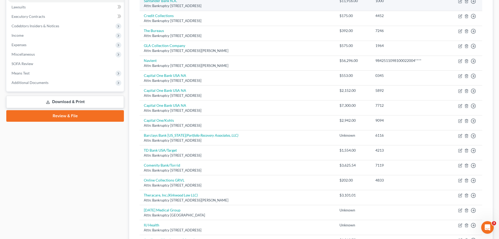
scroll to position [229, 0]
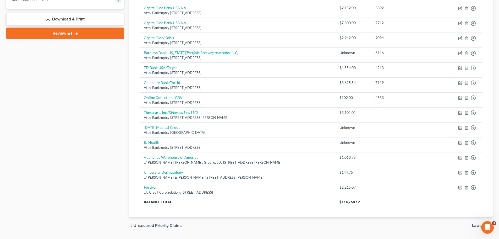
click at [115, 109] on div "Case Dashboard Payments Invoices Payments Payments Credit Report Client Profile" at bounding box center [65, 27] width 123 height 412
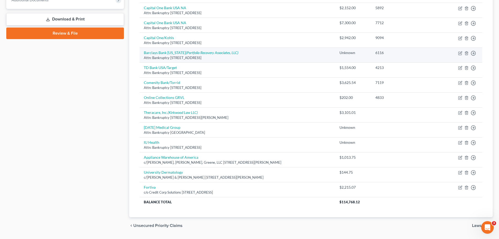
click at [201, 49] on td "Barclays Bank [US_STATE] (Portfolio Recovery Associates, LLC) Attn: Bankruptcy …" at bounding box center [238, 55] width 196 height 15
click at [200, 53] on icon "(Portfolio Recovery Associates, LLC)" at bounding box center [212, 52] width 53 height 4
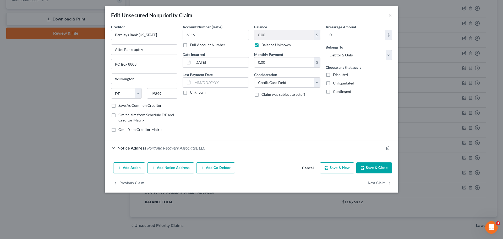
click at [262, 47] on label "Balance Unknown" at bounding box center [276, 44] width 29 height 5
click at [264, 46] on input "Balance Unknown" at bounding box center [265, 43] width 3 height 3
click at [264, 39] on input "0.00" at bounding box center [283, 35] width 59 height 10
drag, startPoint x: 368, startPoint y: 165, endPoint x: 371, endPoint y: 165, distance: 3.2
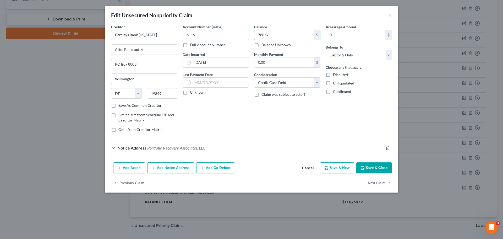
click at [368, 165] on button "Save & Close" at bounding box center [374, 167] width 36 height 11
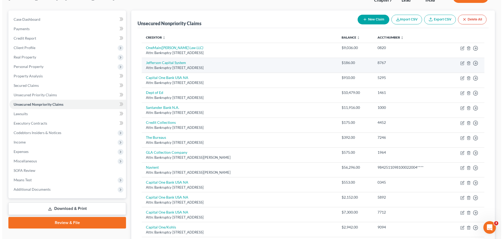
scroll to position [0, 0]
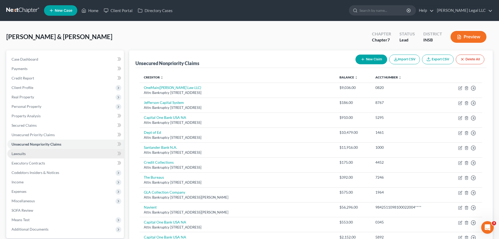
click at [18, 154] on span "Lawsuits" at bounding box center [19, 153] width 14 height 4
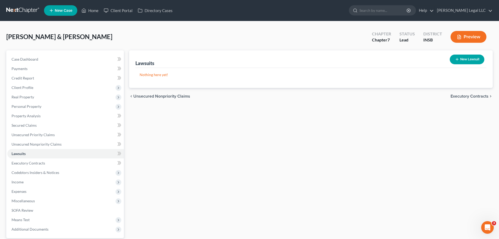
click at [402, 58] on icon "button" at bounding box center [457, 59] width 4 height 4
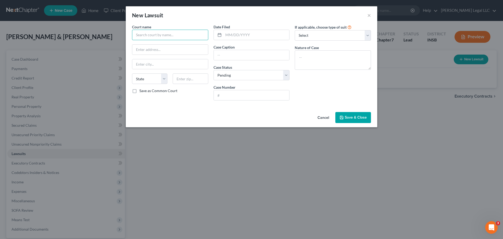
click at [159, 35] on input "text" at bounding box center [170, 35] width 76 height 10
drag, startPoint x: 167, startPoint y: 45, endPoint x: 169, endPoint y: 42, distance: 3.0
click at [167, 44] on div "Hamilton County Superior Court 3" at bounding box center [164, 43] width 57 height 5
click at [194, 34] on input "Hamilton County Superior Court 3" at bounding box center [170, 35] width 76 height 10
click at [227, 33] on input "text" at bounding box center [257, 35] width 66 height 10
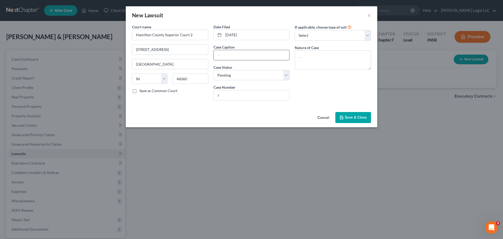
click at [234, 53] on input "text" at bounding box center [252, 55] width 76 height 10
paste input "Theracare, Inc. v. [PERSON_NAME], [PERSON_NAME]"
click at [268, 72] on select "Select Pending On Appeal Concluded" at bounding box center [252, 75] width 76 height 10
click at [222, 56] on input "Theracare, Inc. v. [PERSON_NAME], [PERSON_NAME]" at bounding box center [252, 55] width 76 height 10
click at [224, 56] on input "Theracare, Inc. v. [PERSON_NAME], [PERSON_NAME]" at bounding box center [252, 55] width 76 height 10
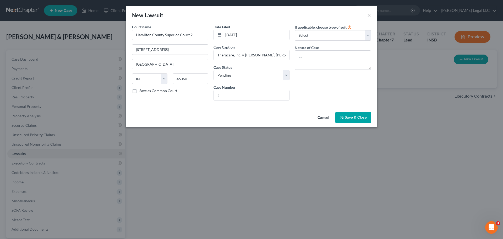
click at [313, 29] on label "If applicable, choose type of suit" at bounding box center [321, 27] width 52 height 6
click at [214, 56] on input "Theracare, Inc. v. [PERSON_NAME], [PERSON_NAME]" at bounding box center [252, 55] width 76 height 10
click at [217, 55] on input "Theracare, Inc. v. [PERSON_NAME], [PERSON_NAME]" at bounding box center [252, 55] width 76 height 10
drag, startPoint x: 274, startPoint y: 69, endPoint x: 272, endPoint y: 71, distance: 3.4
click at [274, 69] on div "Case Status * Select Pending On Appeal Concluded" at bounding box center [252, 72] width 76 height 16
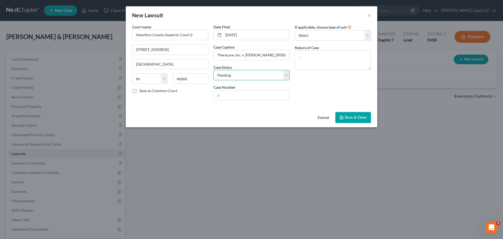
click at [270, 73] on select "Select Pending On Appeal Concluded" at bounding box center [252, 75] width 76 height 10
click at [214, 70] on select "Select Pending On Appeal Concluded" at bounding box center [252, 75] width 76 height 10
click at [235, 95] on input "text" at bounding box center [252, 95] width 76 height 10
paste input "29D02-2506-CC-006644"
click at [219, 97] on input "29D02-2506-CC-006644" at bounding box center [252, 95] width 76 height 10
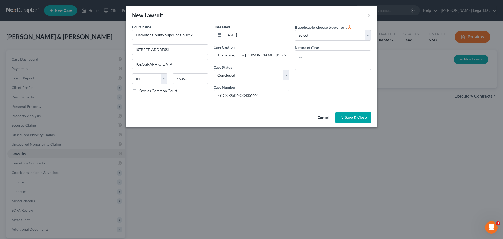
click at [218, 97] on input "29D02-2506-CC-006644" at bounding box center [252, 95] width 76 height 10
click at [316, 62] on textarea at bounding box center [333, 59] width 76 height 19
click at [345, 35] on select "Select Repossession Garnishment Foreclosure Attached, Seized, Or Levied Other" at bounding box center [333, 35] width 76 height 10
click at [321, 19] on div "New Lawsuit ×" at bounding box center [252, 15] width 252 height 18
click at [366, 117] on span "Save & Close" at bounding box center [356, 117] width 22 height 4
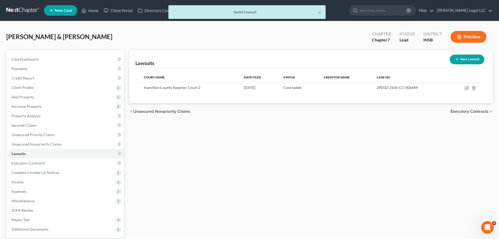
click at [402, 59] on icon "button" at bounding box center [457, 59] width 4 height 4
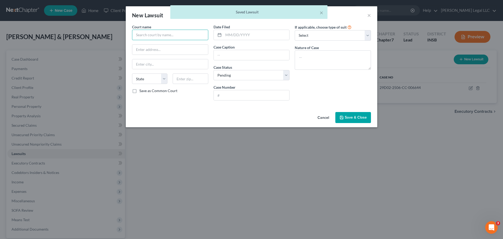
click at [180, 35] on input "text" at bounding box center [170, 35] width 76 height 10
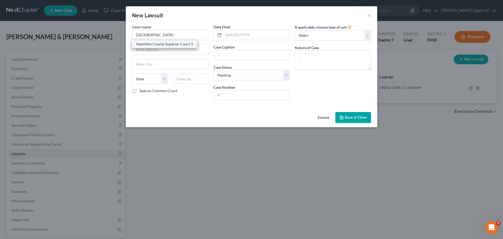
click at [177, 45] on div "Hamilton County Superior Court 3" at bounding box center [164, 43] width 57 height 5
click at [192, 36] on input "Hamilton County Superior Court 3" at bounding box center [170, 35] width 76 height 10
click at [226, 34] on input "text" at bounding box center [257, 35] width 66 height 10
click at [228, 53] on input "text" at bounding box center [252, 55] width 76 height 10
click at [245, 51] on input "text" at bounding box center [252, 55] width 76 height 10
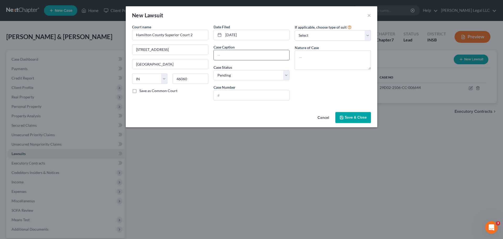
click at [248, 55] on input "text" at bounding box center [252, 55] width 76 height 10
paste input "OneMain Financial Group, LLC v. [PERSON_NAME]"
click at [239, 77] on select "Select Pending On Appeal Concluded" at bounding box center [252, 75] width 76 height 10
click at [214, 70] on select "Select Pending On Appeal Concluded" at bounding box center [252, 75] width 76 height 10
click at [226, 56] on input "OneMain Financial Group, LLC v. [PERSON_NAME]" at bounding box center [252, 55] width 76 height 10
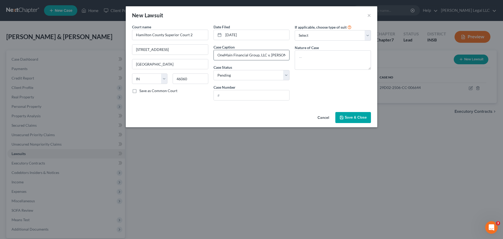
click at [224, 56] on input "OneMain Financial Group, LLC v. [PERSON_NAME]" at bounding box center [252, 55] width 76 height 10
click at [260, 96] on input "text" at bounding box center [252, 95] width 76 height 10
paste input "29D02-2502-CC-002182"
click at [310, 52] on textarea at bounding box center [333, 59] width 76 height 19
click at [360, 116] on span "Save & Close" at bounding box center [356, 117] width 22 height 4
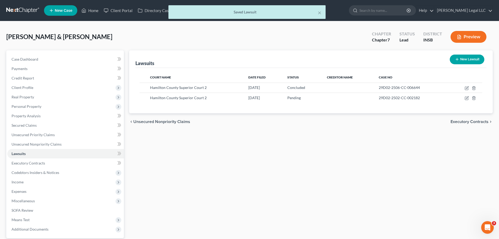
click at [315, 154] on div "Lawsuits New Lawsuit Court Name Date Filed Status Creditor Name Case No Hamilto…" at bounding box center [311, 159] width 369 height 218
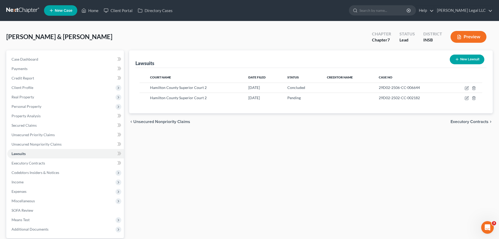
click at [225, 182] on div "Lawsuits New Lawsuit Court Name Date Filed Status Creditor Name Case No Hamilto…" at bounding box center [311, 159] width 369 height 218
click at [46, 166] on link "Executory Contracts" at bounding box center [65, 162] width 117 height 9
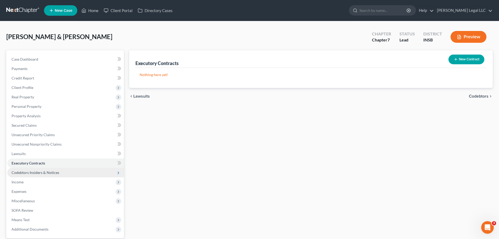
click at [44, 170] on span "Codebtors Insiders & Notices" at bounding box center [36, 172] width 48 height 4
click at [43, 177] on span "Codebtors Insiders & Notices" at bounding box center [65, 172] width 117 height 9
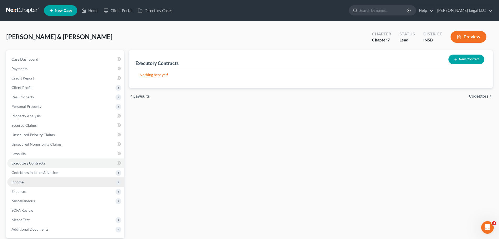
click at [31, 182] on span "Income" at bounding box center [65, 181] width 117 height 9
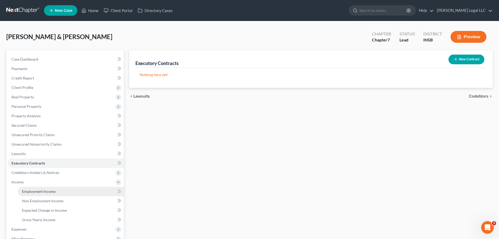
click at [31, 182] on span "Employment Income" at bounding box center [39, 191] width 34 height 4
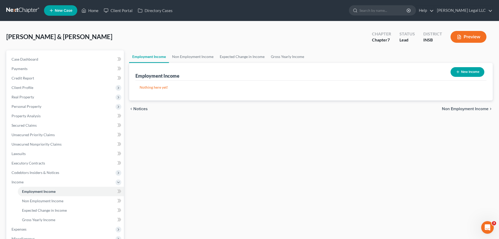
click at [168, 150] on div "Employment Income Non Employment Income Expected Change in Income Gross Yearly …" at bounding box center [311, 177] width 369 height 255
click at [402, 72] on button "New Income" at bounding box center [468, 72] width 34 height 10
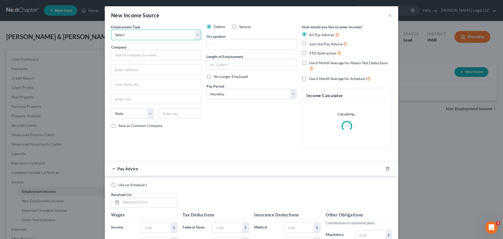
click at [126, 36] on select "Select Full or [DEMOGRAPHIC_DATA] Employment Self Employment" at bounding box center [156, 35] width 90 height 10
click at [111, 30] on select "Select Full or [DEMOGRAPHIC_DATA] Employment Self Employment" at bounding box center [156, 35] width 90 height 10
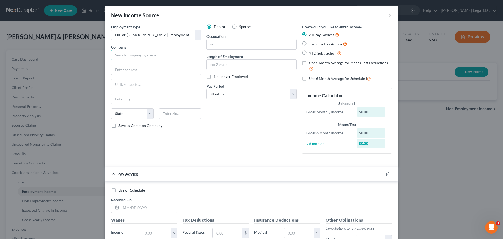
click at [162, 54] on input "text" at bounding box center [156, 55] width 90 height 10
click at [140, 55] on input "text" at bounding box center [156, 55] width 90 height 10
click at [73, 182] on div "New Income Source × Employment Type * Select Full or [DEMOGRAPHIC_DATA] Employm…" at bounding box center [251, 119] width 503 height 239
